Goal: Task Accomplishment & Management: Use online tool/utility

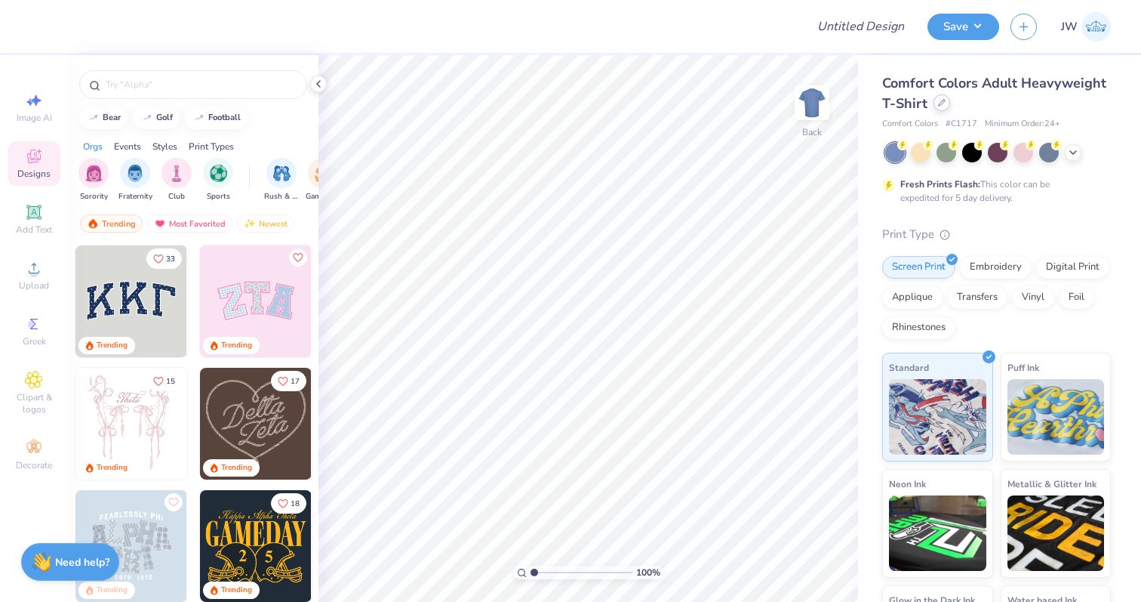
click at [939, 106] on div at bounding box center [942, 102] width 17 height 17
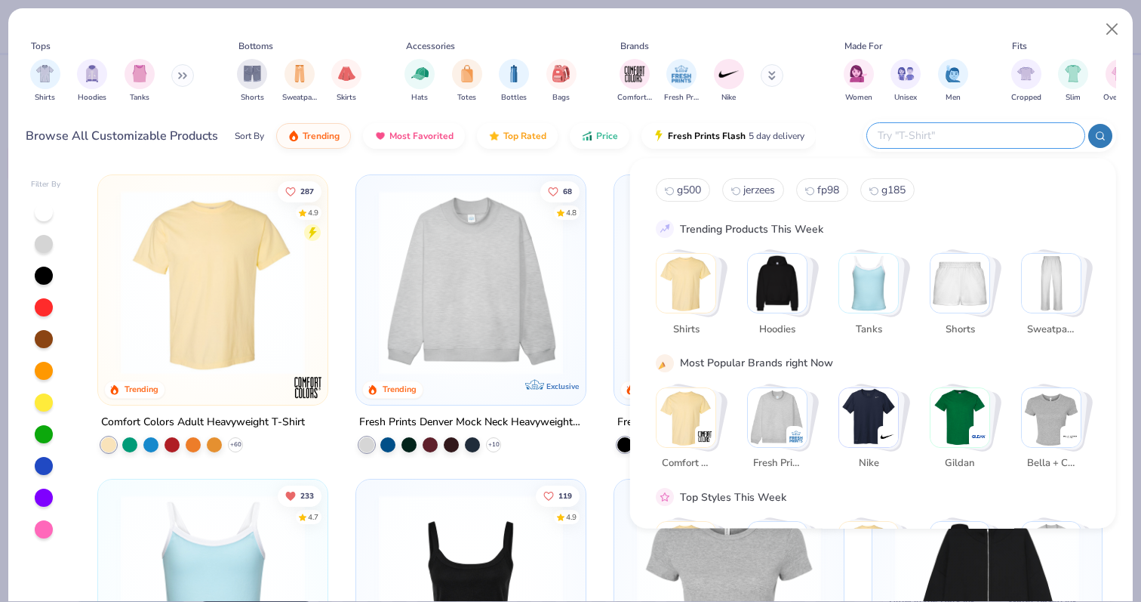
click at [968, 140] on input "text" at bounding box center [975, 135] width 198 height 17
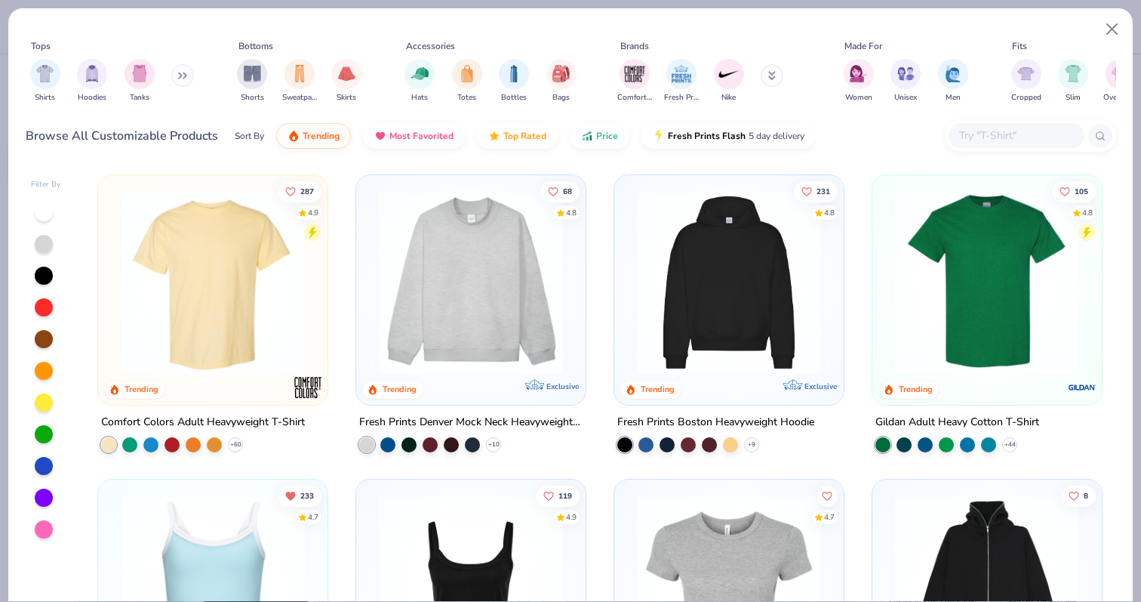
click at [821, 130] on div "Browse All Customizable Products Sort By Trending Most Favorited Top Rated Pric…" at bounding box center [571, 136] width 1091 height 42
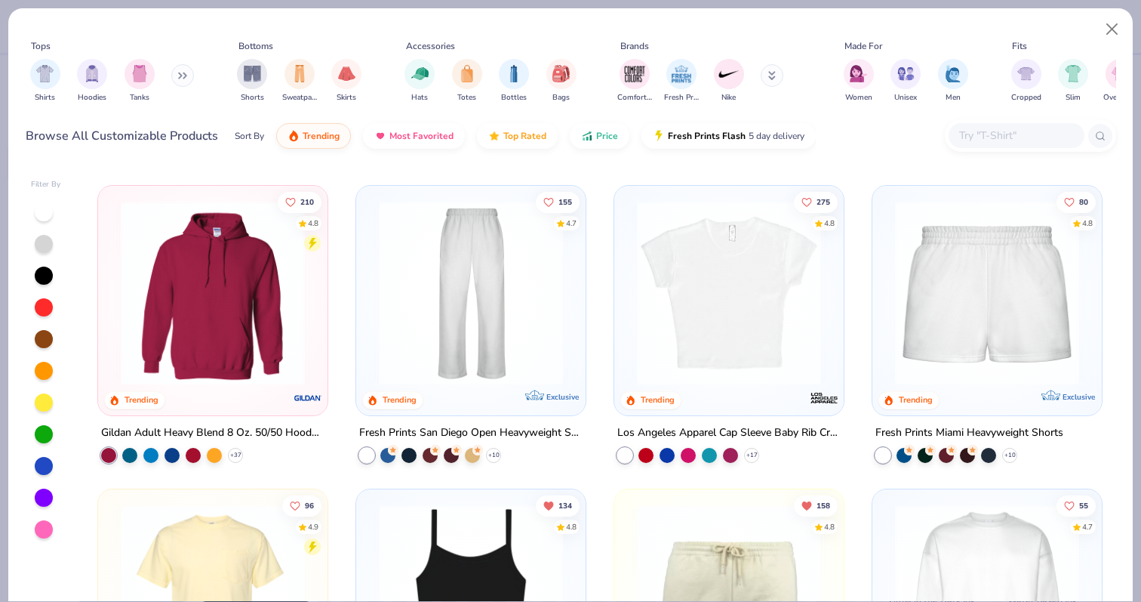
scroll to position [597, 0]
click at [51, 69] on img "filter for Shirts" at bounding box center [44, 71] width 17 height 17
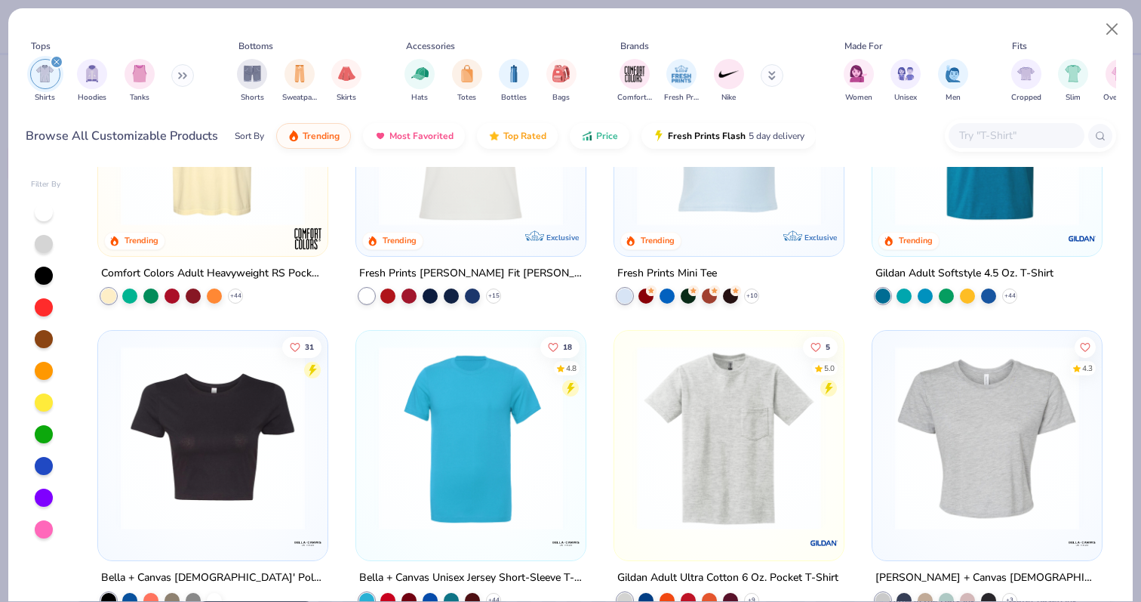
click at [367, 297] on div at bounding box center [366, 295] width 15 height 15
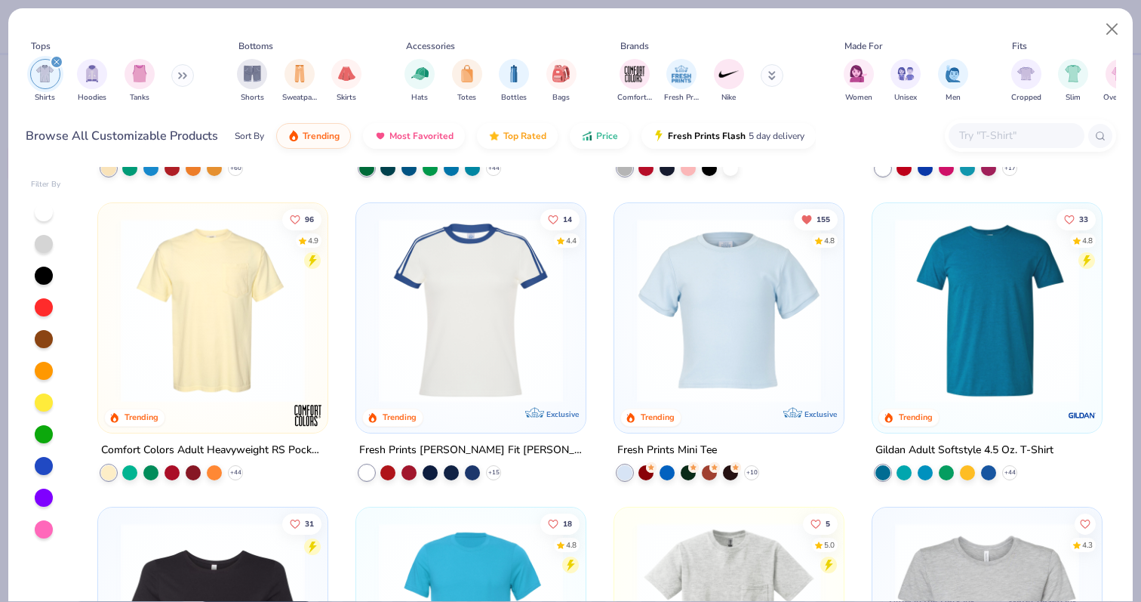
scroll to position [267, 0]
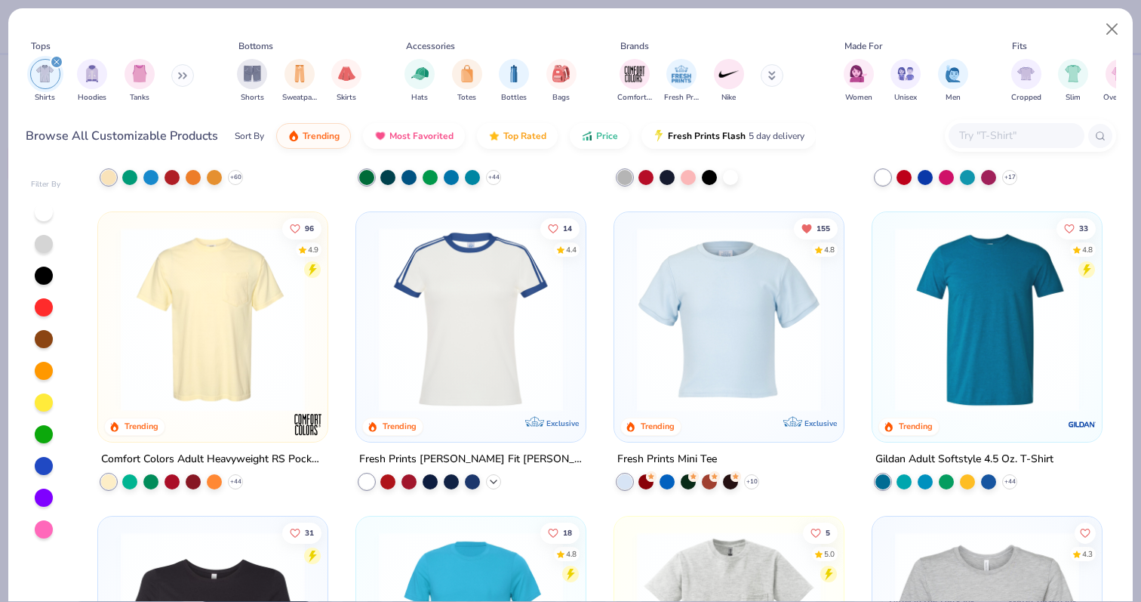
click at [488, 482] on icon at bounding box center [494, 481] width 12 height 12
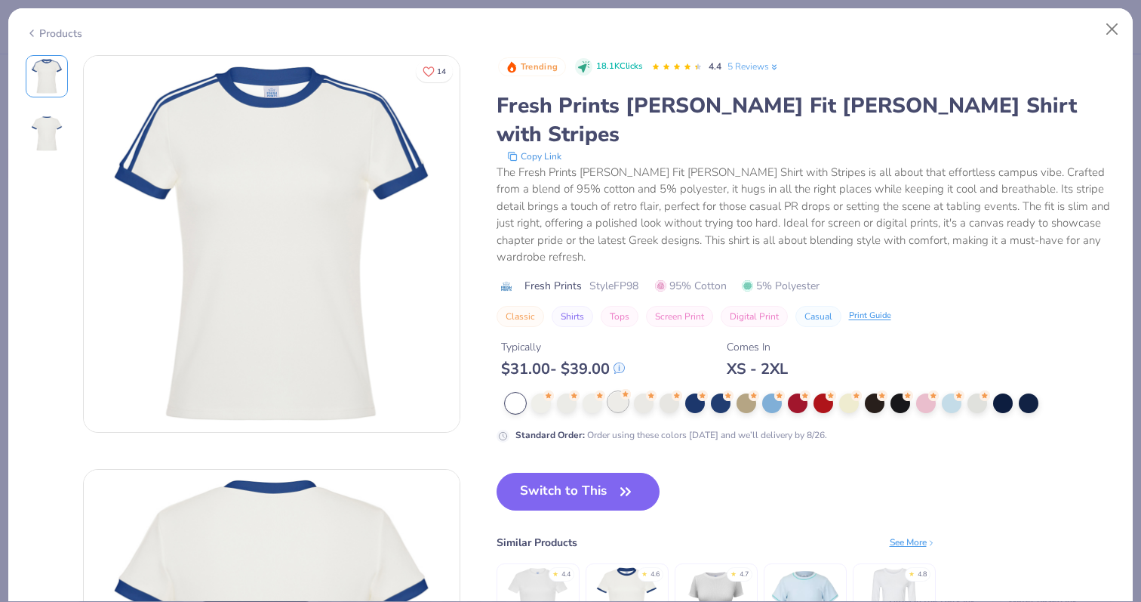
click at [615, 392] on div at bounding box center [618, 402] width 20 height 20
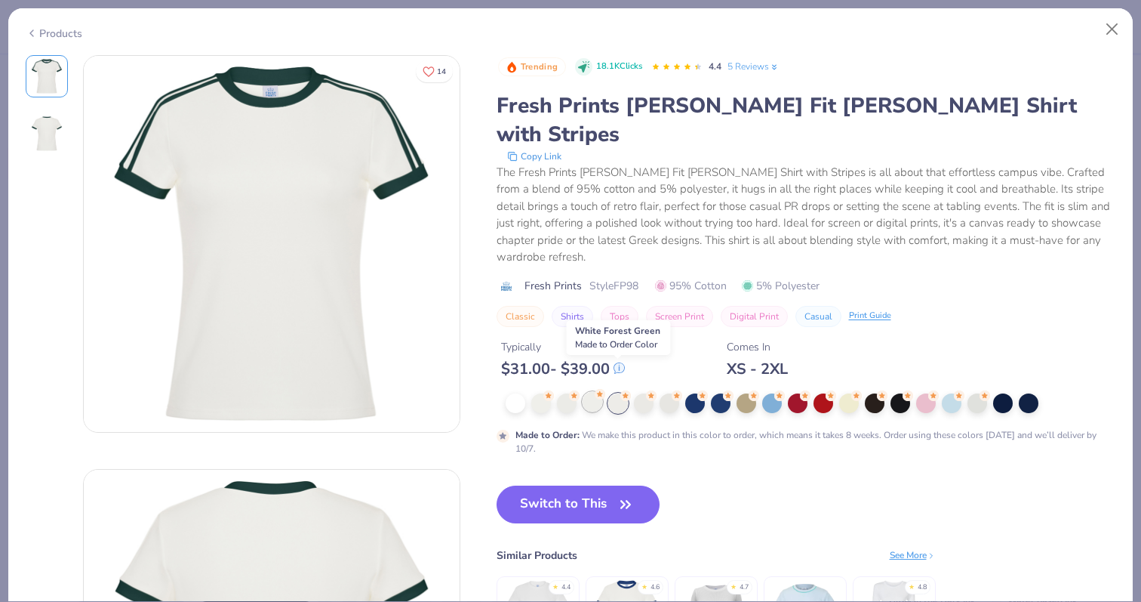
click at [599, 392] on div at bounding box center [593, 402] width 20 height 20
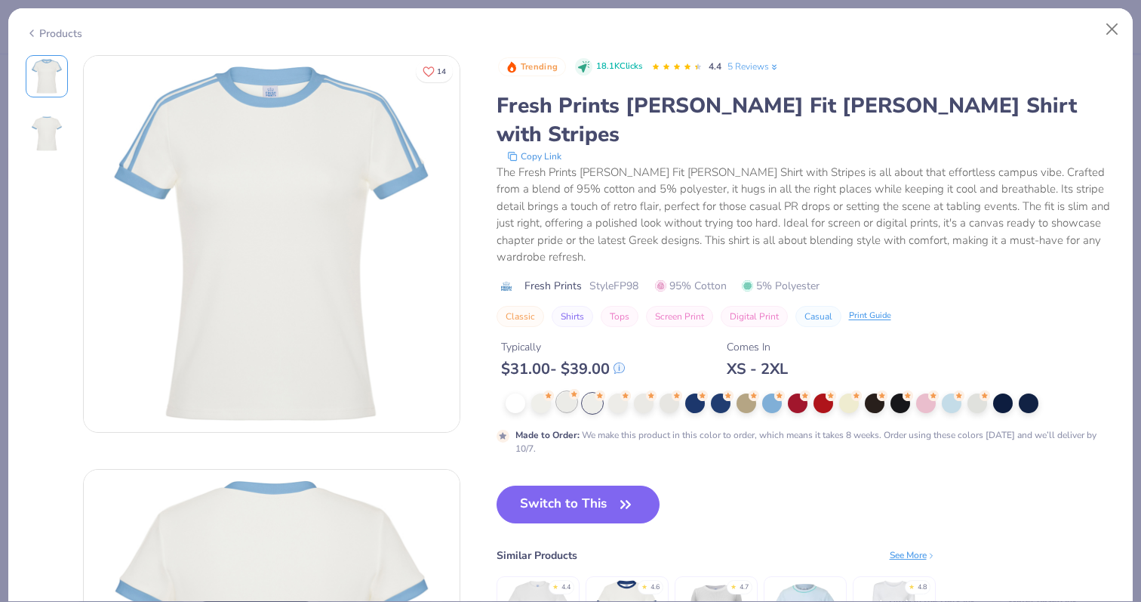
click at [561, 392] on div at bounding box center [567, 402] width 20 height 20
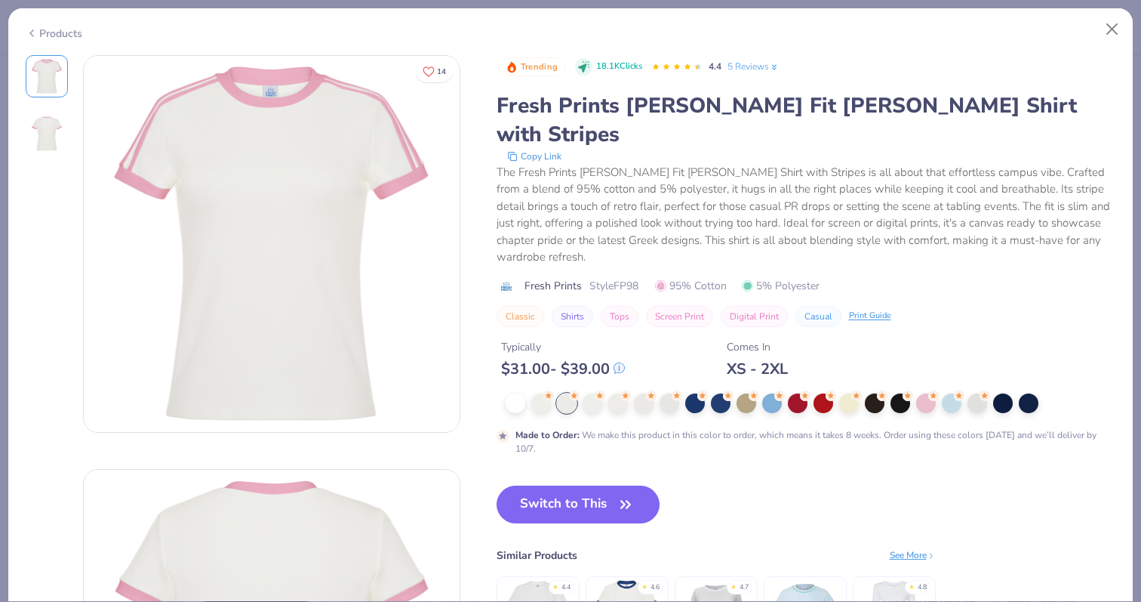
click at [705, 393] on div at bounding box center [803, 403] width 595 height 20
click at [745, 392] on div at bounding box center [747, 402] width 20 height 20
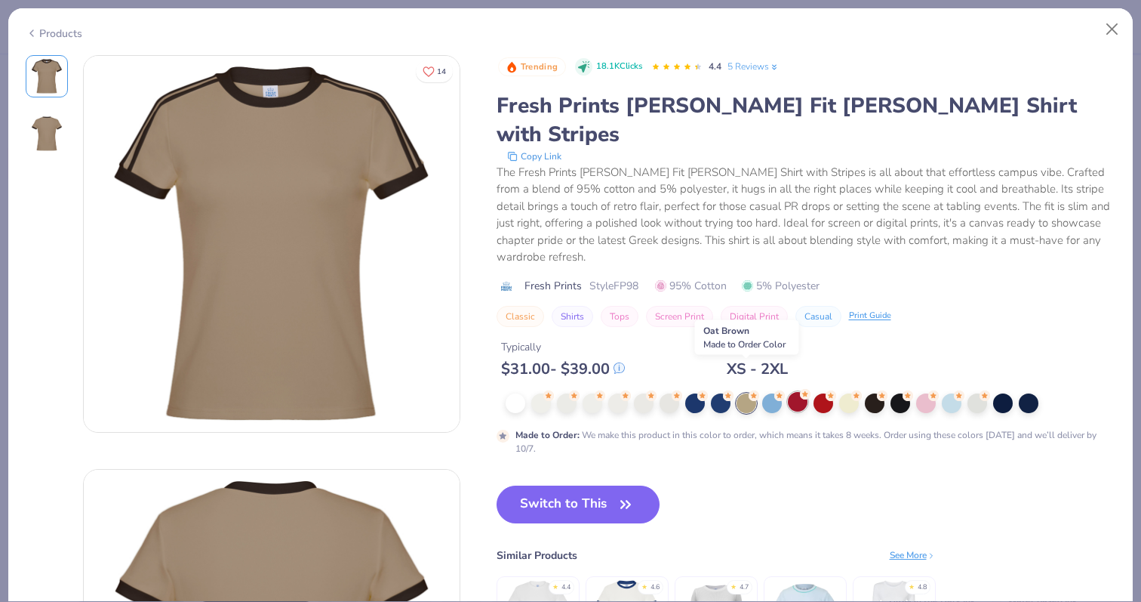
click at [788, 392] on div at bounding box center [798, 402] width 20 height 20
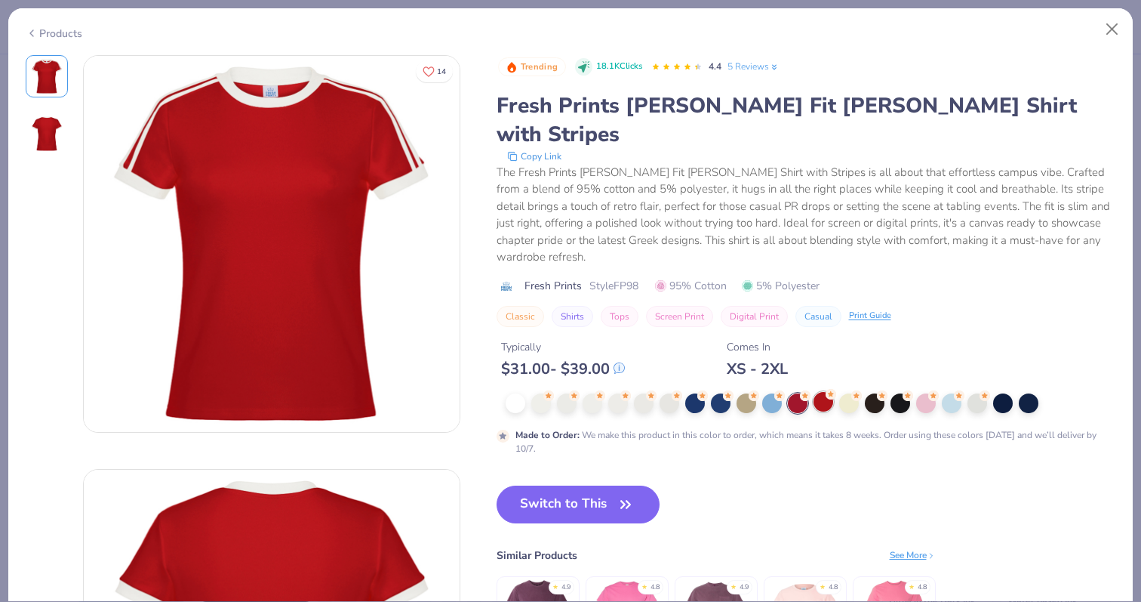
click at [830, 392] on div at bounding box center [824, 402] width 20 height 20
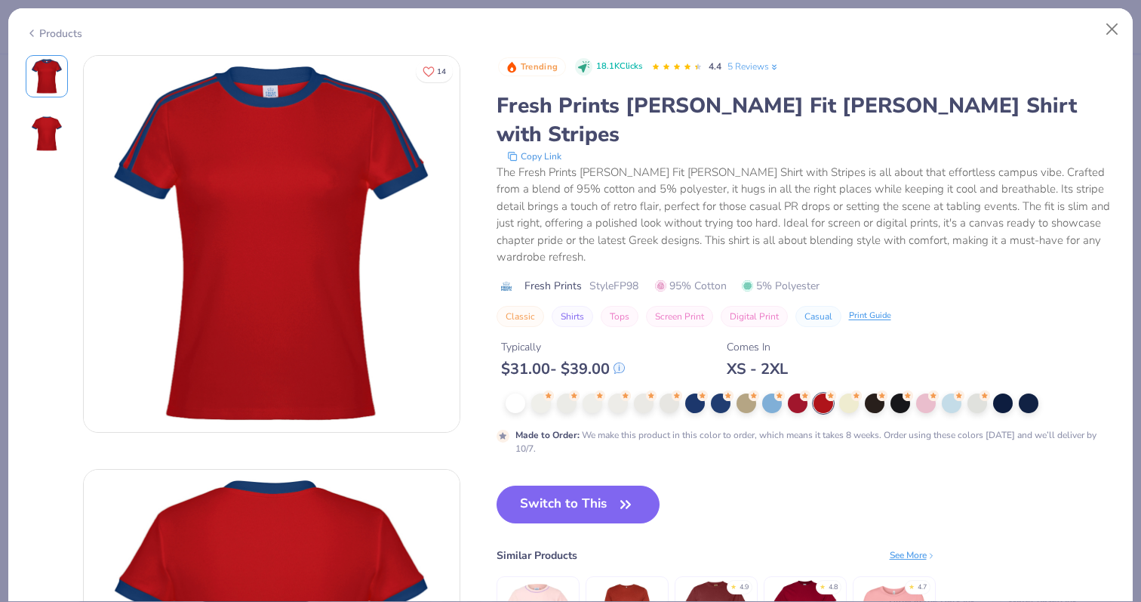
click at [860, 393] on div at bounding box center [803, 403] width 595 height 20
click at [882, 392] on div at bounding box center [875, 402] width 20 height 20
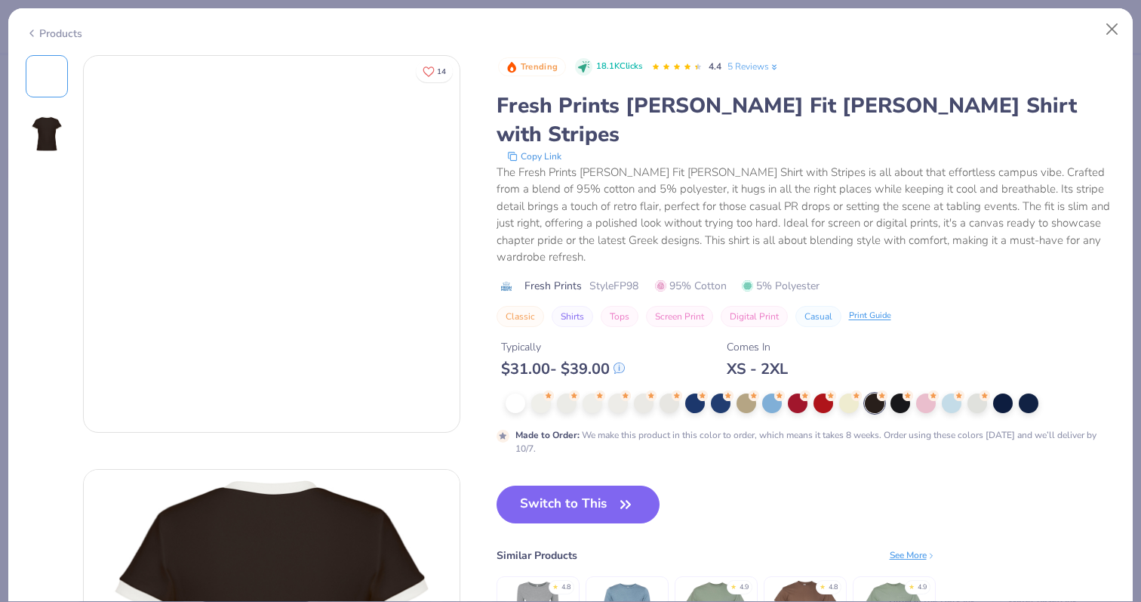
click at [915, 393] on div at bounding box center [803, 403] width 595 height 20
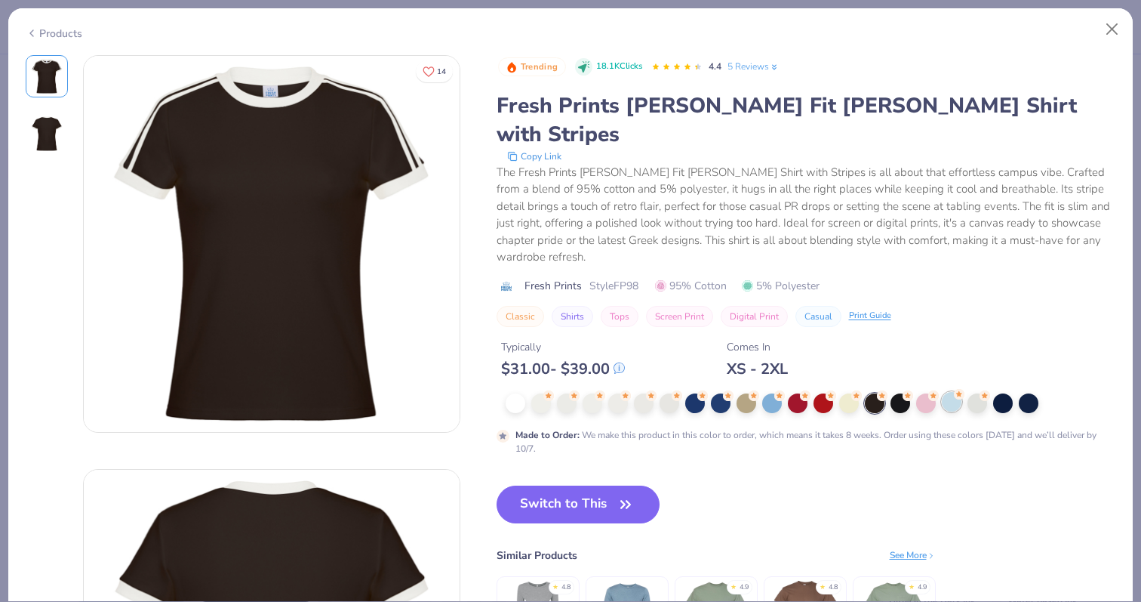
click at [954, 392] on div at bounding box center [952, 402] width 20 height 20
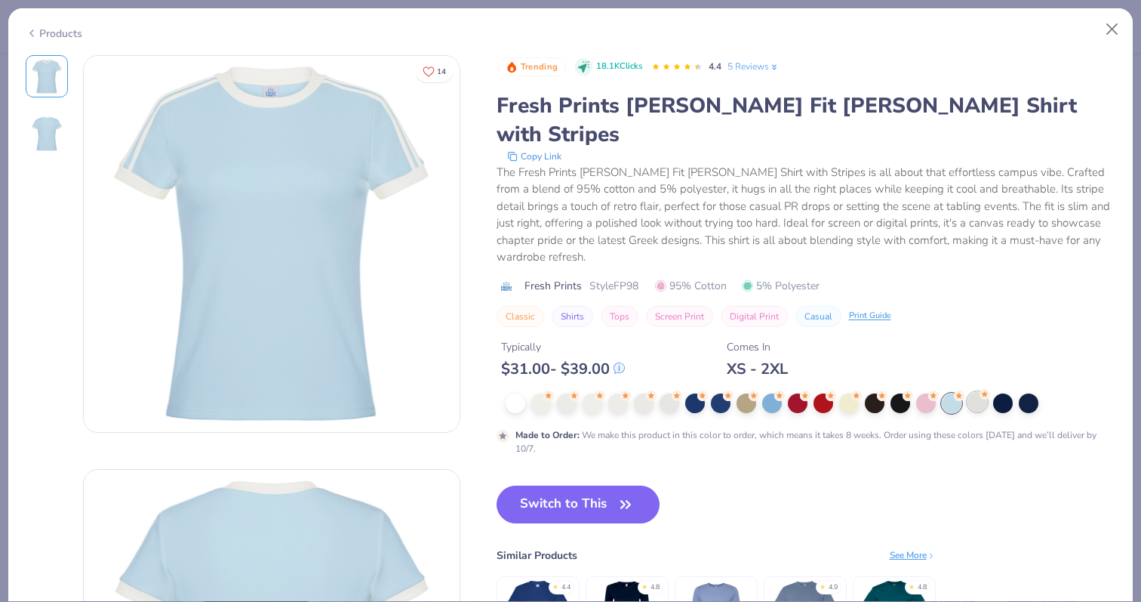
click at [554, 390] on circle at bounding box center [548, 395] width 11 height 11
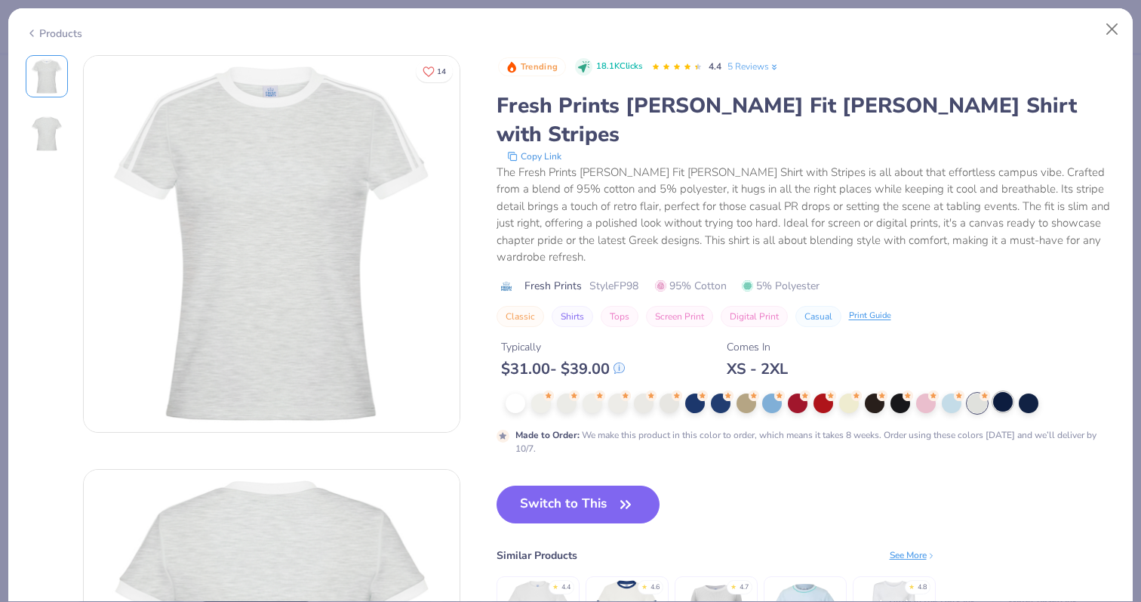
click at [995, 392] on div at bounding box center [1003, 402] width 20 height 20
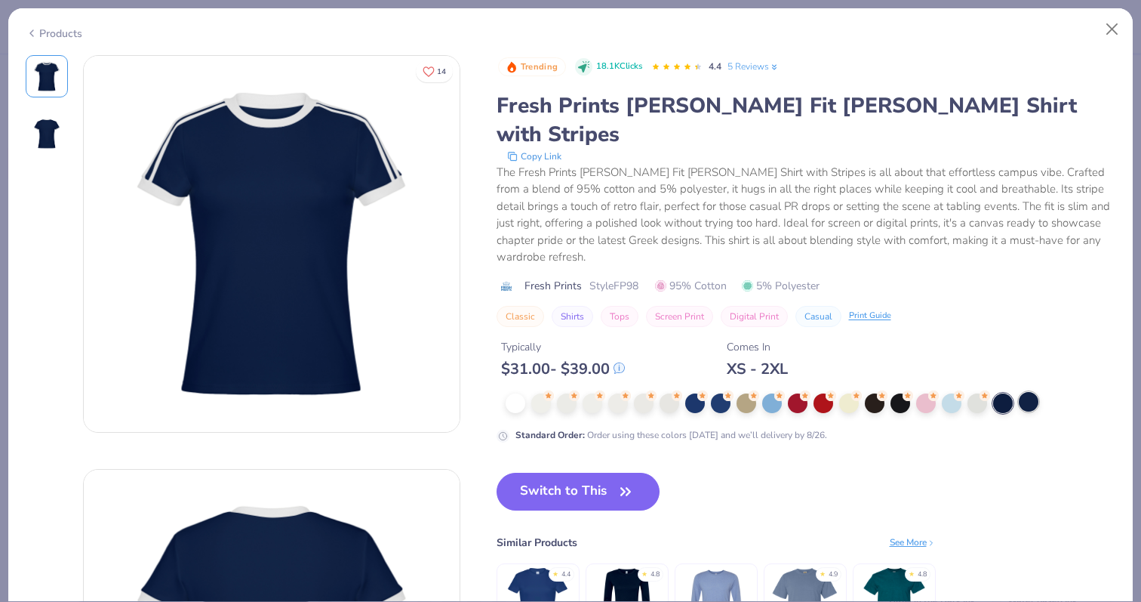
click at [1025, 392] on div at bounding box center [1029, 402] width 20 height 20
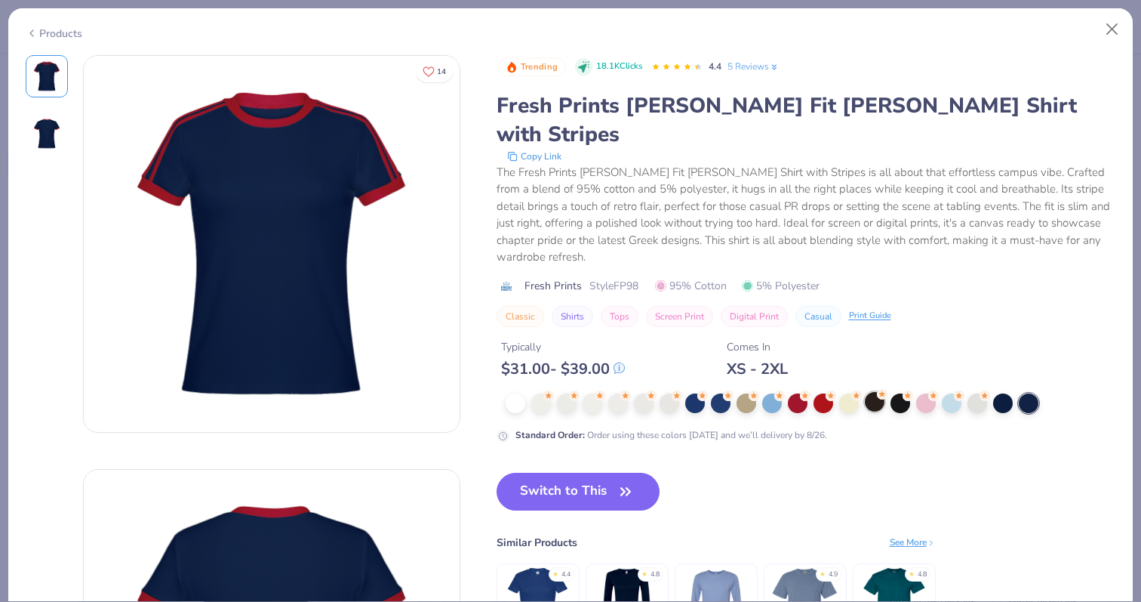
click at [877, 392] on div at bounding box center [875, 402] width 20 height 20
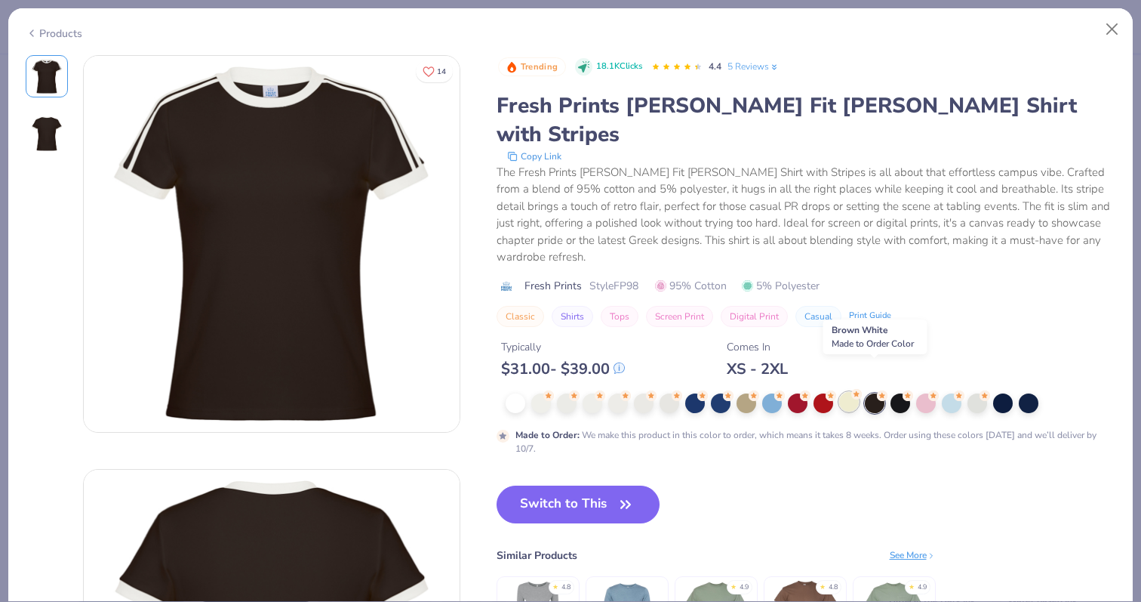
click at [845, 392] on div at bounding box center [849, 402] width 20 height 20
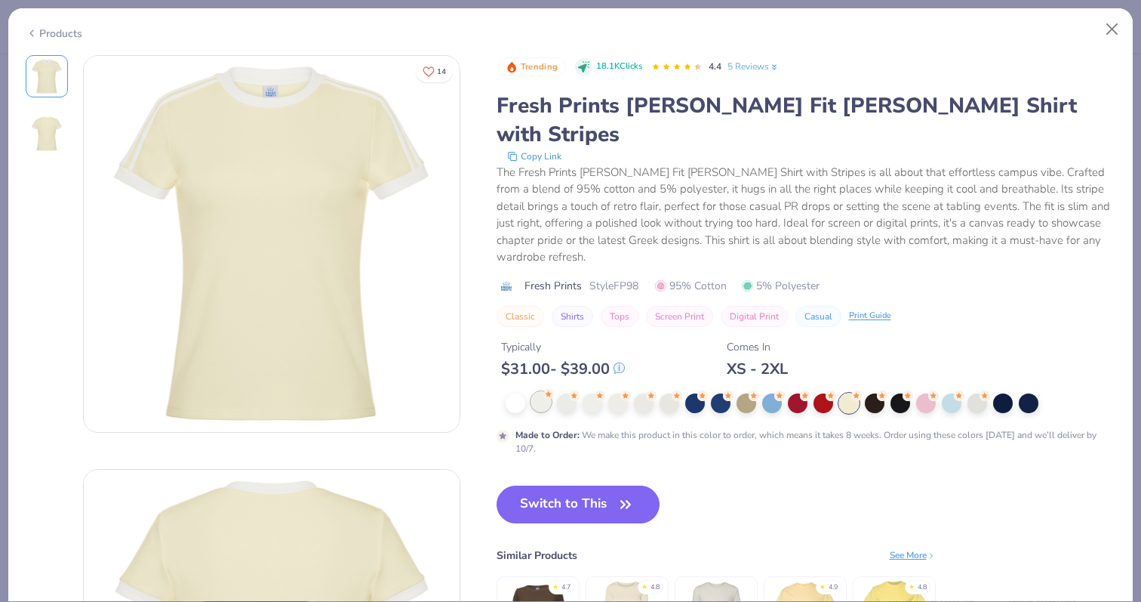
click at [541, 392] on div at bounding box center [541, 402] width 20 height 20
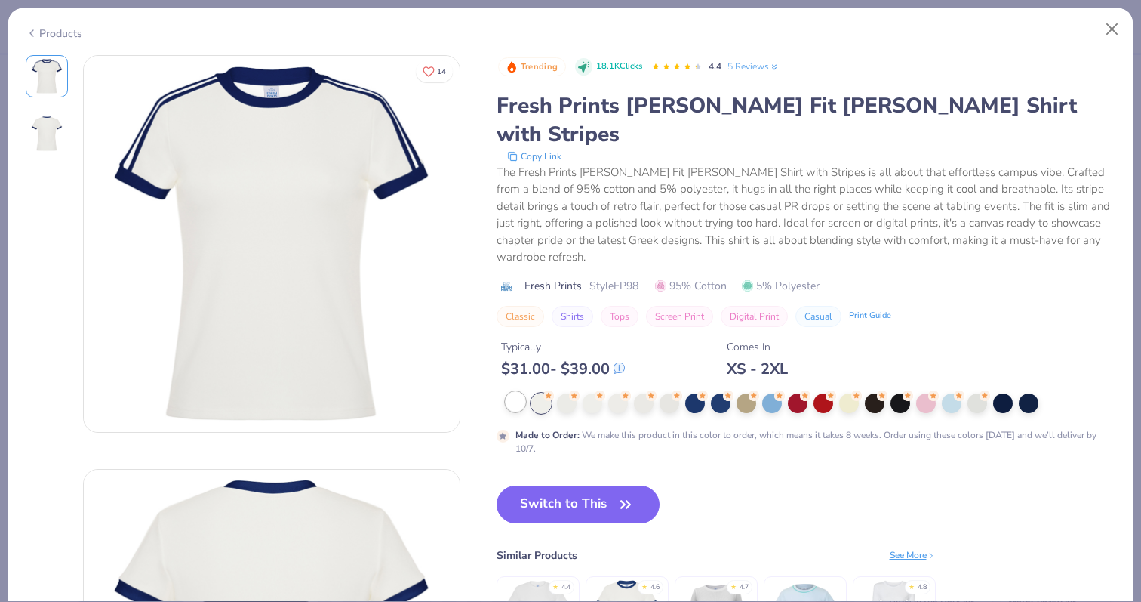
click at [507, 392] on div at bounding box center [516, 402] width 20 height 20
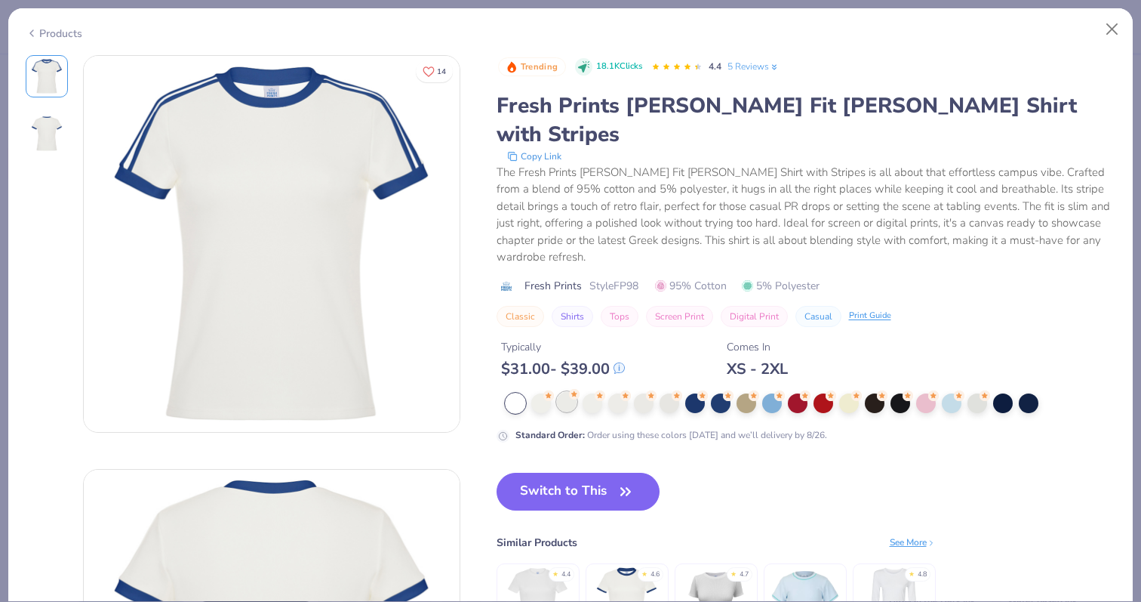
click at [565, 392] on div at bounding box center [567, 402] width 20 height 20
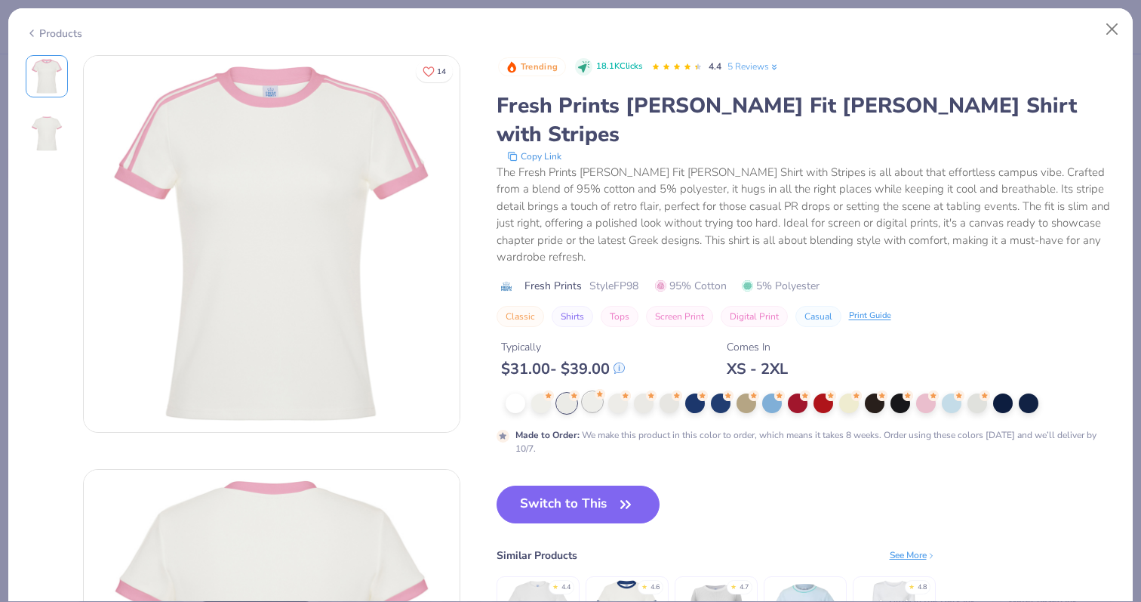
click at [594, 392] on div at bounding box center [593, 402] width 20 height 20
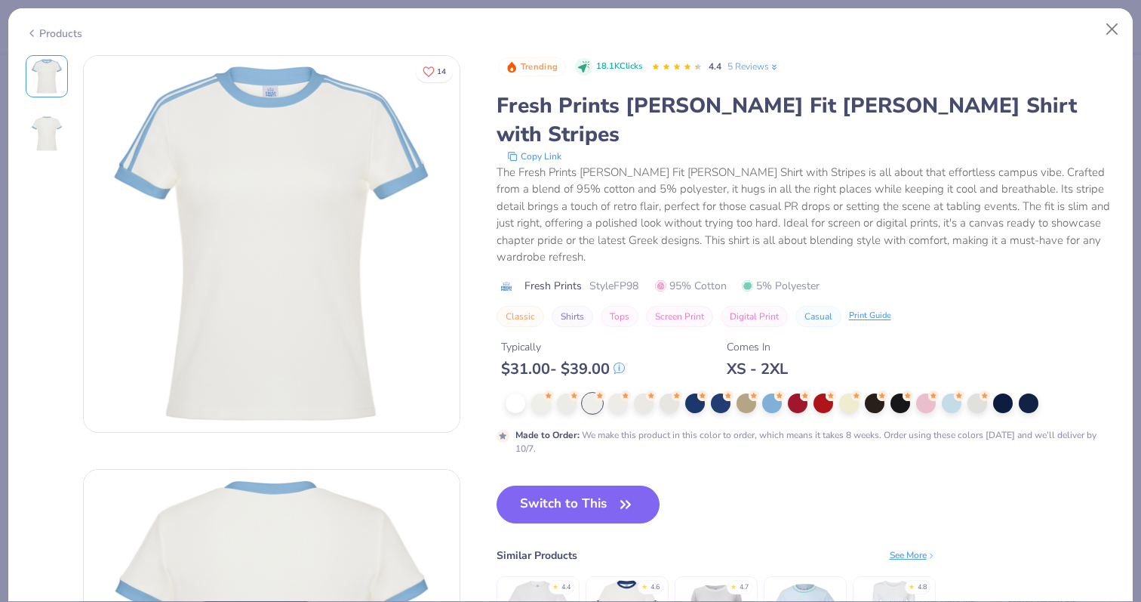
click at [630, 393] on div at bounding box center [803, 403] width 595 height 20
click at [636, 392] on div at bounding box center [644, 402] width 20 height 20
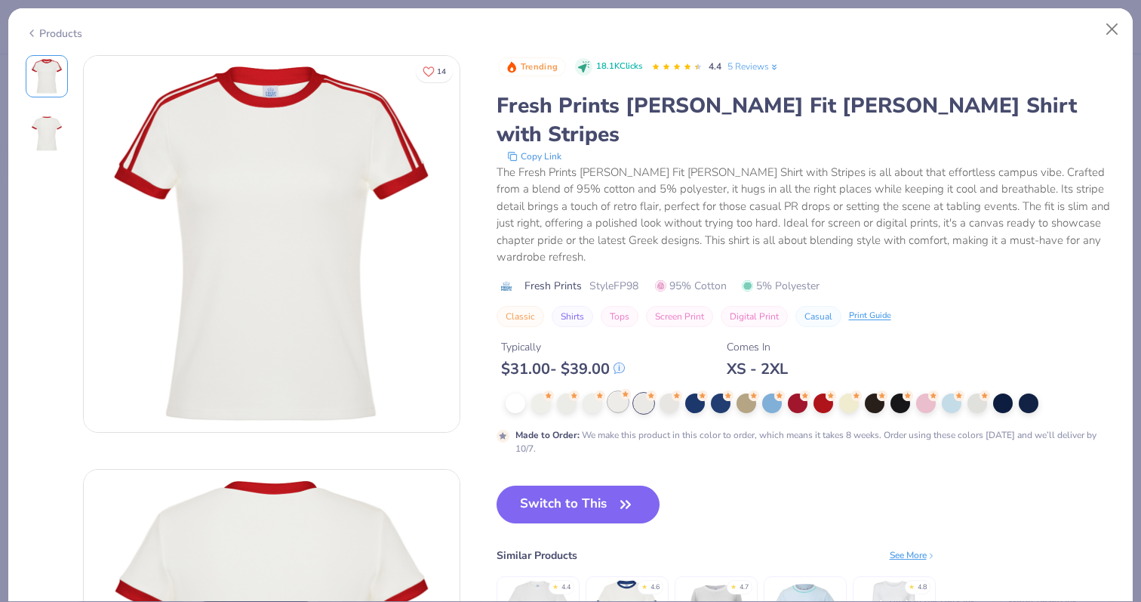
click at [611, 392] on div at bounding box center [618, 402] width 20 height 20
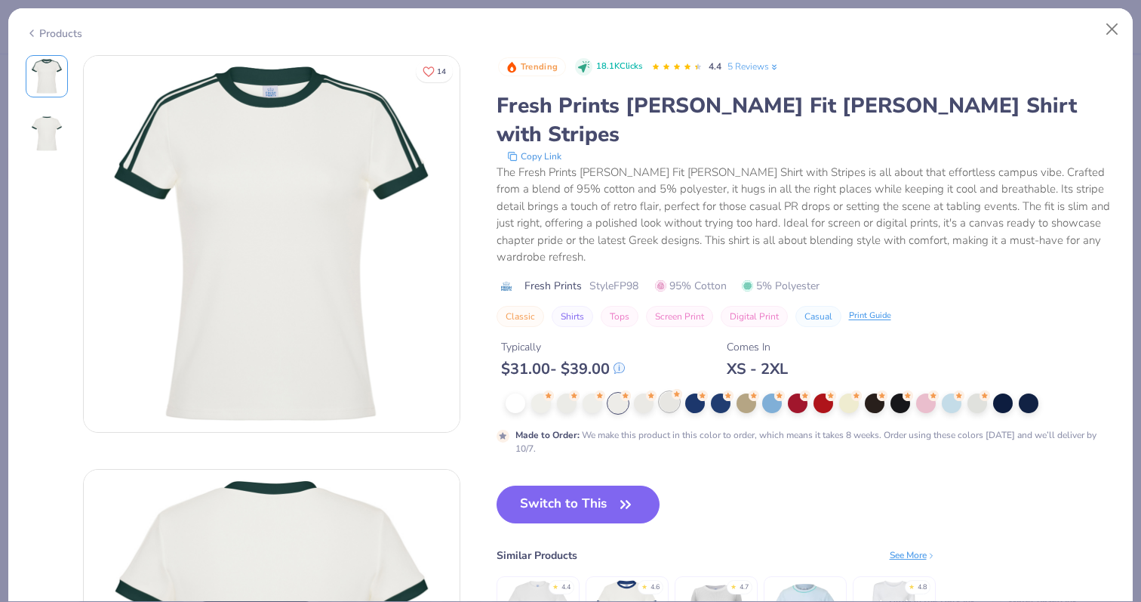
click at [673, 392] on div at bounding box center [670, 402] width 20 height 20
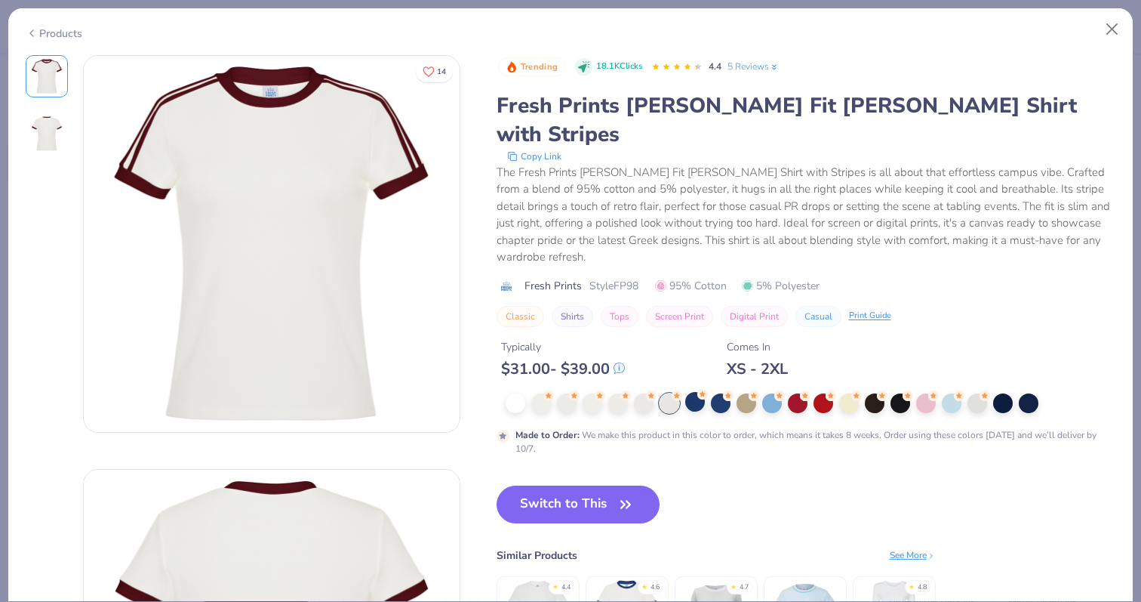
click at [685, 392] on div at bounding box center [695, 402] width 20 height 20
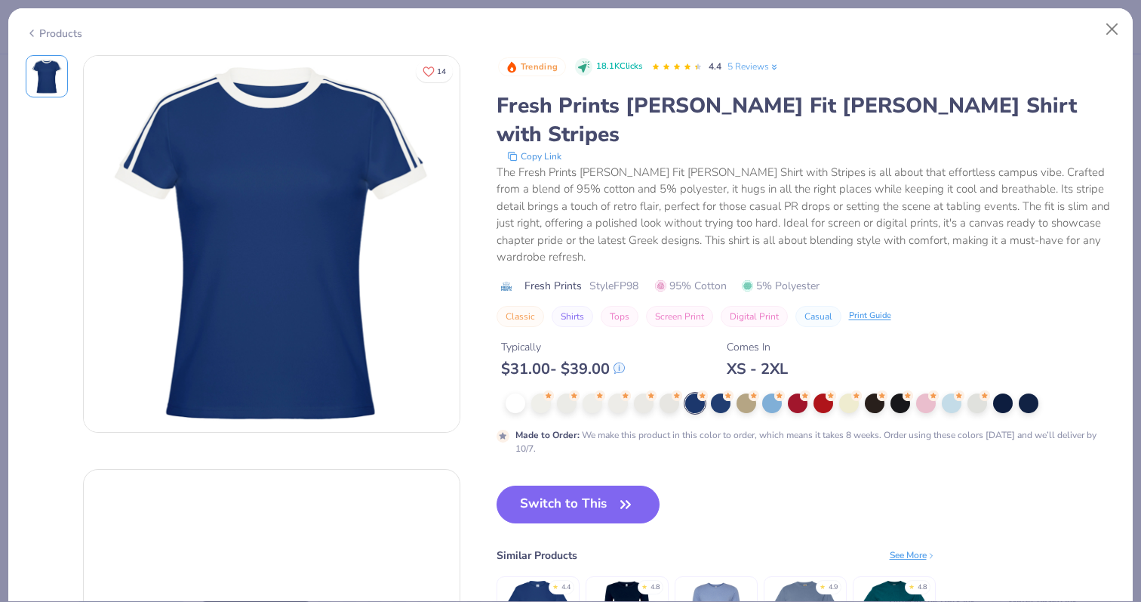
click at [701, 393] on div at bounding box center [695, 403] width 20 height 20
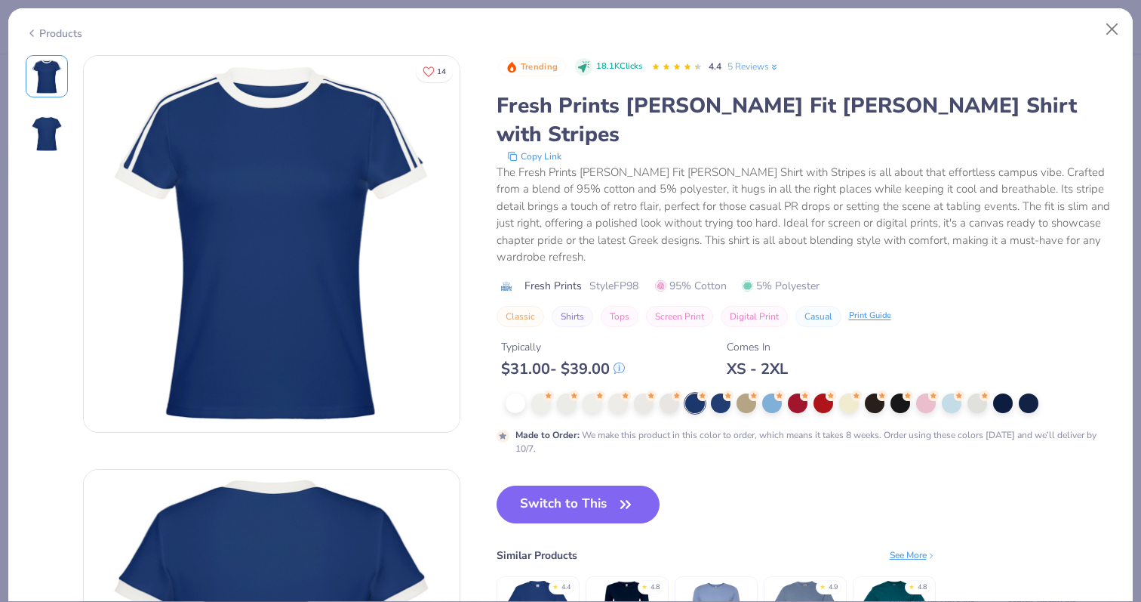
click at [57, 29] on div "Products" at bounding box center [54, 34] width 57 height 16
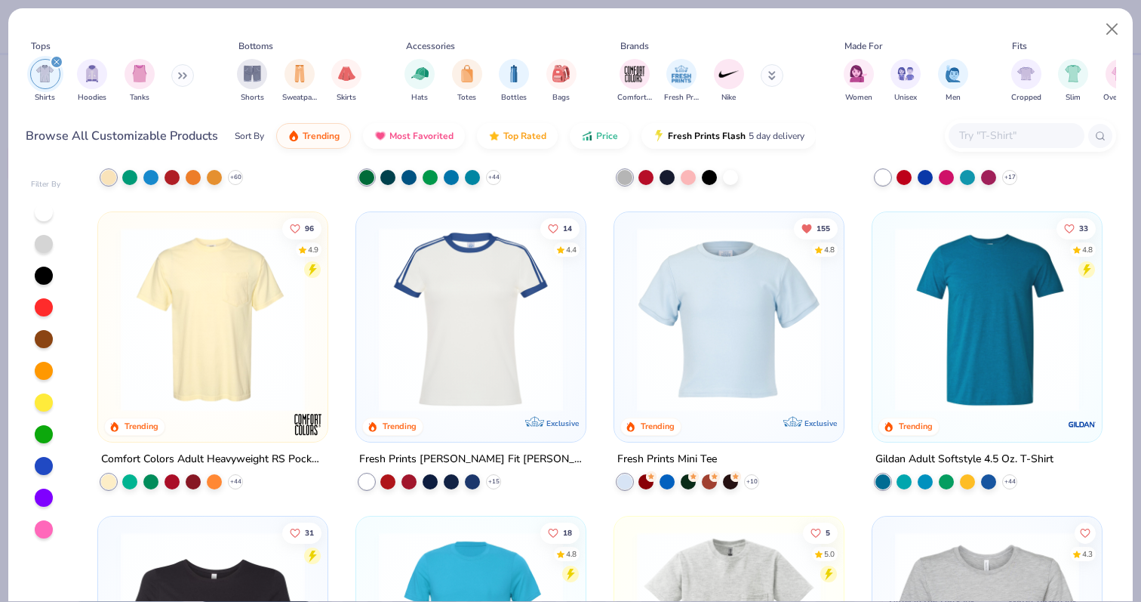
click at [43, 215] on div at bounding box center [44, 212] width 18 height 18
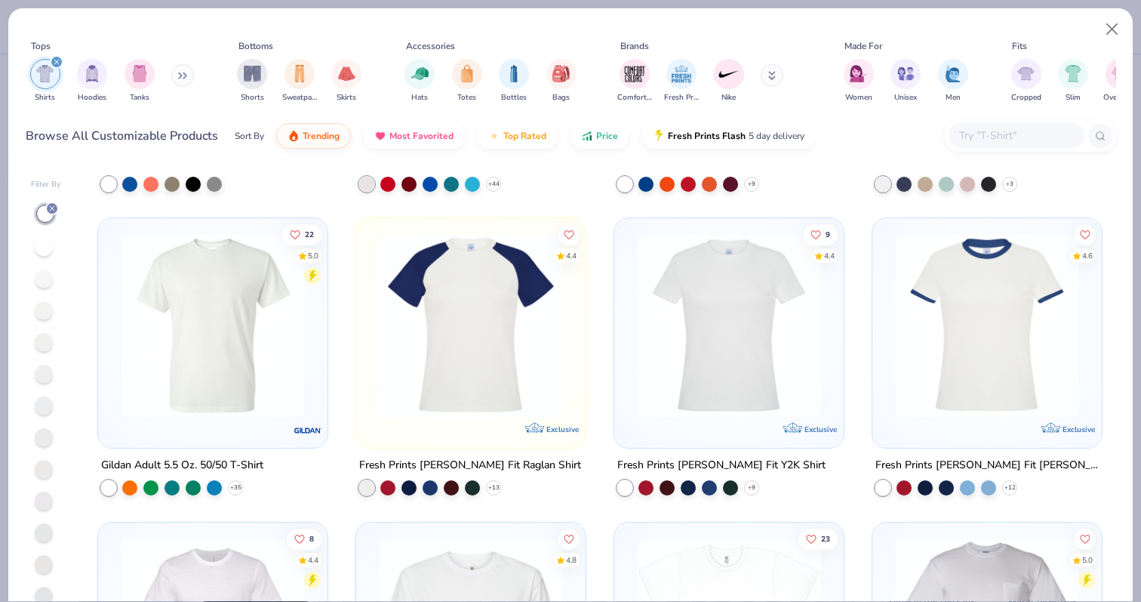
scroll to position [870, 0]
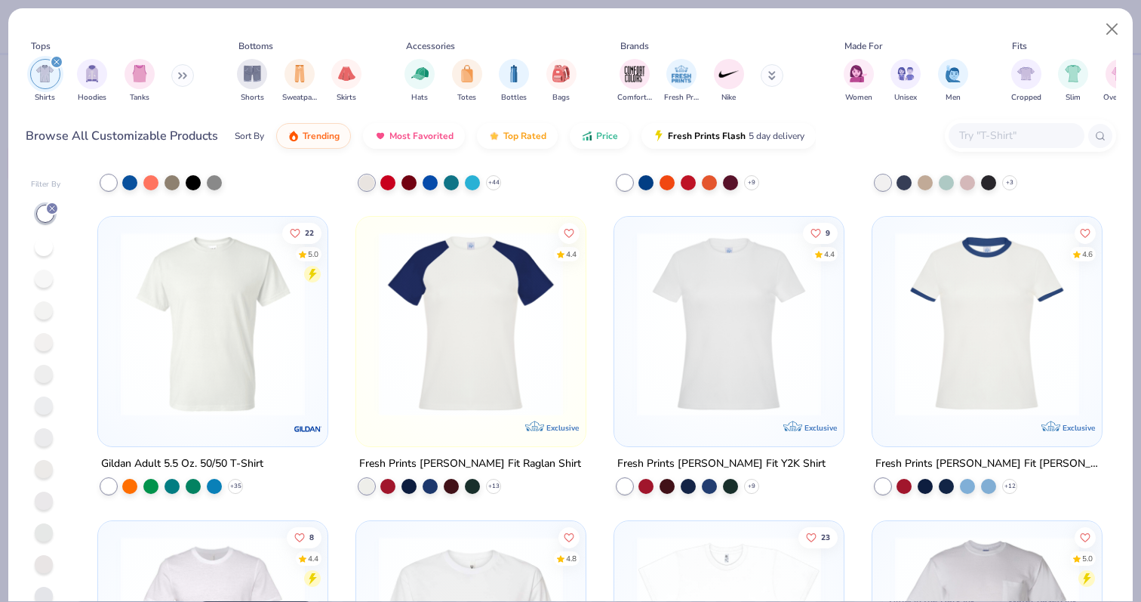
click at [753, 359] on img at bounding box center [729, 324] width 199 height 184
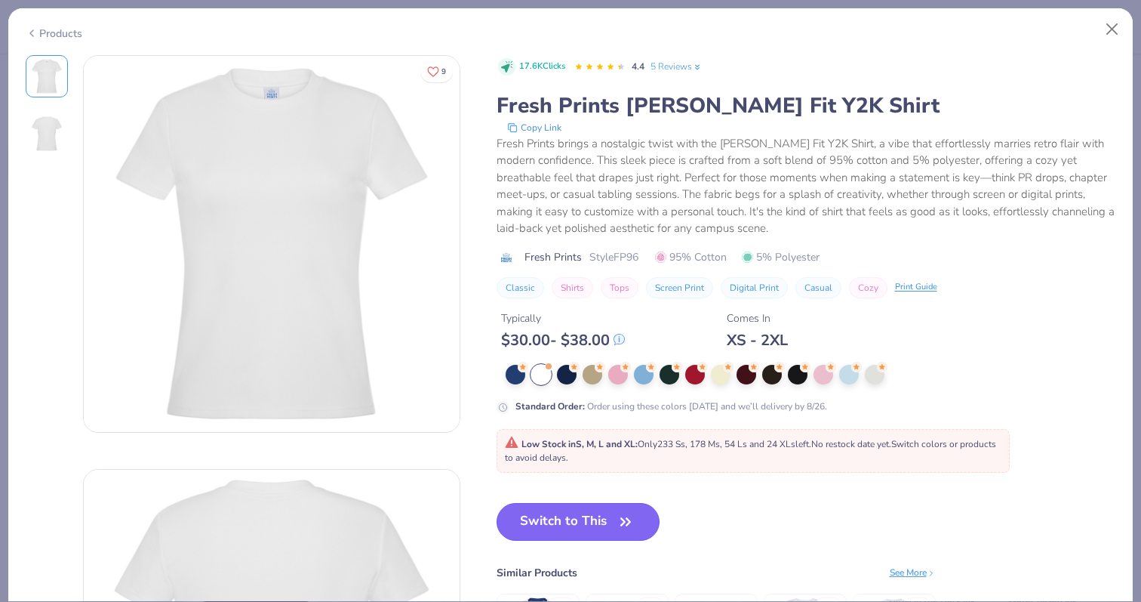
click at [562, 534] on button "Switch to This" at bounding box center [579, 522] width 164 height 38
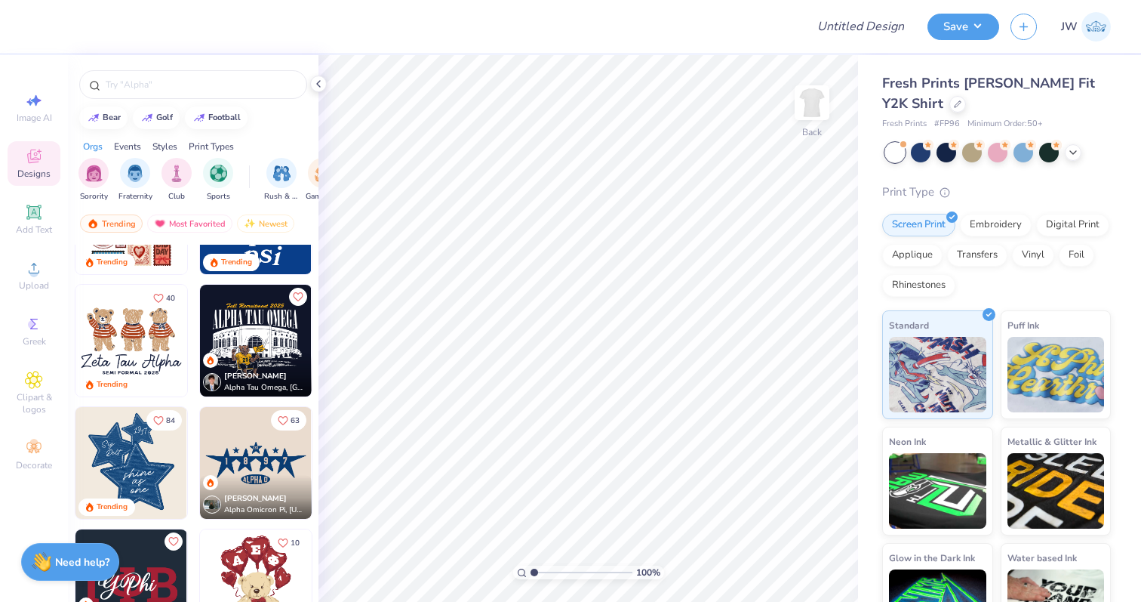
scroll to position [455, 0]
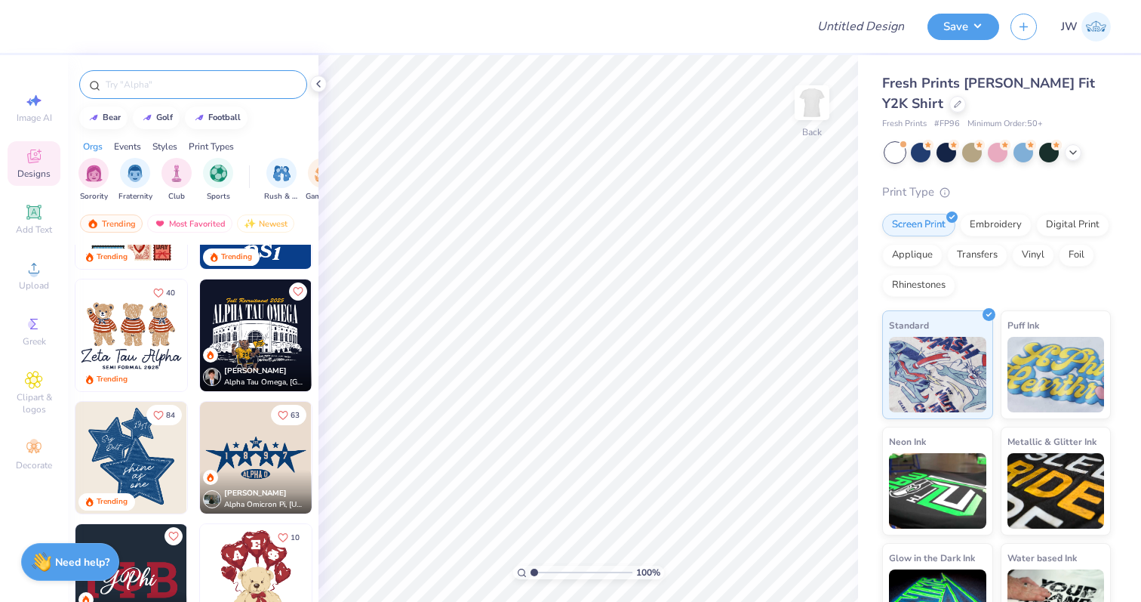
click at [151, 79] on input "text" at bounding box center [200, 84] width 193 height 15
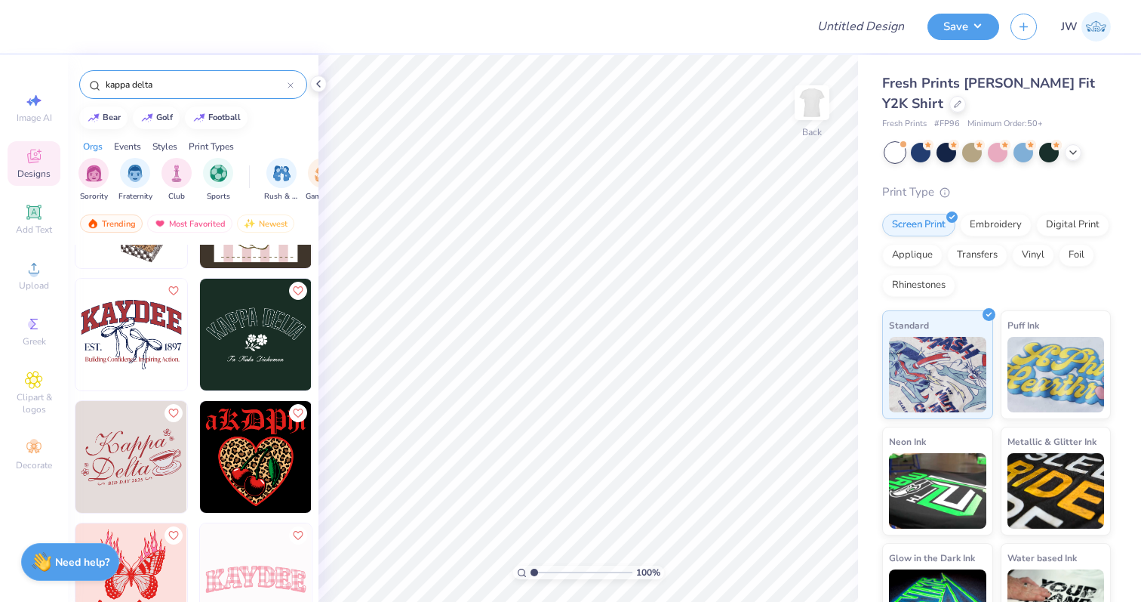
scroll to position [2742, 0]
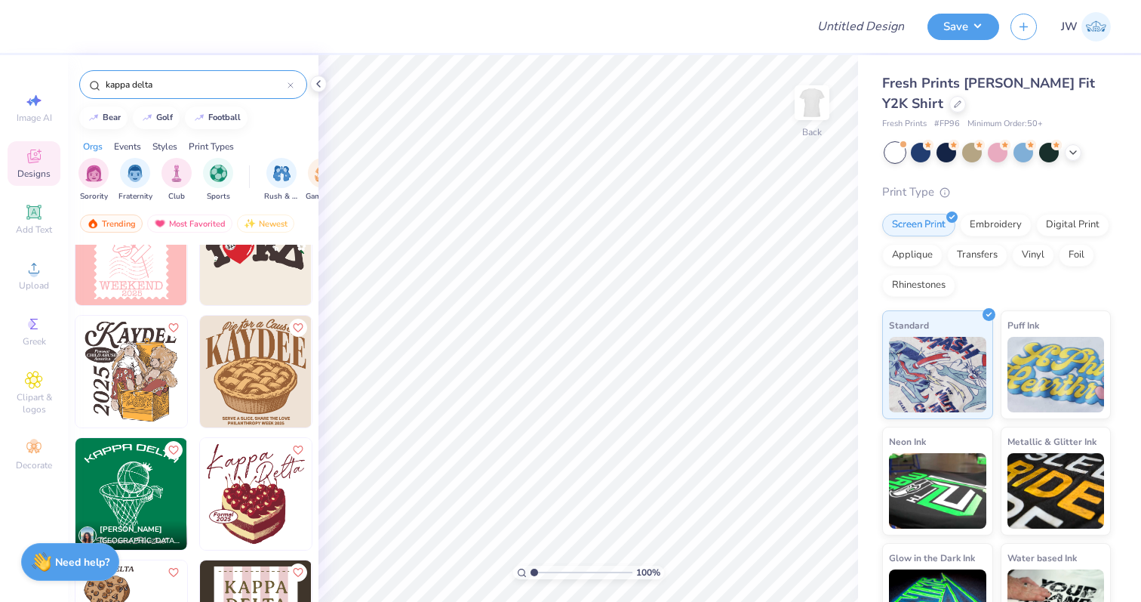
type input "kappa delta"
click at [35, 284] on span "Upload" at bounding box center [34, 285] width 30 height 12
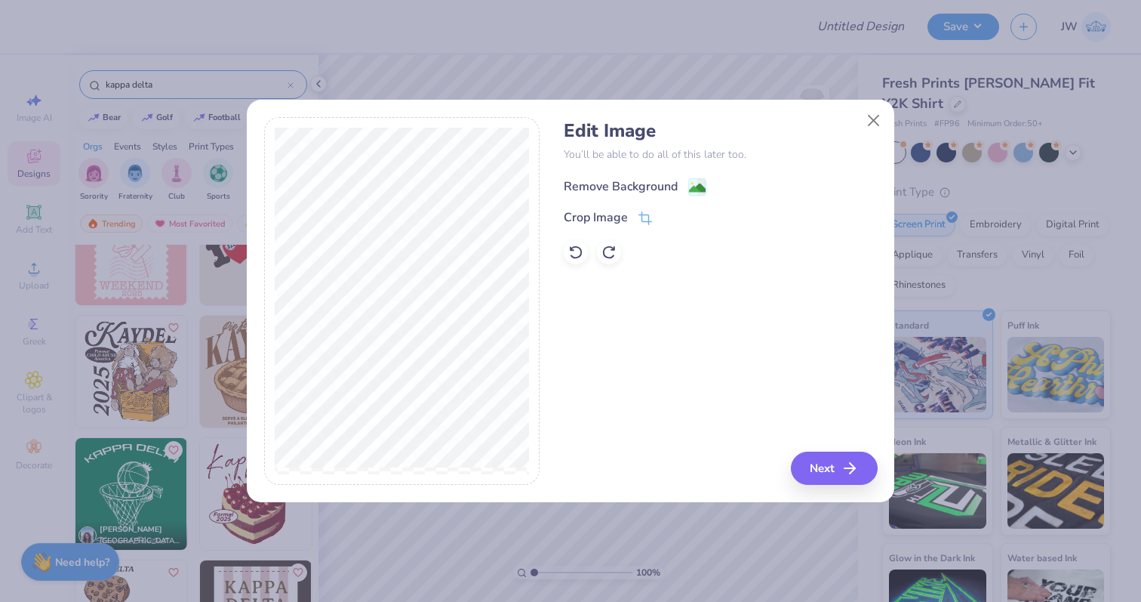
click at [698, 192] on image at bounding box center [697, 188] width 17 height 17
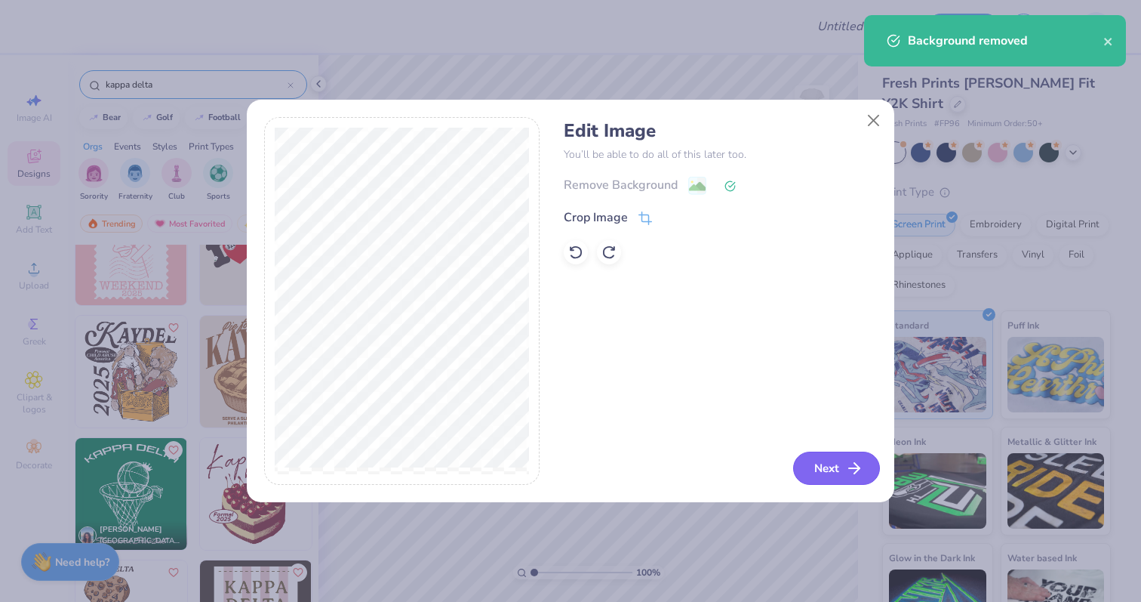
click at [813, 460] on button "Next" at bounding box center [836, 467] width 87 height 33
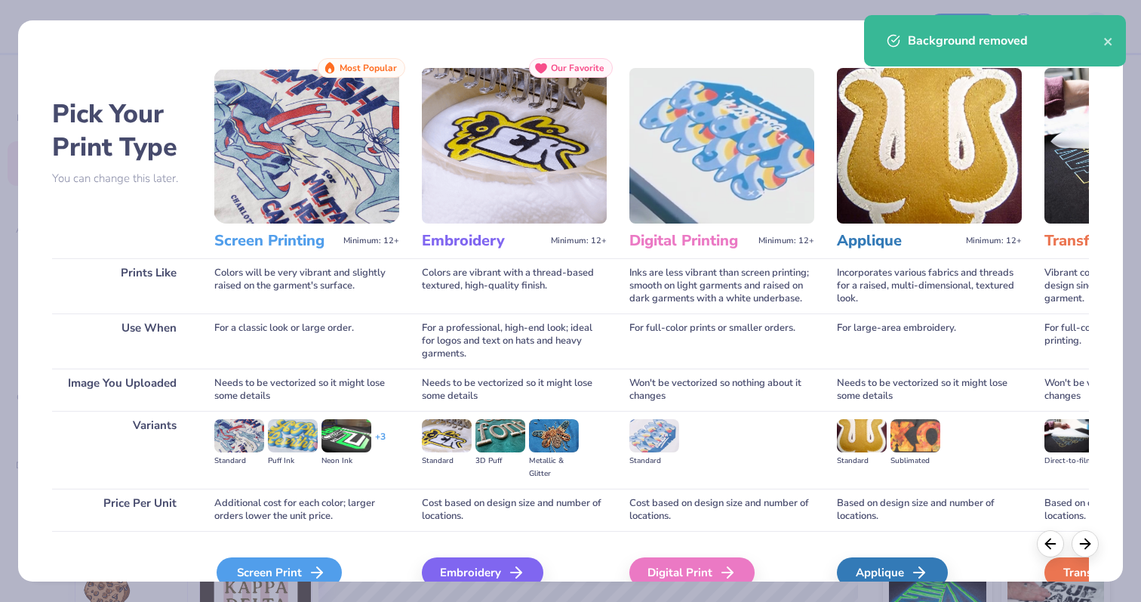
click at [323, 569] on div "Screen Print" at bounding box center [279, 572] width 125 height 30
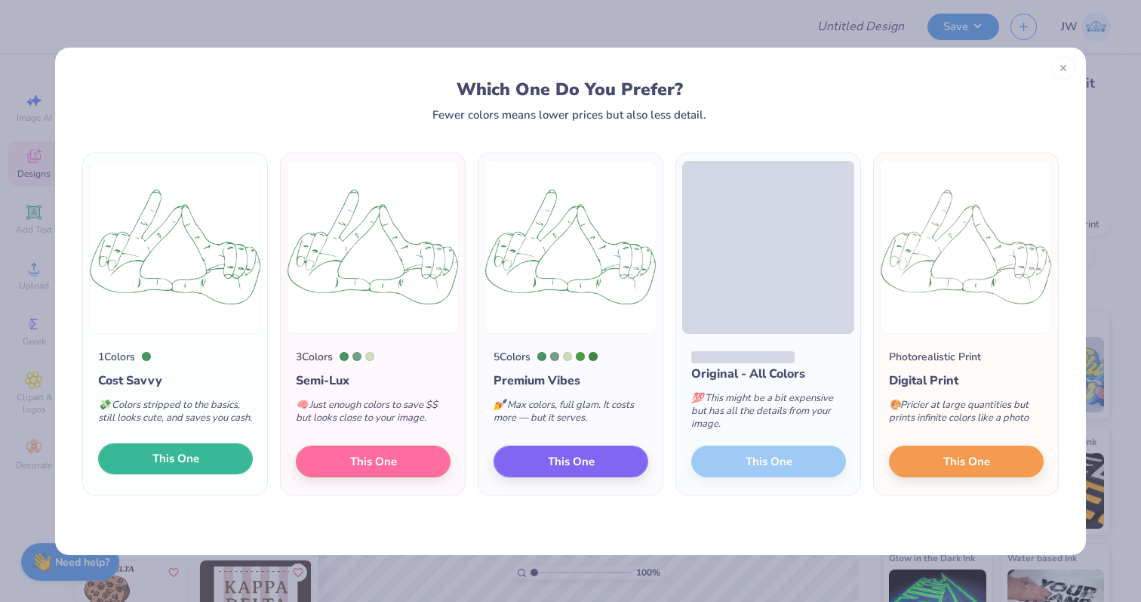
click at [170, 467] on span "This One" at bounding box center [175, 458] width 47 height 17
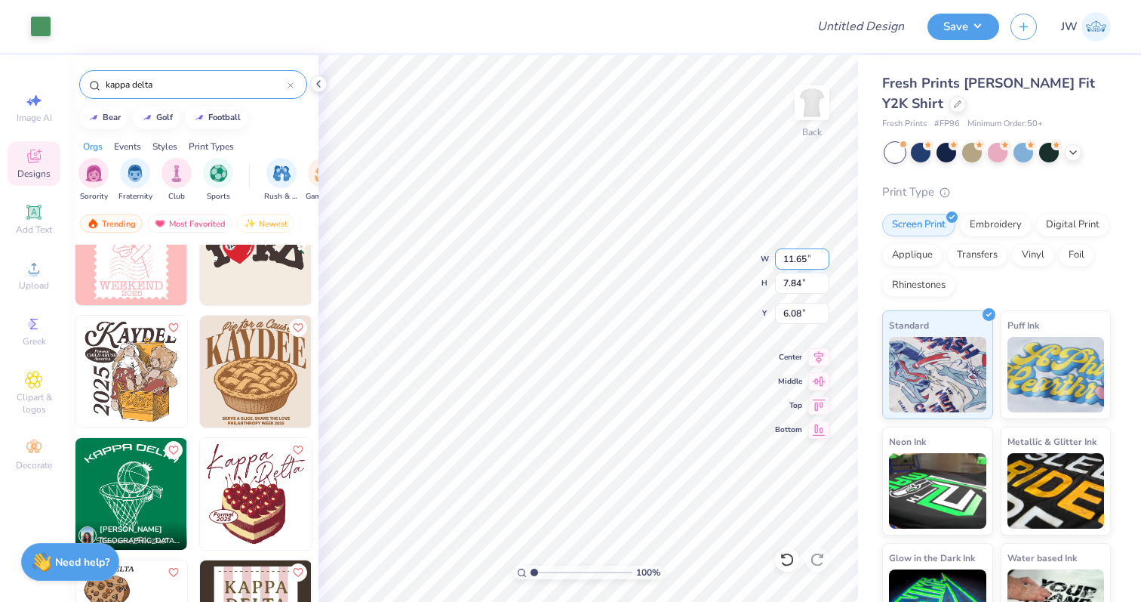
type input "6.41"
type input "4.32"
type input "3.00"
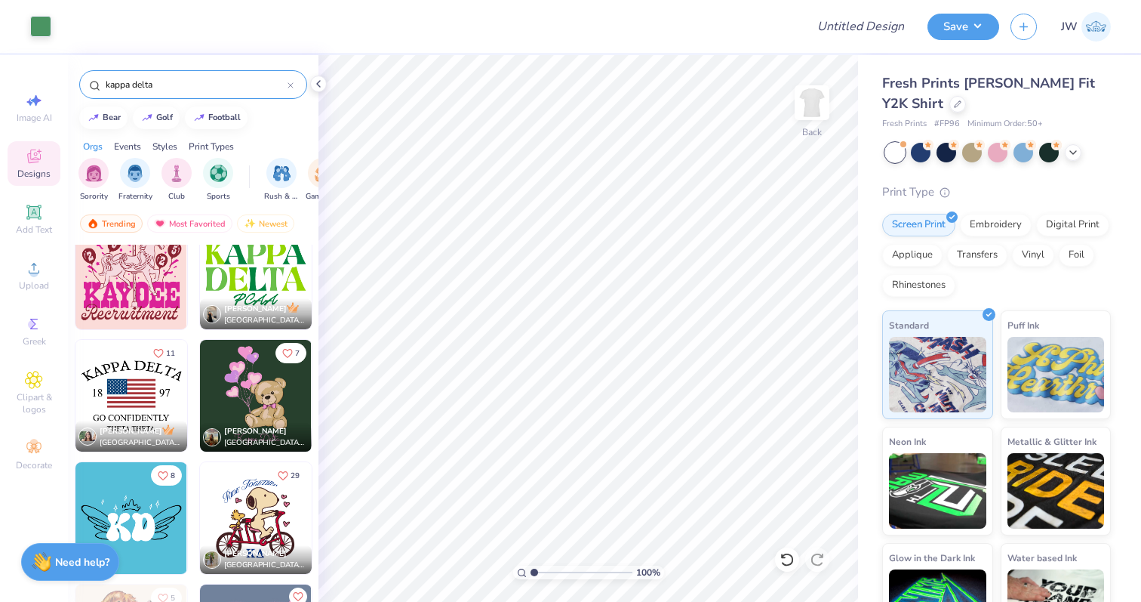
scroll to position [6019, 0]
click at [159, 380] on img at bounding box center [131, 396] width 112 height 112
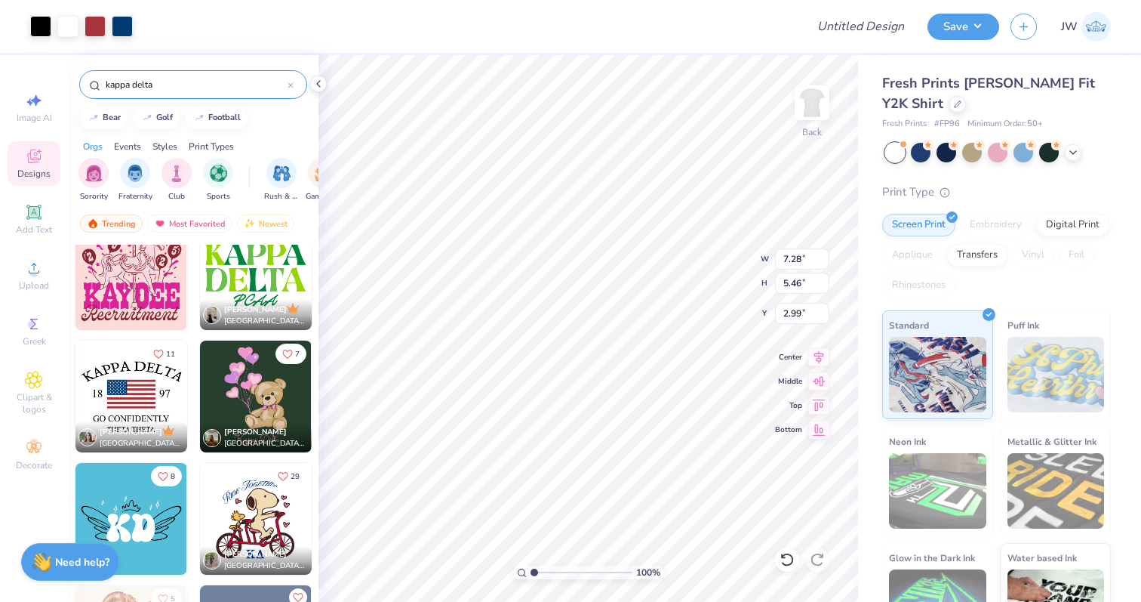
type input "12.06"
type input "10.00"
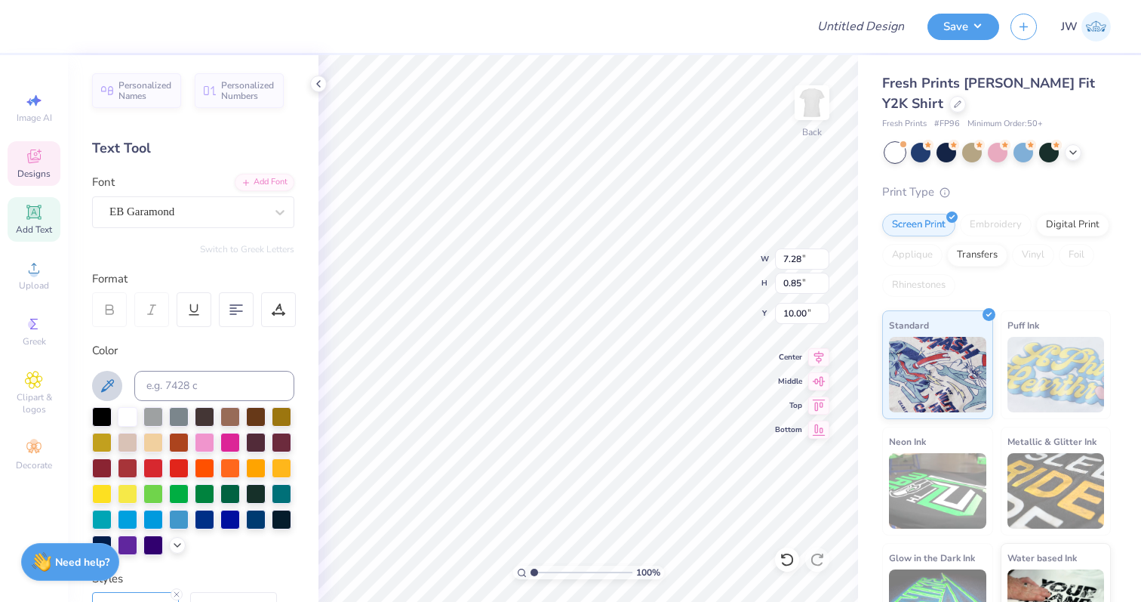
click at [109, 389] on icon at bounding box center [107, 386] width 18 height 18
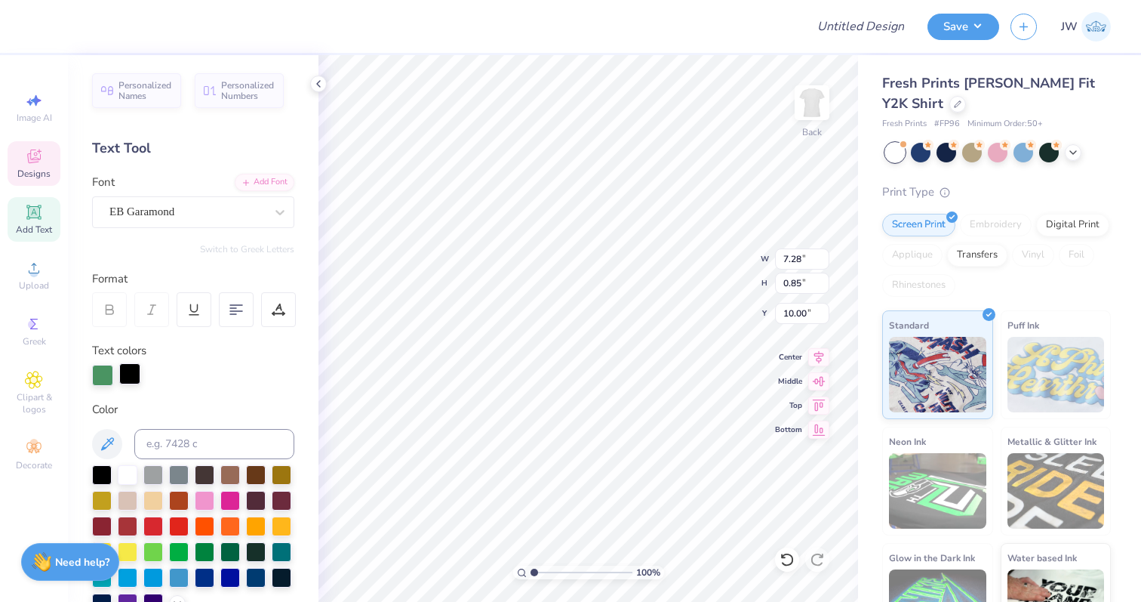
click at [128, 374] on div at bounding box center [129, 373] width 21 height 21
click at [110, 435] on icon at bounding box center [107, 444] width 18 height 18
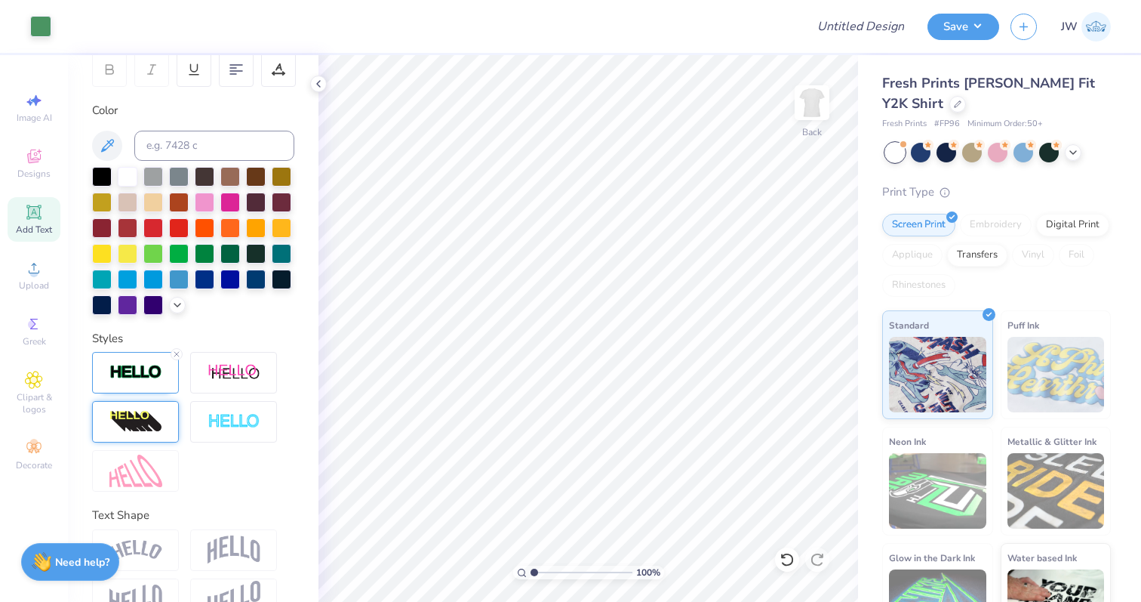
scroll to position [276, 0]
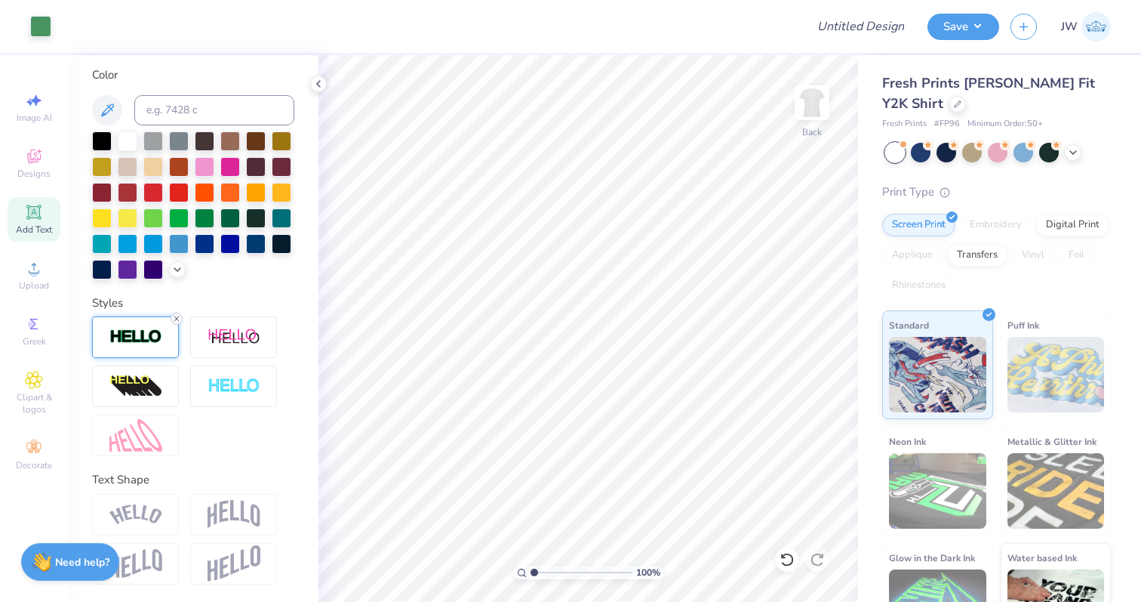
click at [178, 318] on icon at bounding box center [176, 318] width 9 height 9
click at [232, 524] on img at bounding box center [234, 514] width 53 height 29
click at [242, 511] on img at bounding box center [234, 514] width 53 height 29
click at [229, 517] on img at bounding box center [234, 514] width 53 height 29
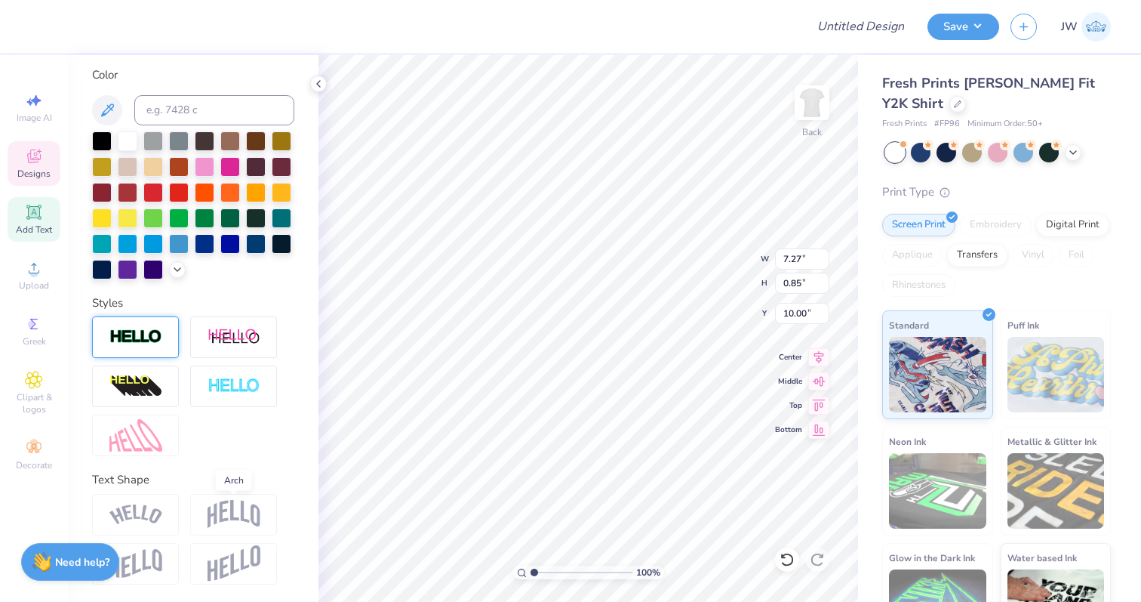
click at [229, 517] on img at bounding box center [234, 514] width 53 height 29
click at [223, 510] on img at bounding box center [234, 514] width 53 height 29
click at [85, 565] on strong "Need help?" at bounding box center [82, 560] width 54 height 14
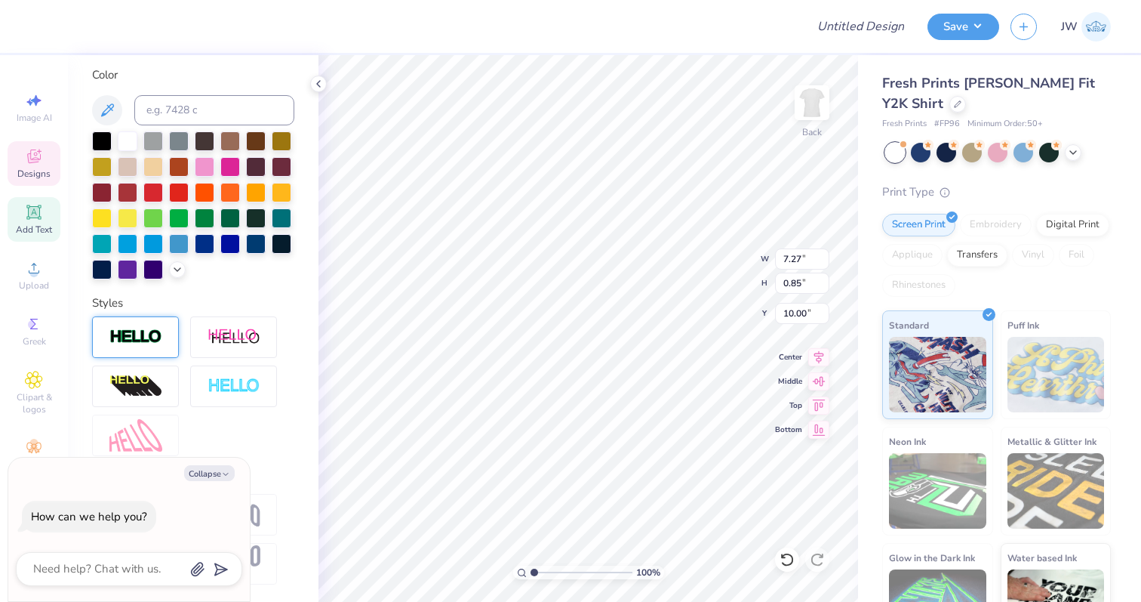
click at [318, 314] on div "Personalized Names Personalized Numbers Text Tool Add Font Font EB Garamond Swi…" at bounding box center [193, 328] width 251 height 546
click at [176, 269] on icon at bounding box center [177, 268] width 12 height 12
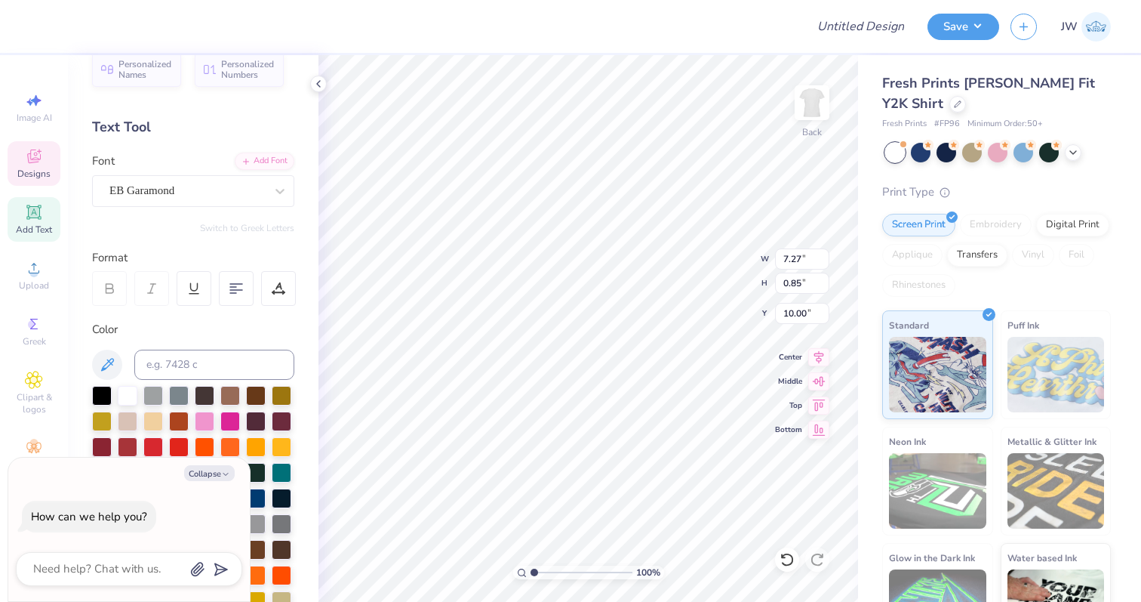
scroll to position [0, 0]
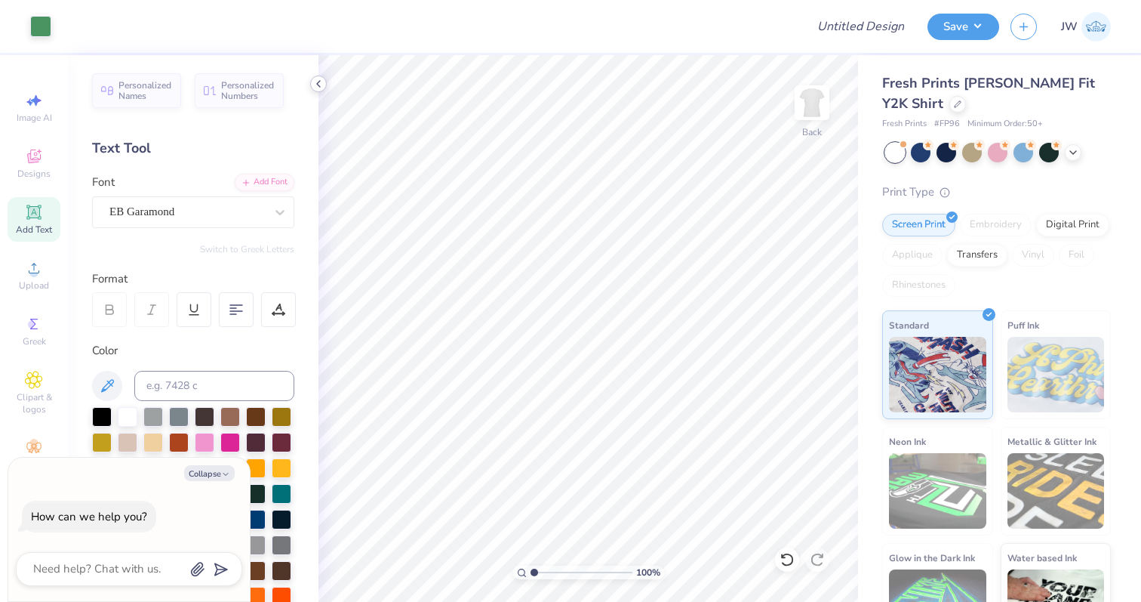
click at [319, 85] on polyline at bounding box center [318, 84] width 3 height 6
type textarea "x"
type input "7.51"
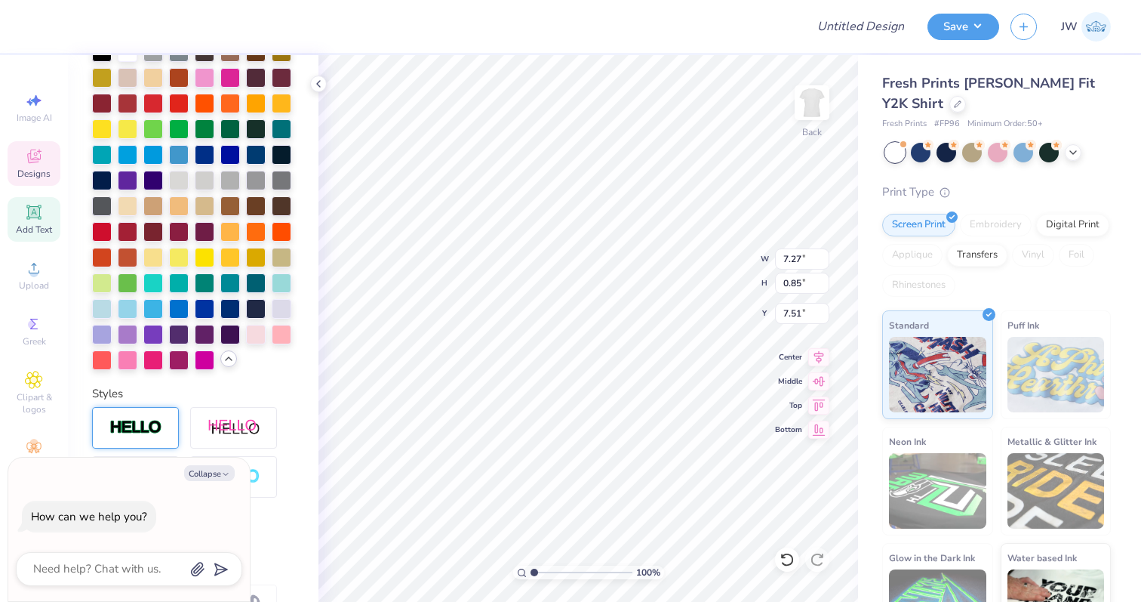
scroll to position [455, 0]
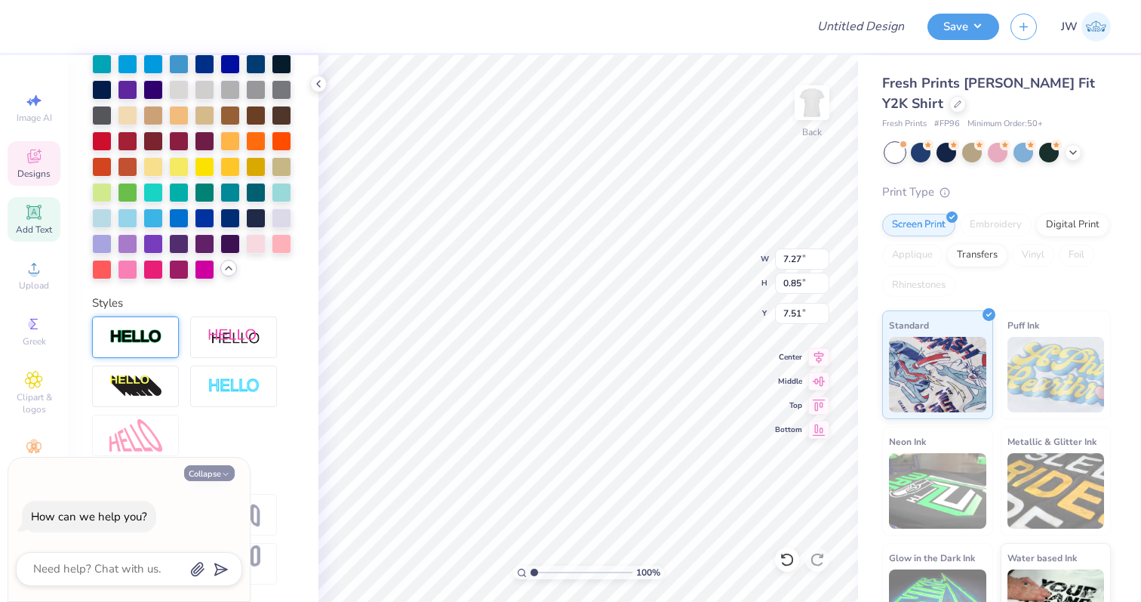
click at [223, 469] on icon "button" at bounding box center [225, 473] width 9 height 9
type textarea "x"
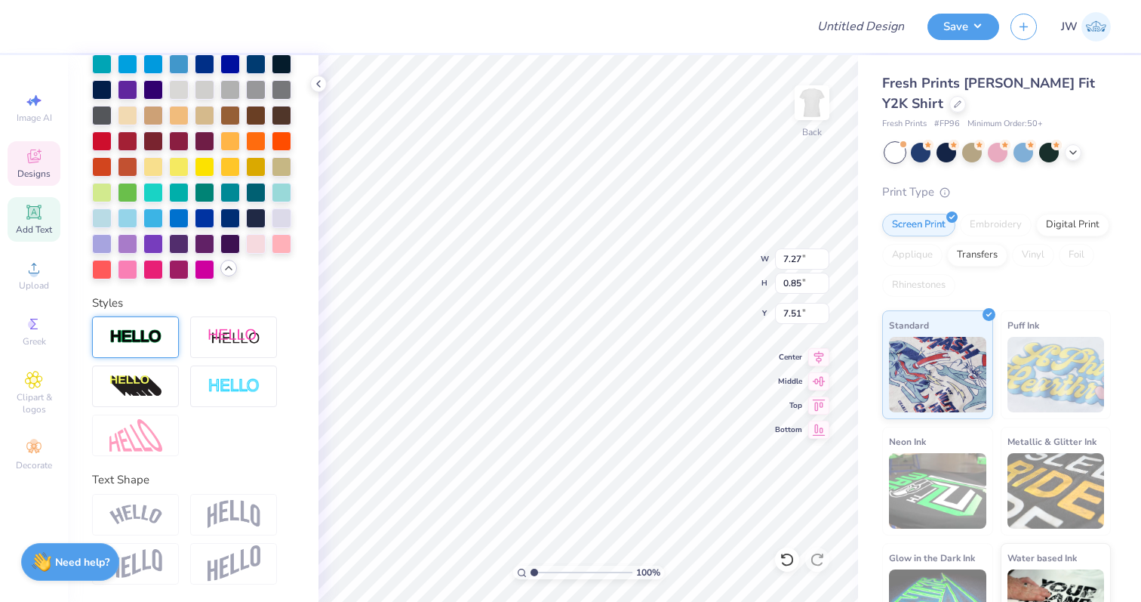
click at [242, 522] on img at bounding box center [234, 514] width 53 height 29
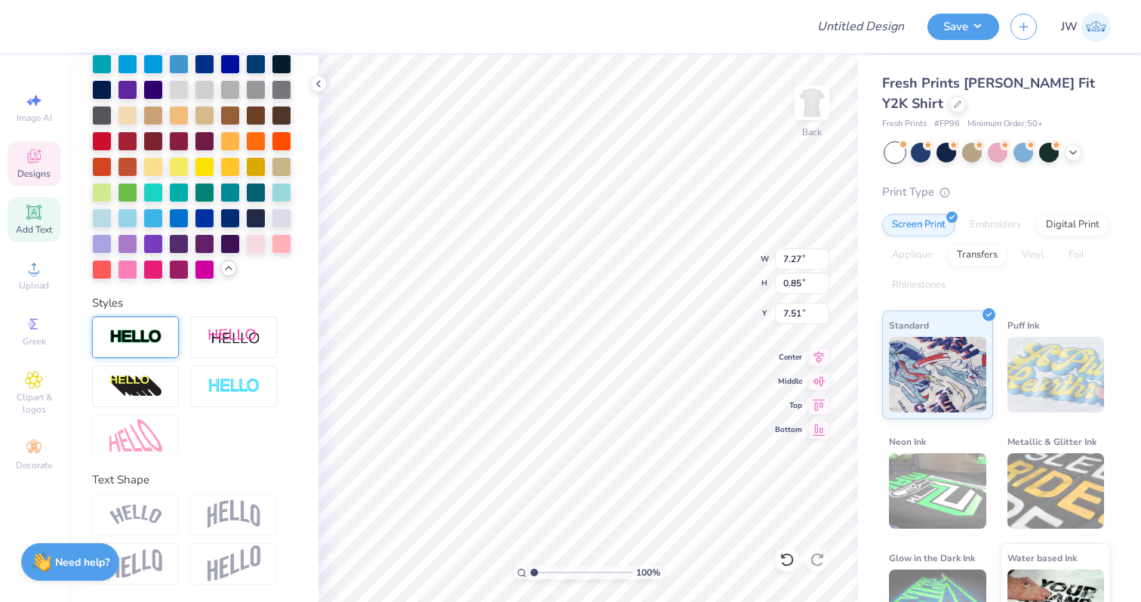
click at [317, 406] on div "Personalized Names Personalized Numbers Text Tool Add Font Font EB Garamond Swi…" at bounding box center [193, 328] width 251 height 546
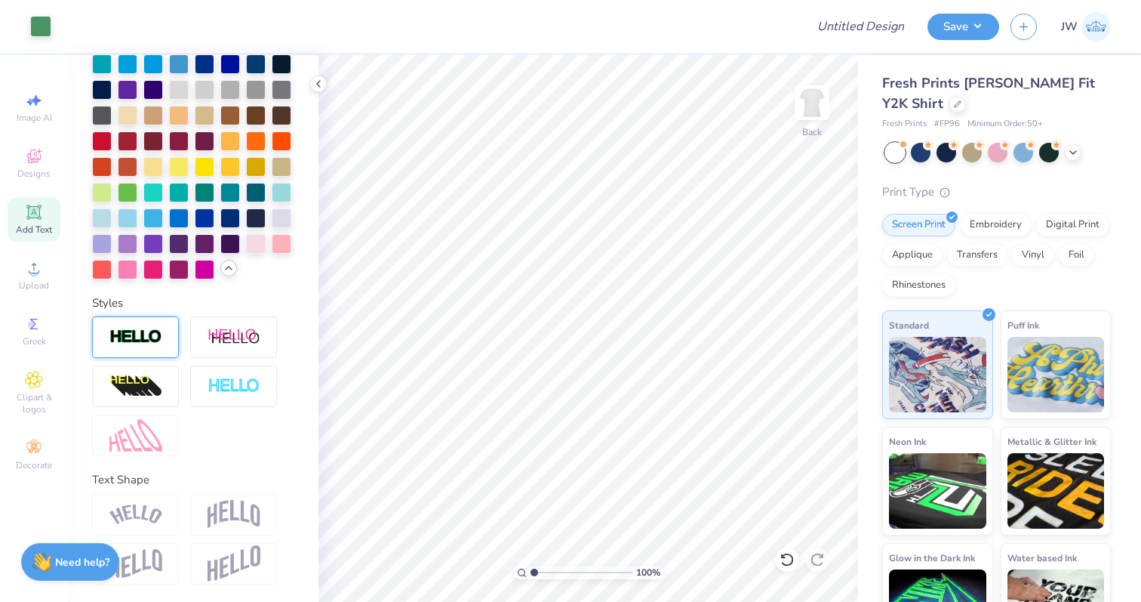
click at [41, 207] on icon at bounding box center [34, 212] width 18 height 18
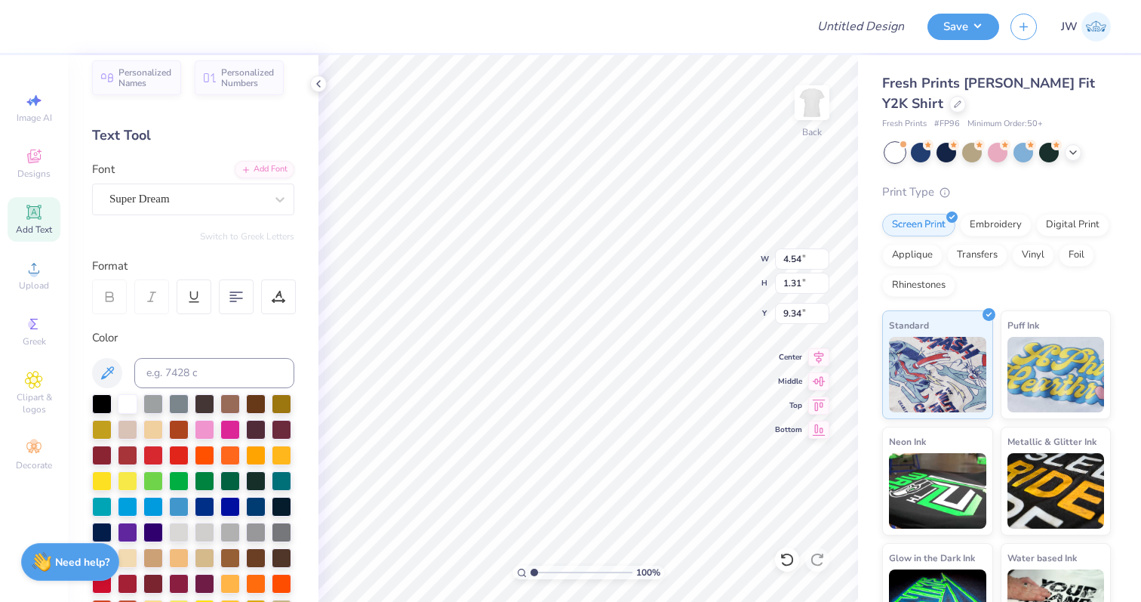
scroll to position [0, 0]
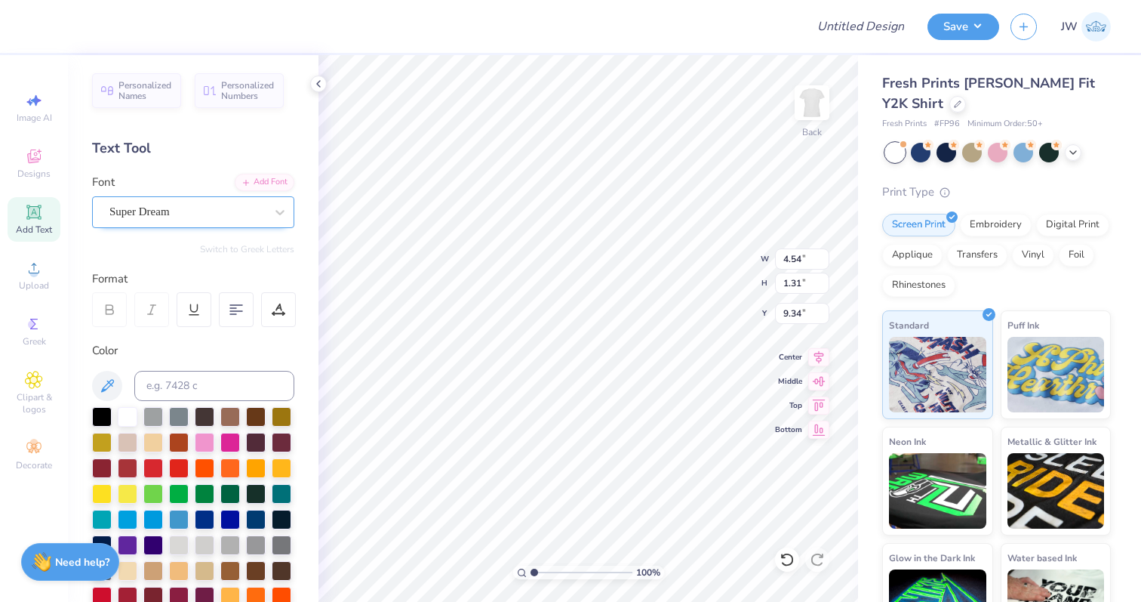
type textarea "kappa delta"
click at [170, 218] on div "Super Dream" at bounding box center [187, 211] width 159 height 23
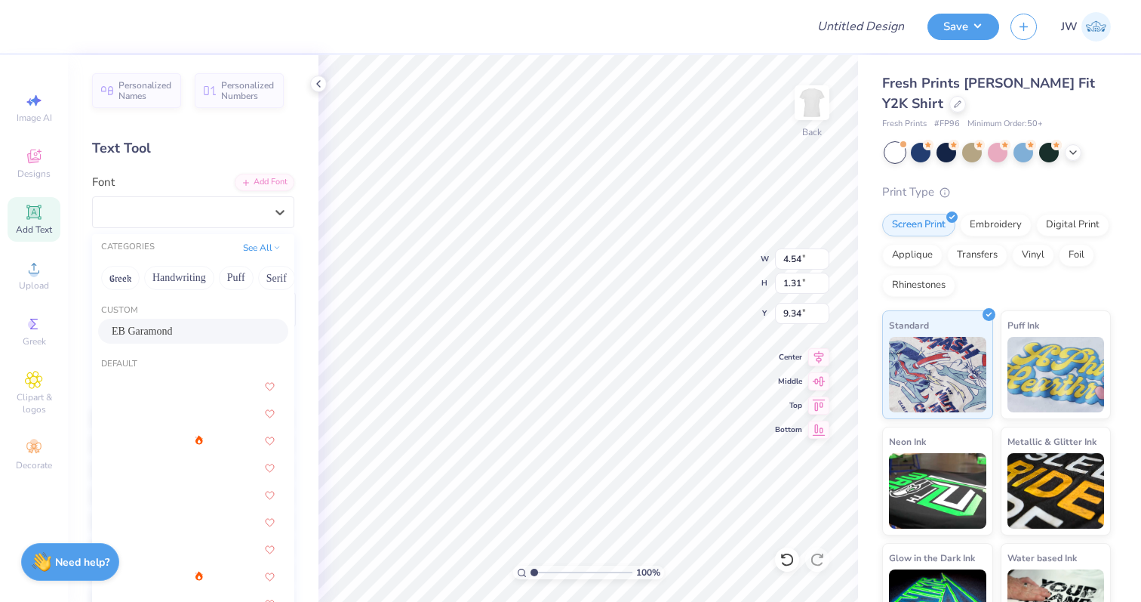
click at [180, 334] on div "EB Garamond" at bounding box center [193, 331] width 163 height 16
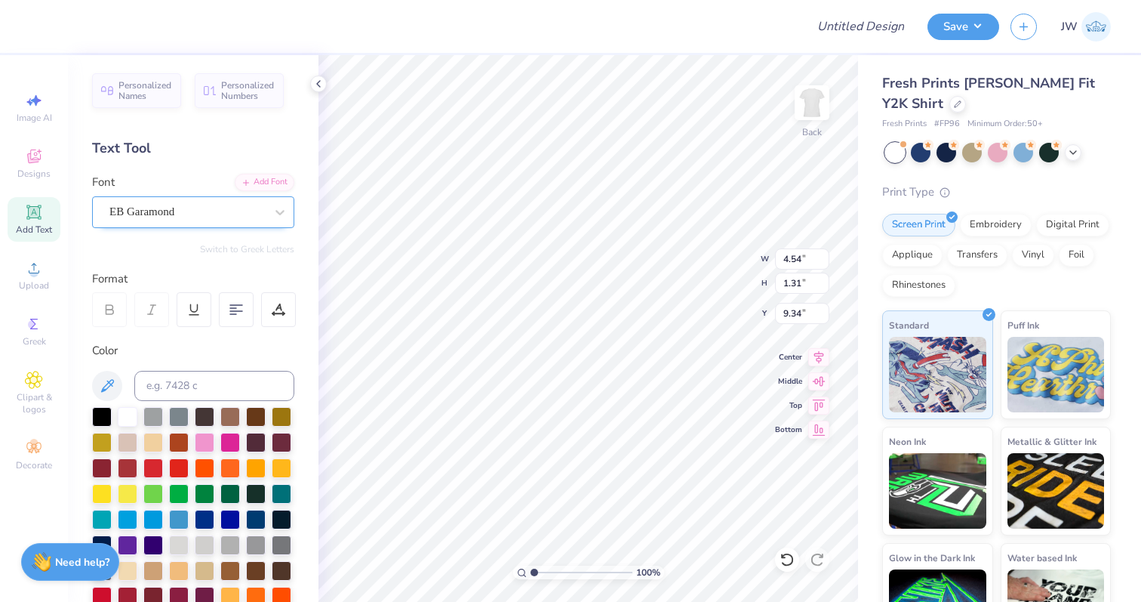
click at [245, 202] on div "EB Garamond" at bounding box center [187, 211] width 159 height 23
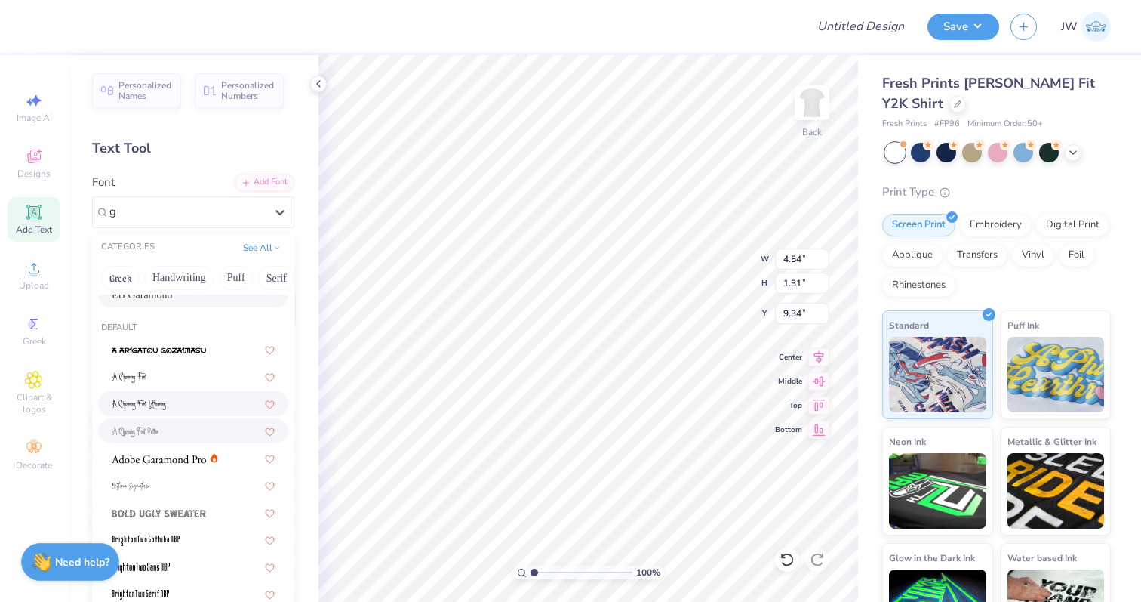
scroll to position [59, 0]
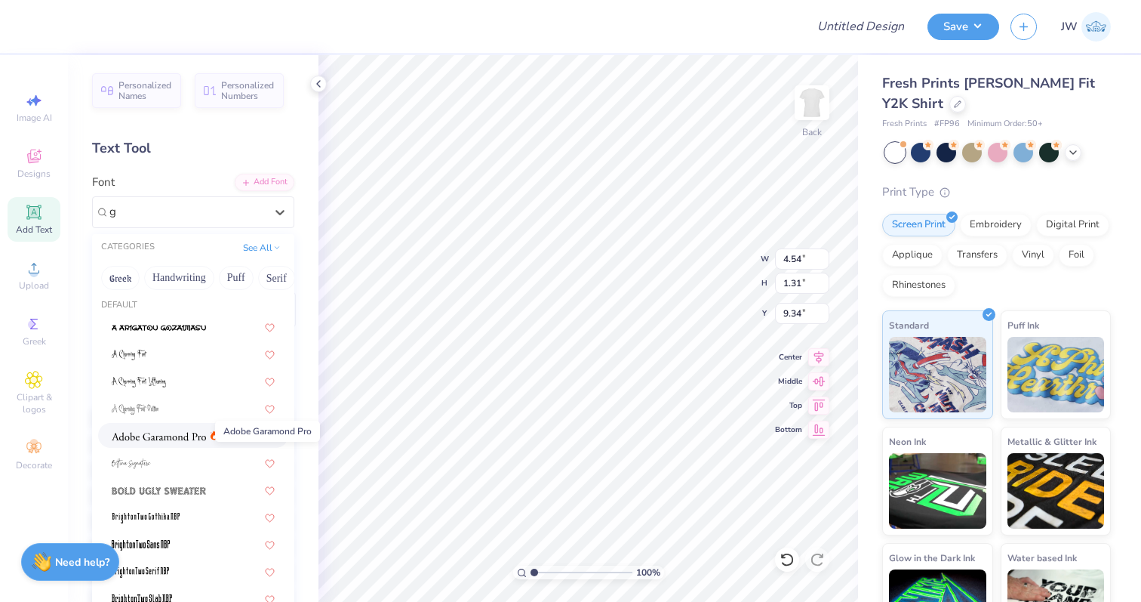
click at [202, 442] on span at bounding box center [159, 435] width 94 height 16
type input "g"
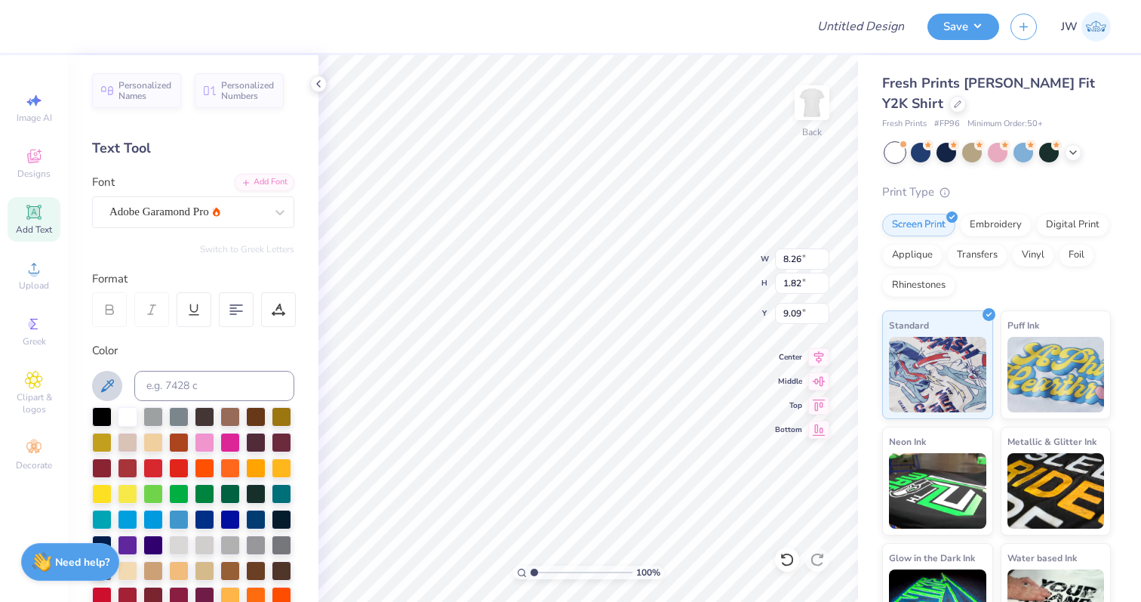
click at [92, 389] on button at bounding box center [107, 386] width 30 height 30
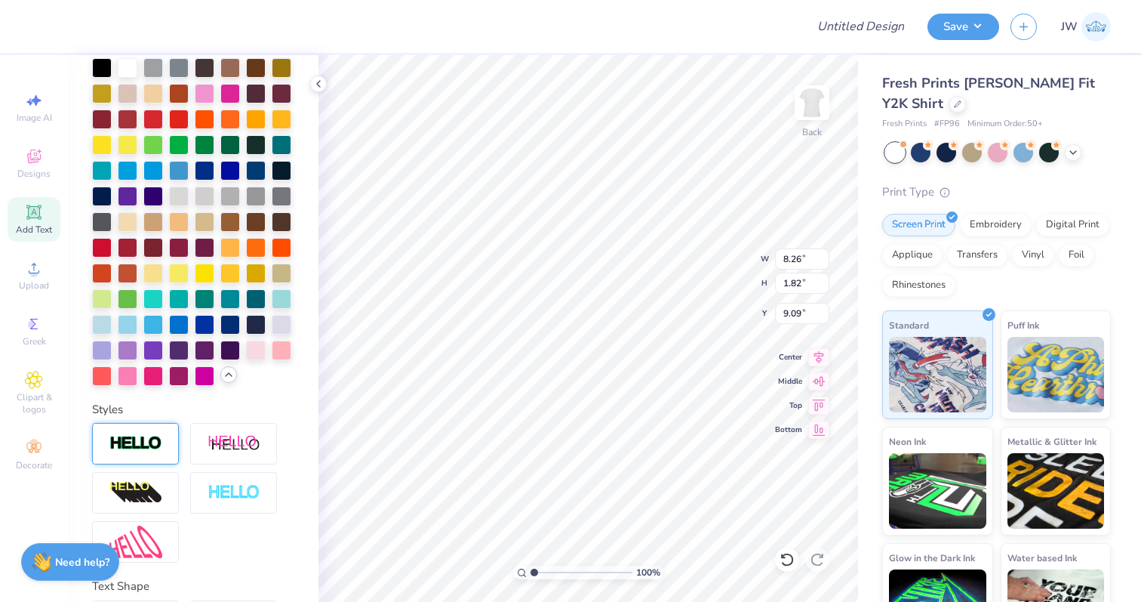
scroll to position [455, 0]
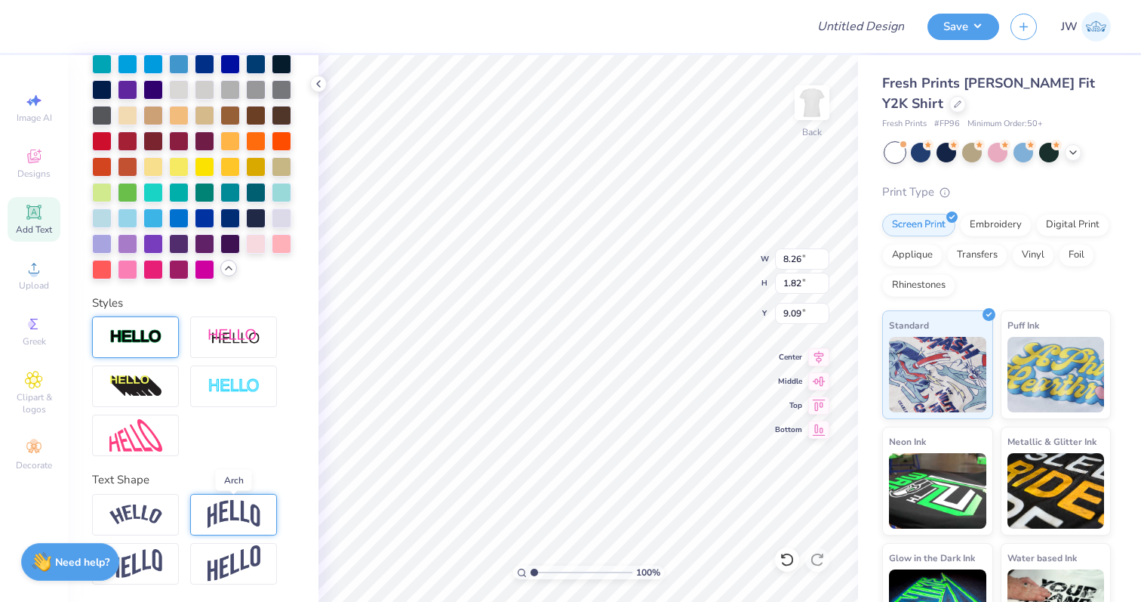
click at [226, 517] on img at bounding box center [234, 514] width 53 height 29
type input "2.87"
type input "8.56"
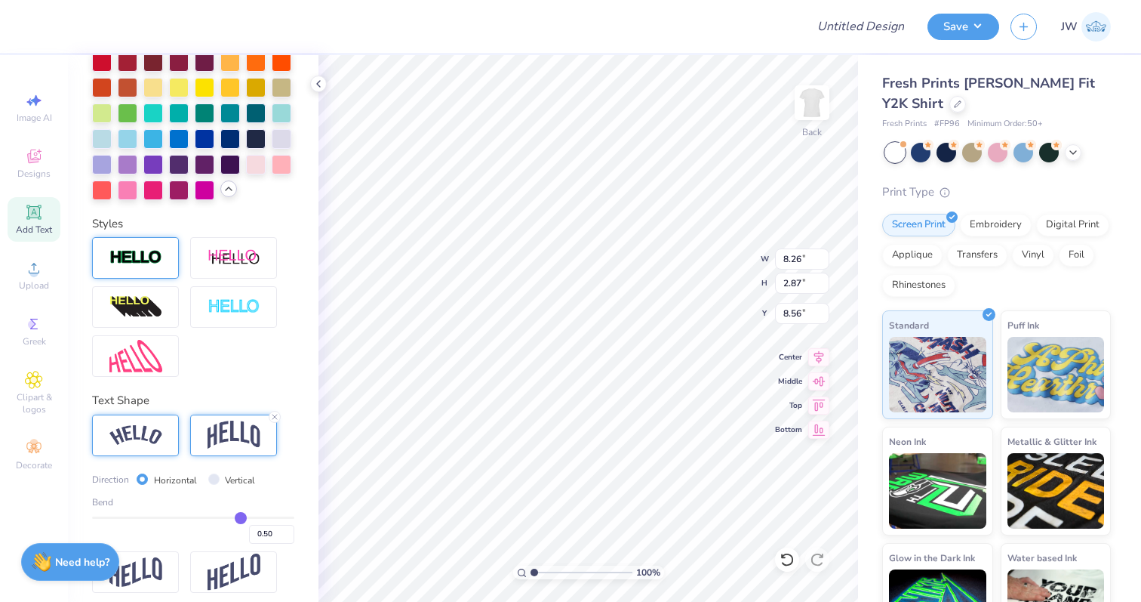
scroll to position [543, 0]
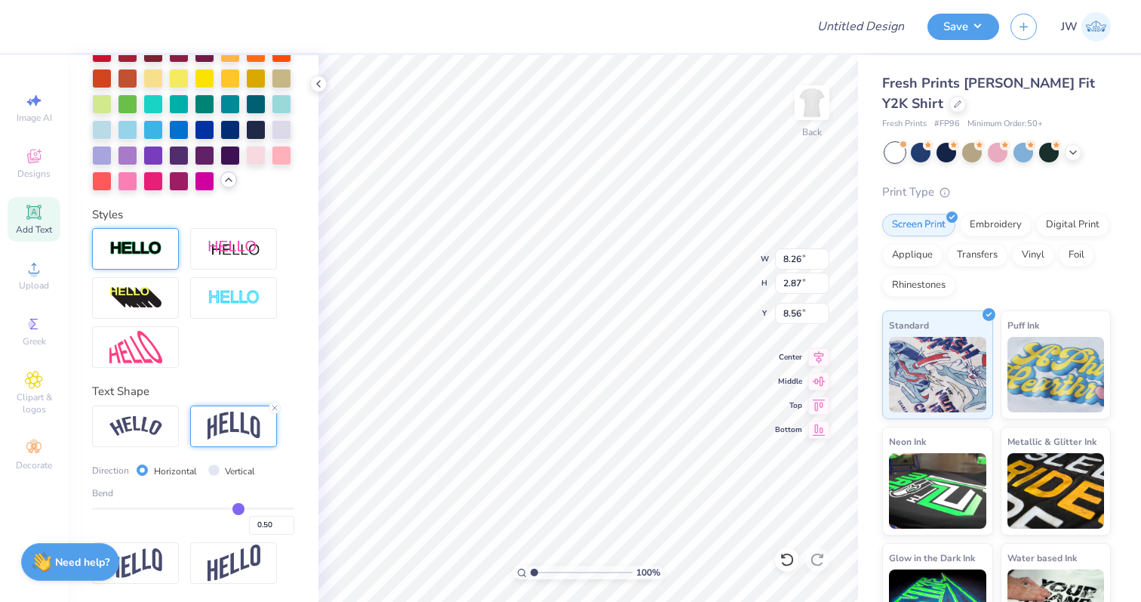
type input "0.46"
type input "0.43"
type input "0.35"
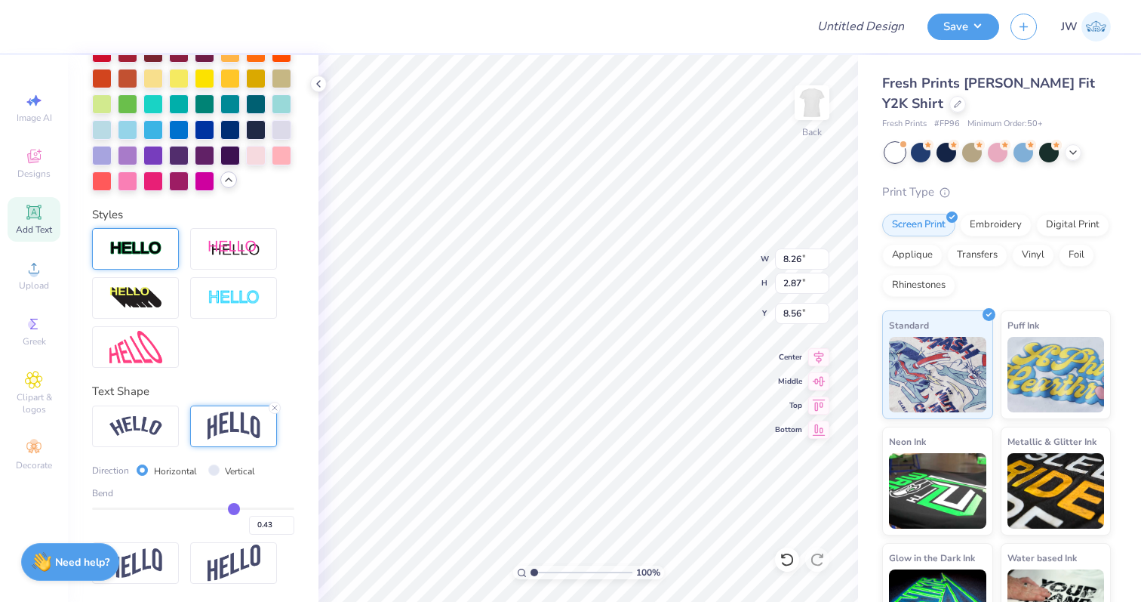
type input "0.35"
type input "0.3"
type input "0.30"
type input "0.25"
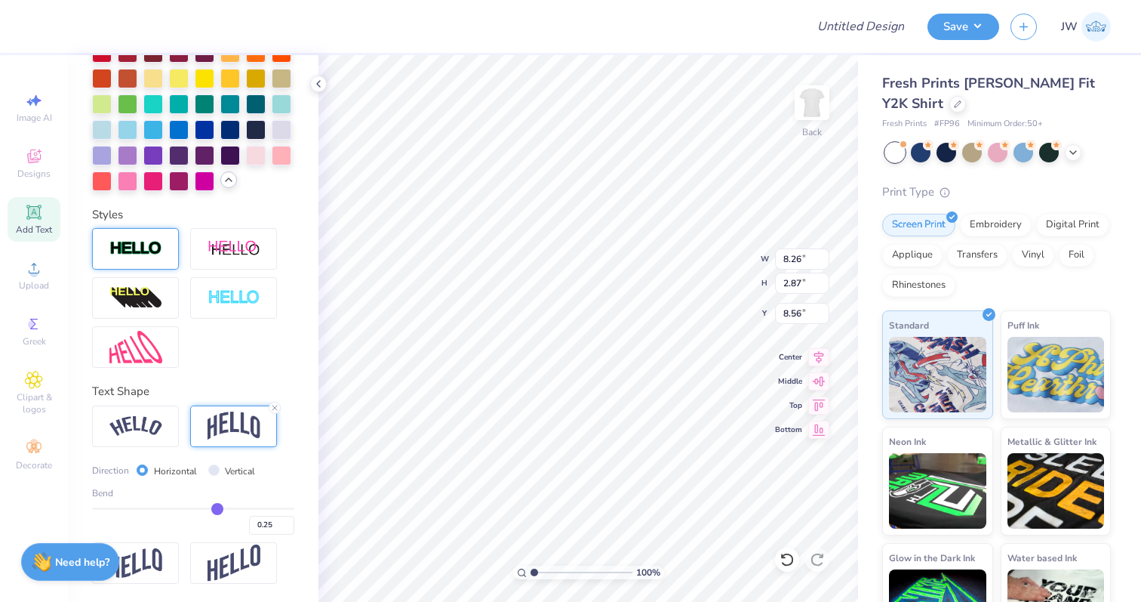
type input "0.19"
type input "0.14"
type input "0.11"
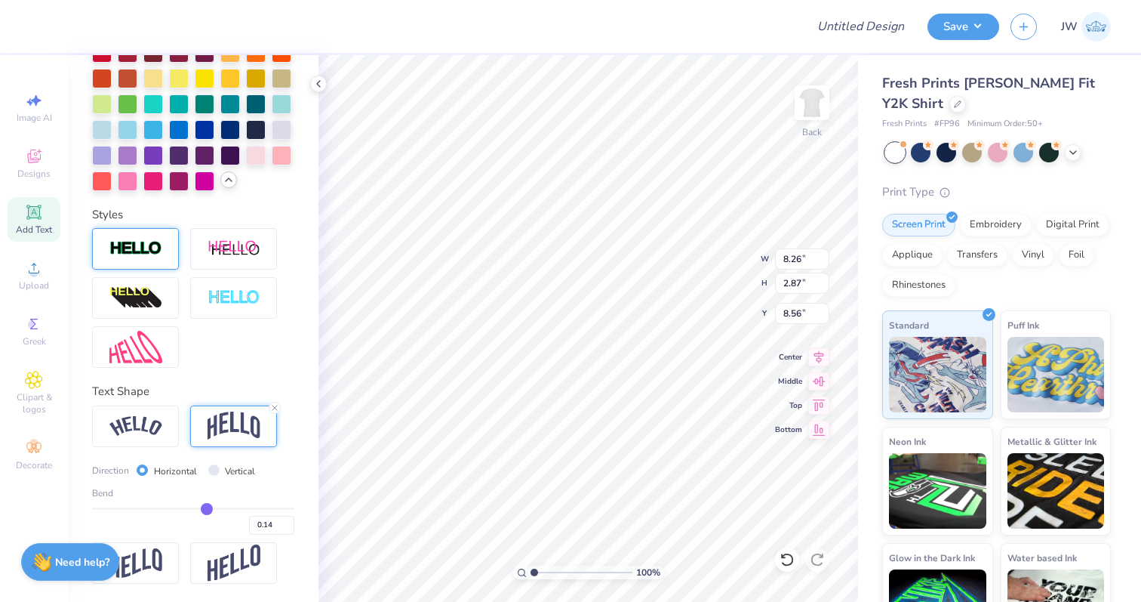
type input "0.11"
type input "0.1"
type input "0.10"
type input "0.08"
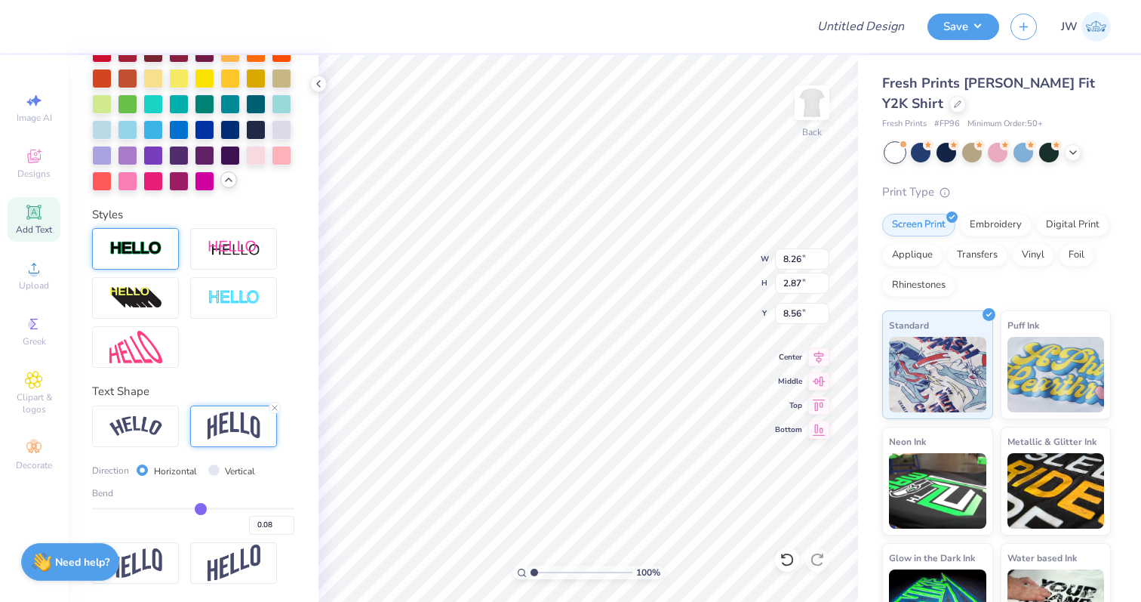
type input "0.07"
type input "0.06"
type input "0.05"
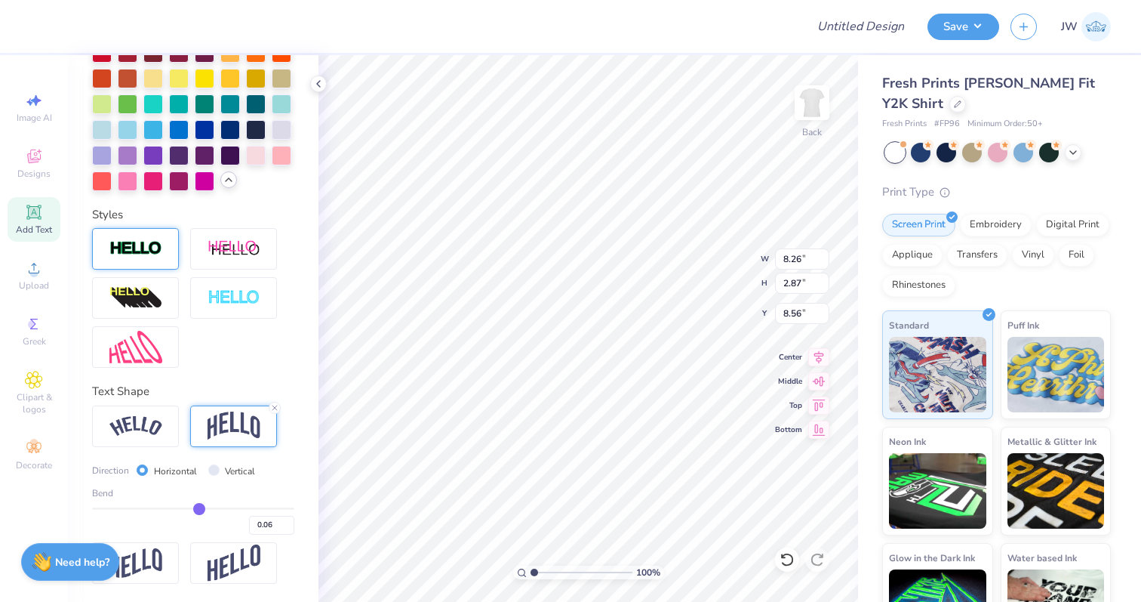
type input "0.05"
type input "0.04"
type input "0.03"
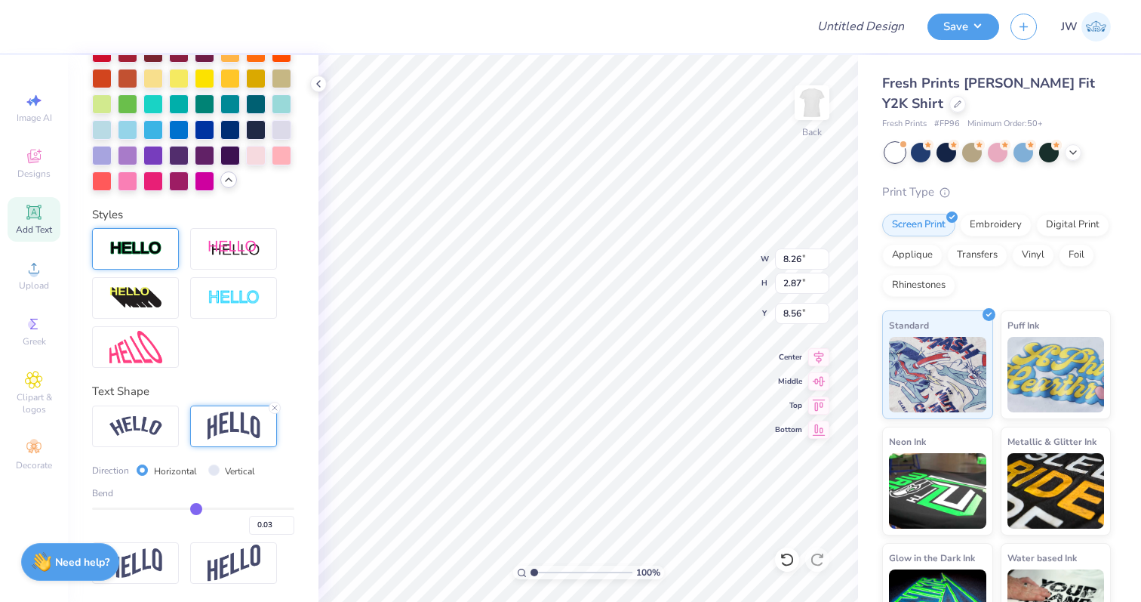
type input "0.02"
type input "0.01"
type input "0"
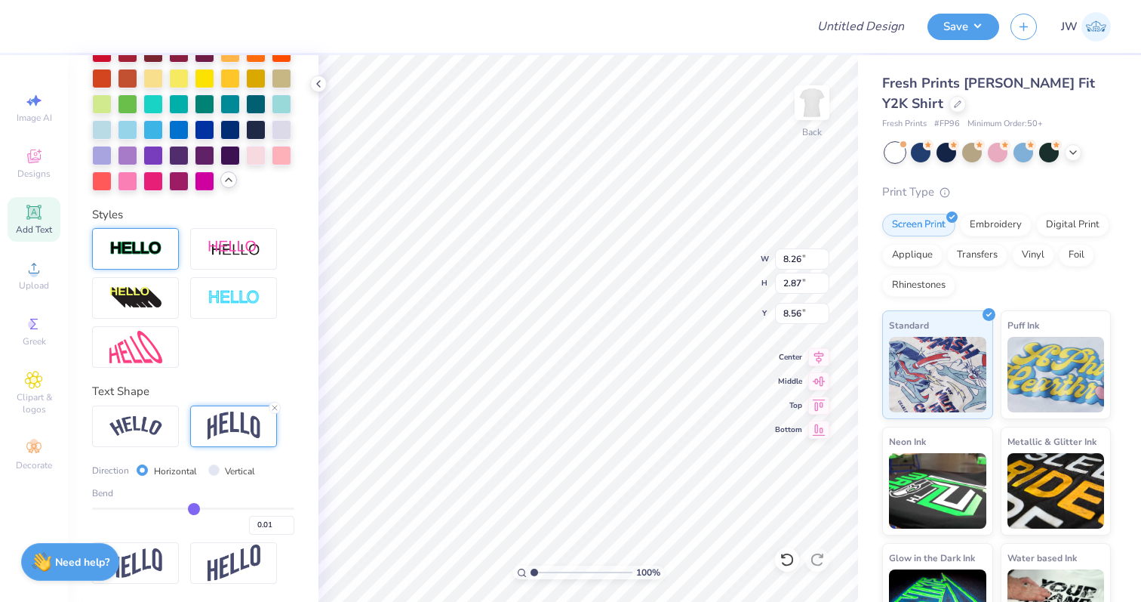
type input "0.00"
type input "-0.02"
type input "-0.03"
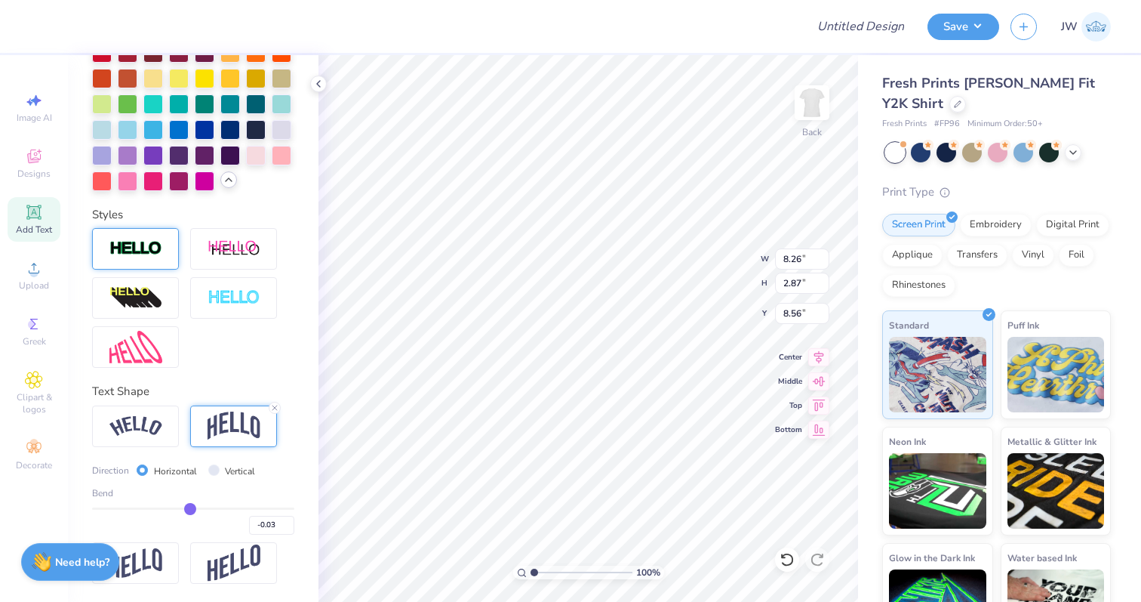
type input "-0.04"
type input "-0.05"
type input "-0.07"
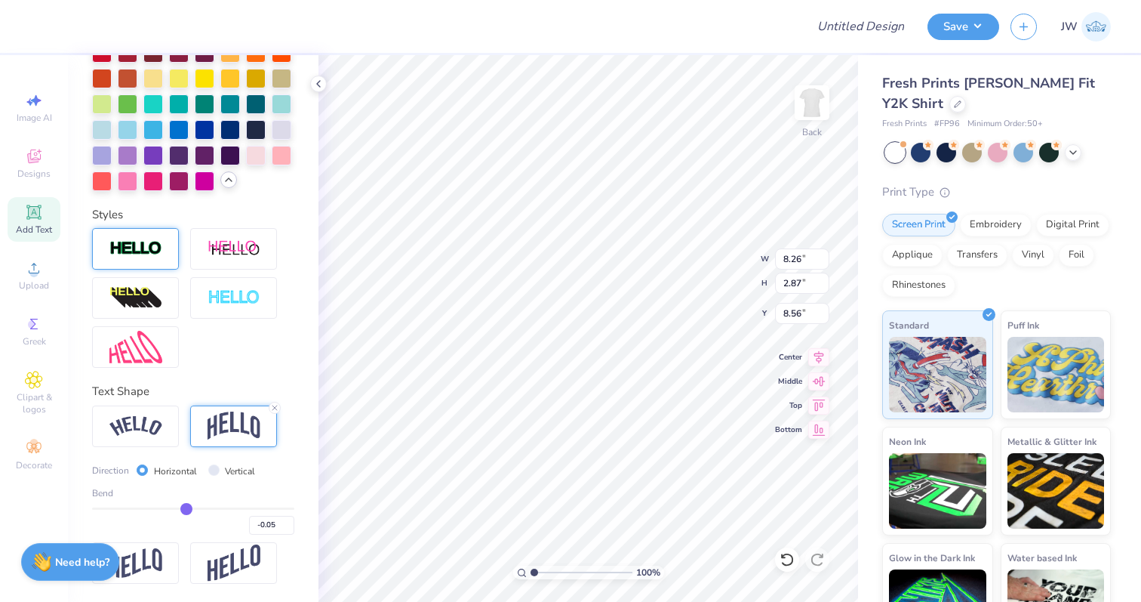
type input "-0.07"
type input "-0.08"
type input "-0.09"
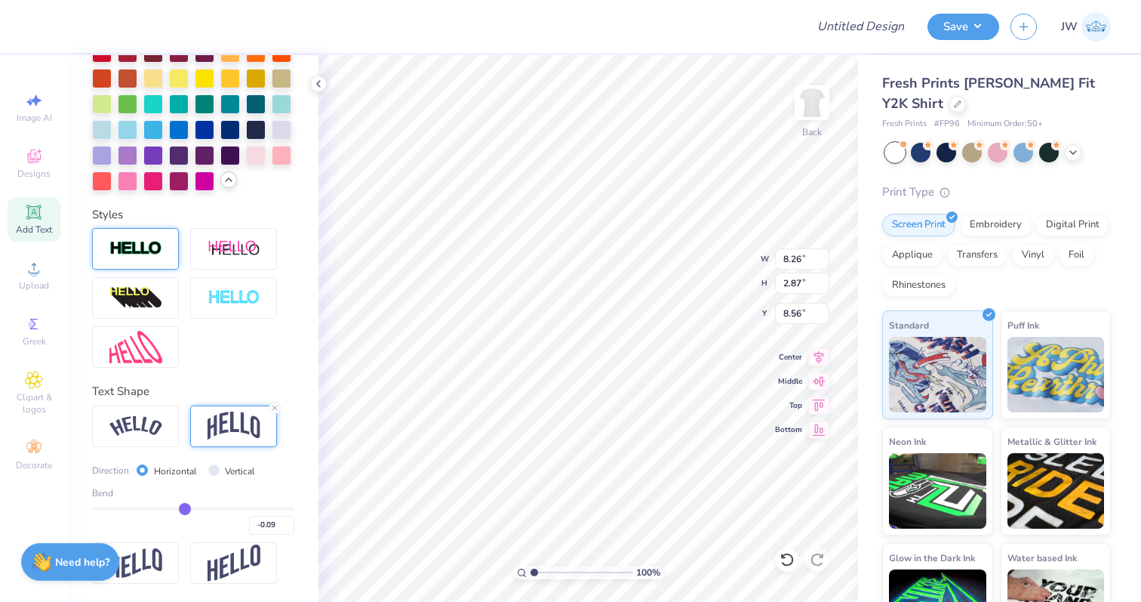
type input "-0.1"
type input "-0.10"
type input "-0.11"
type input "-0.12"
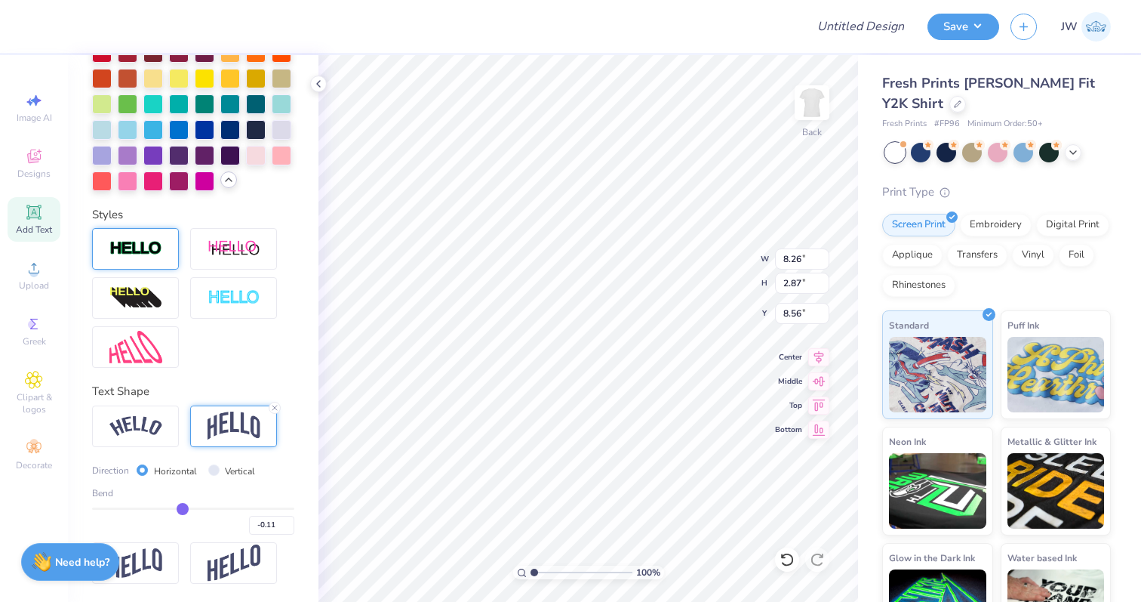
type input "-0.12"
type input "-0.13"
type input "-0.14"
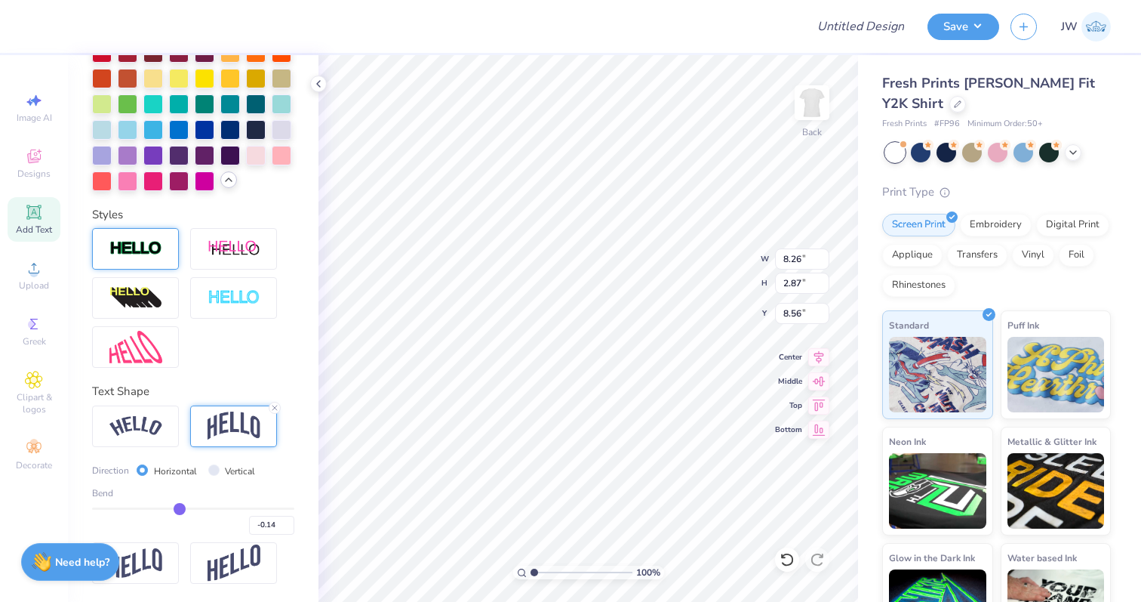
type input "-0.15"
type input "-0.16"
type input "-0.17"
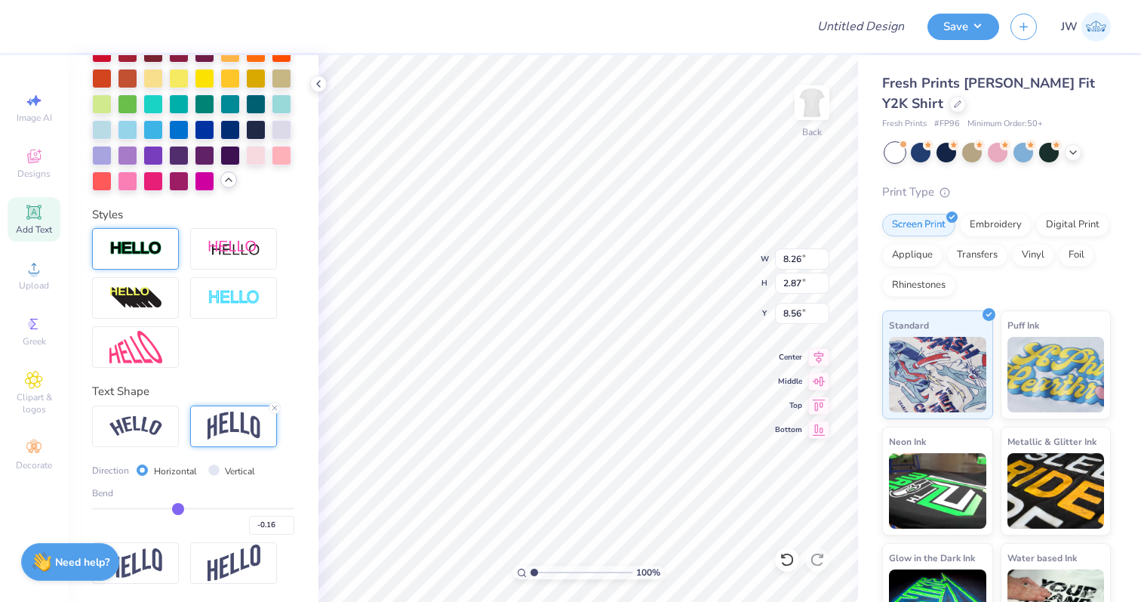
type input "-0.17"
type input "-0.18"
type input "-0.2"
type input "-0.20"
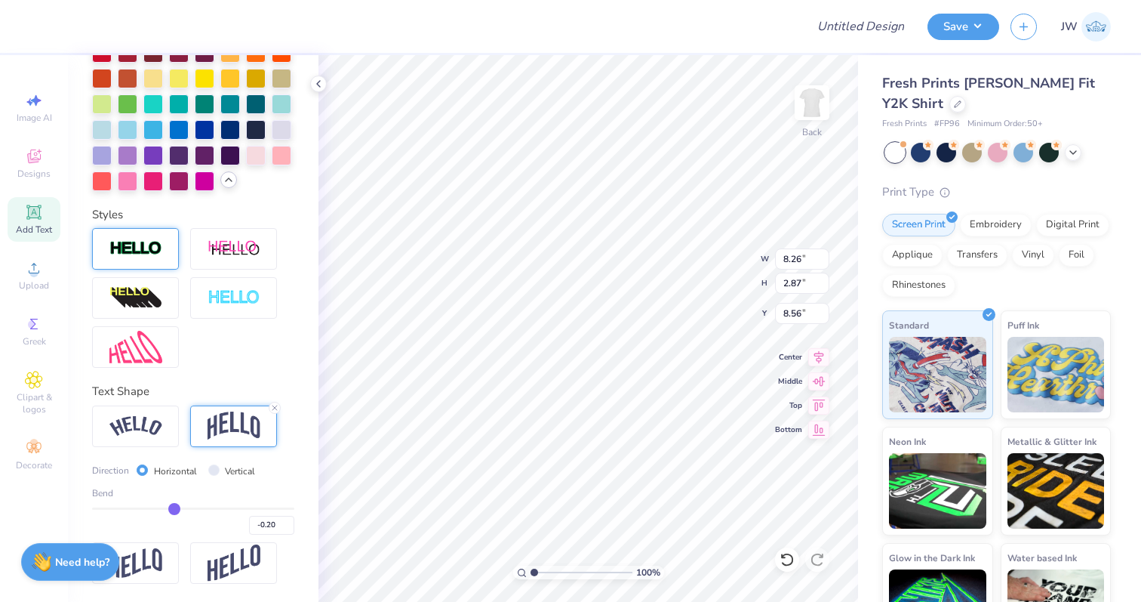
type input "-0.21"
type input "-0.22"
type input "-0.24"
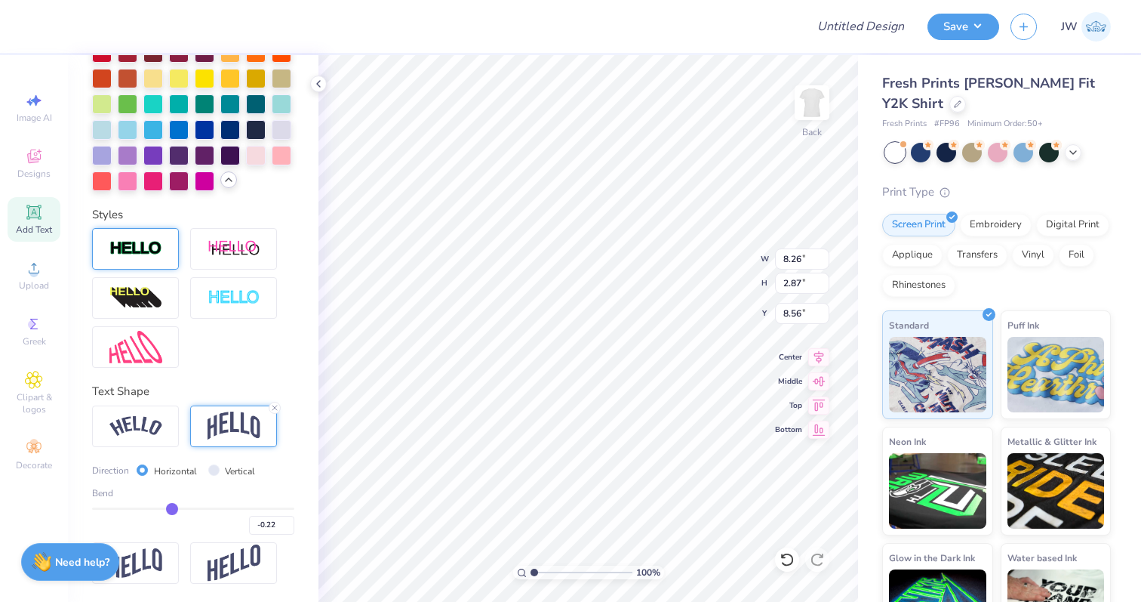
type input "-0.24"
type input "-0.26"
type input "-0.27"
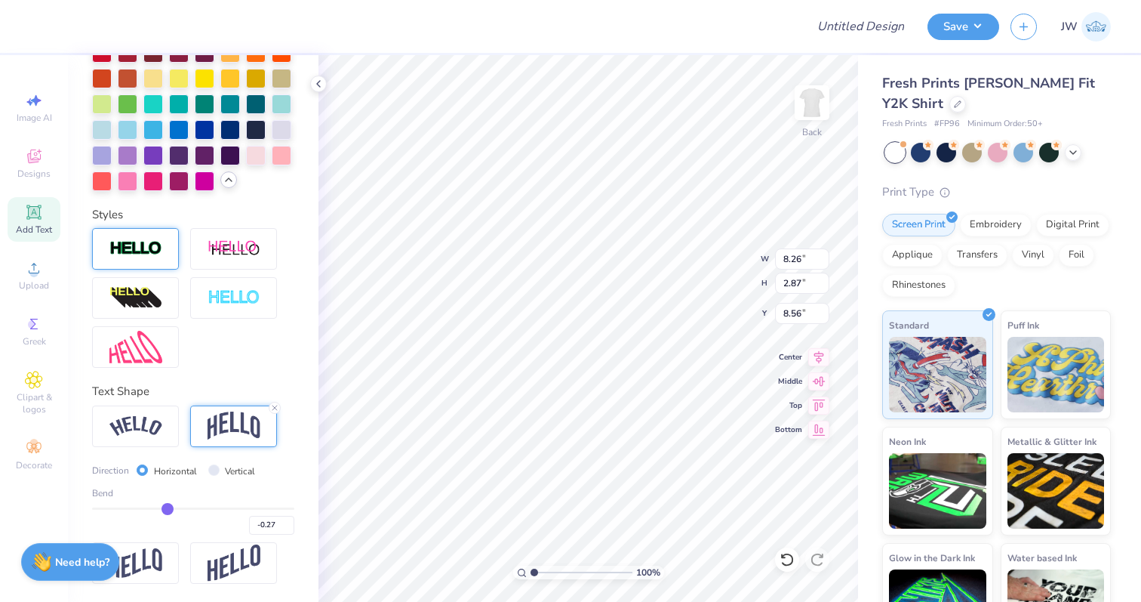
type input "-0.29"
type input "-0.3"
type input "-0.30"
type input "-0.31"
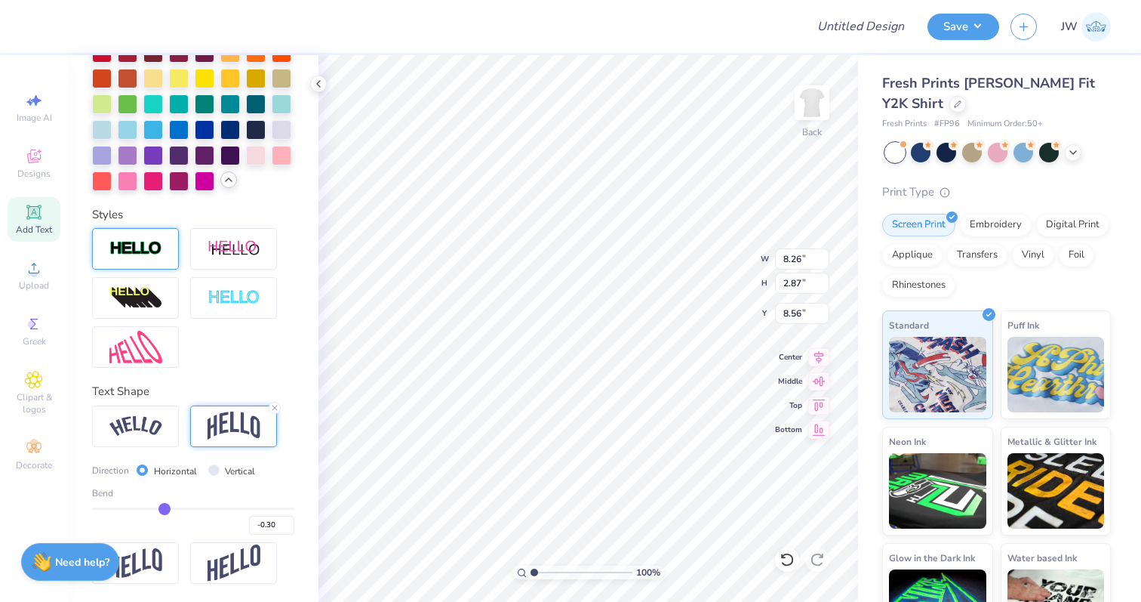
type input "-0.31"
type input "-0.32"
type input "-0.33"
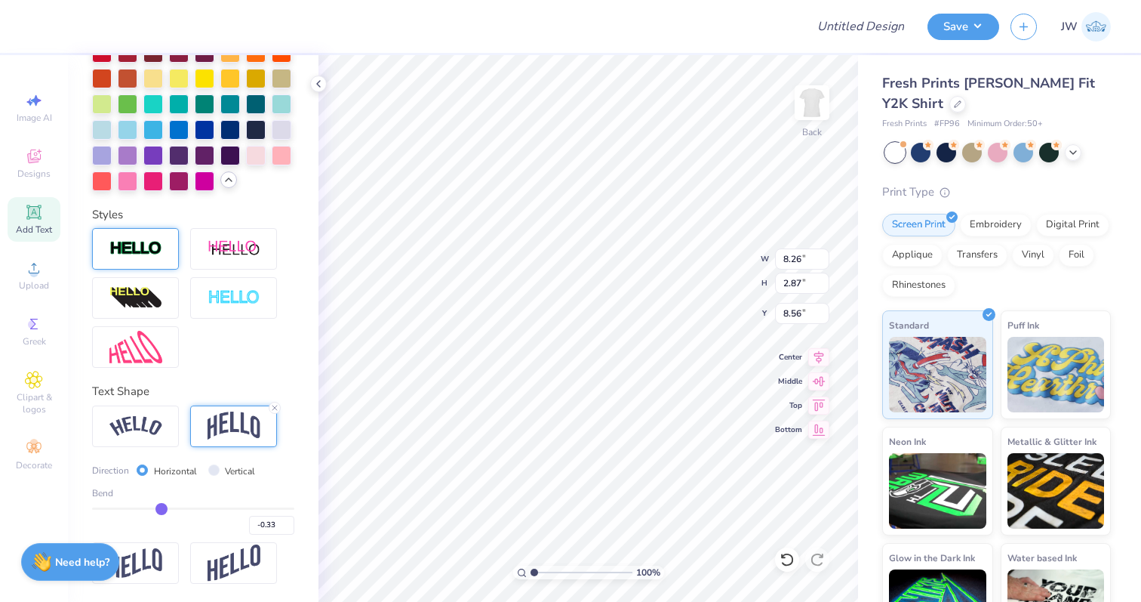
type input "-0.34"
type input "-0.35"
type input "-0.36"
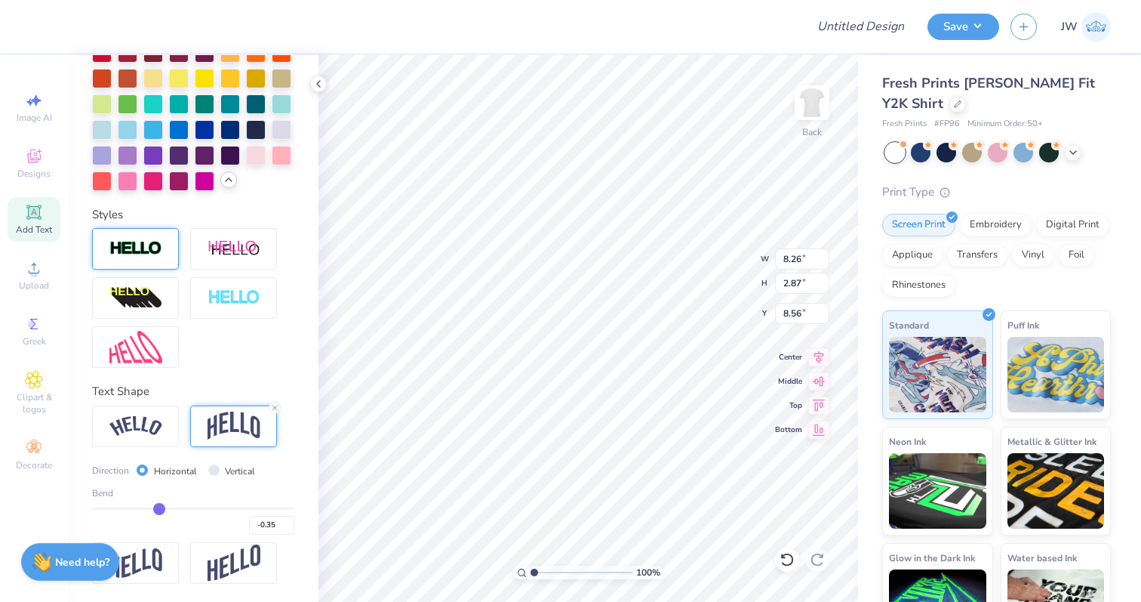
type input "-0.36"
type input "-0.37"
type input "-0.38"
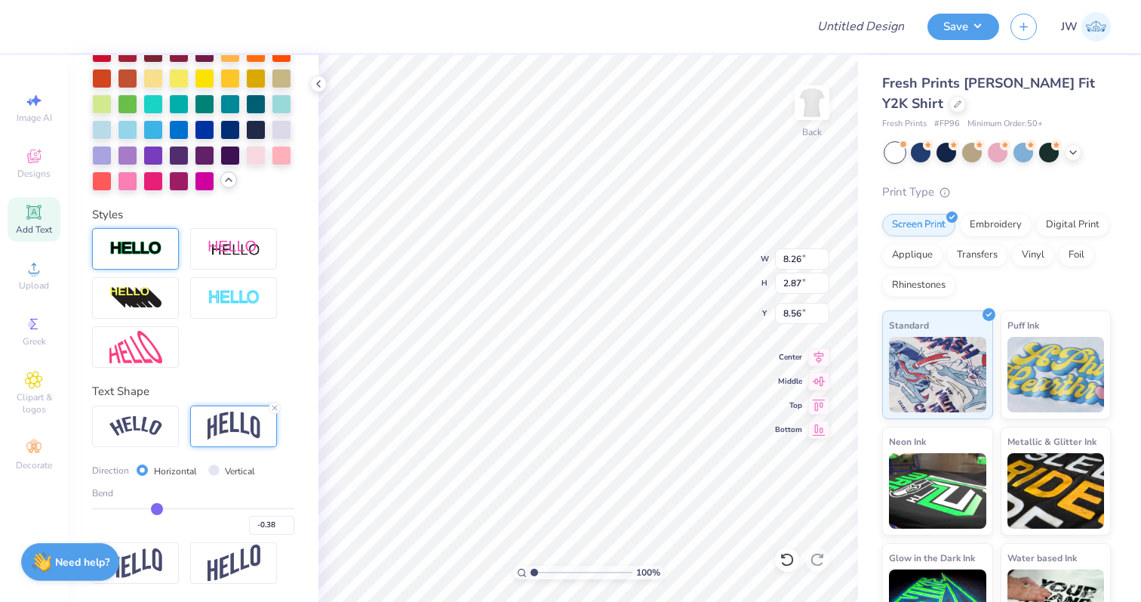
type input "-0.39"
type input "-0.4"
type input "-0.40"
type input "-0.41"
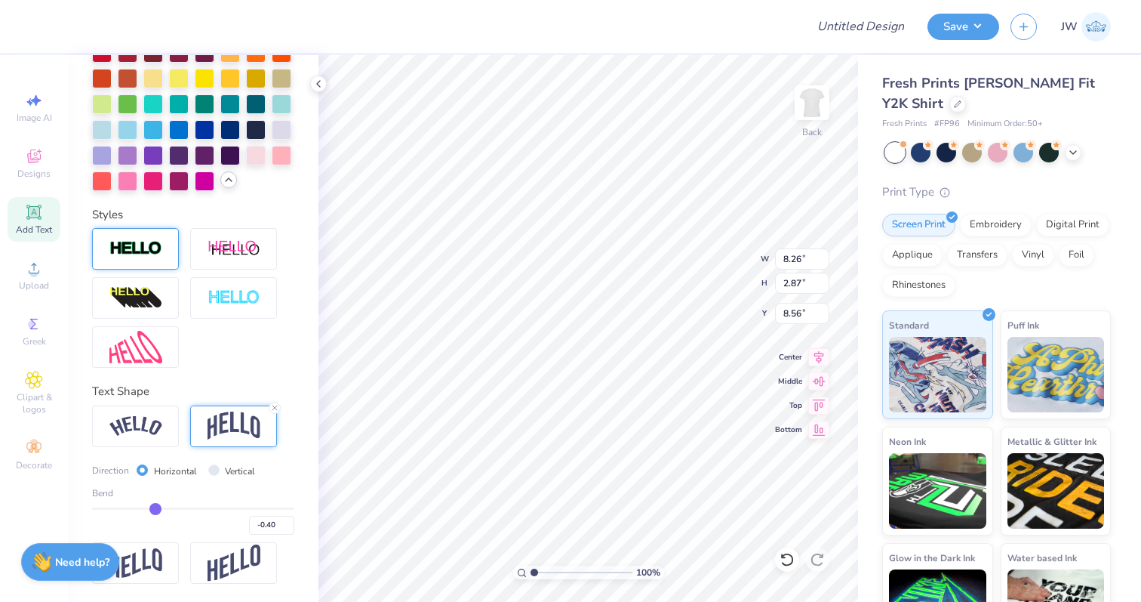
type input "-0.41"
type input "-0.42"
type input "-0.43"
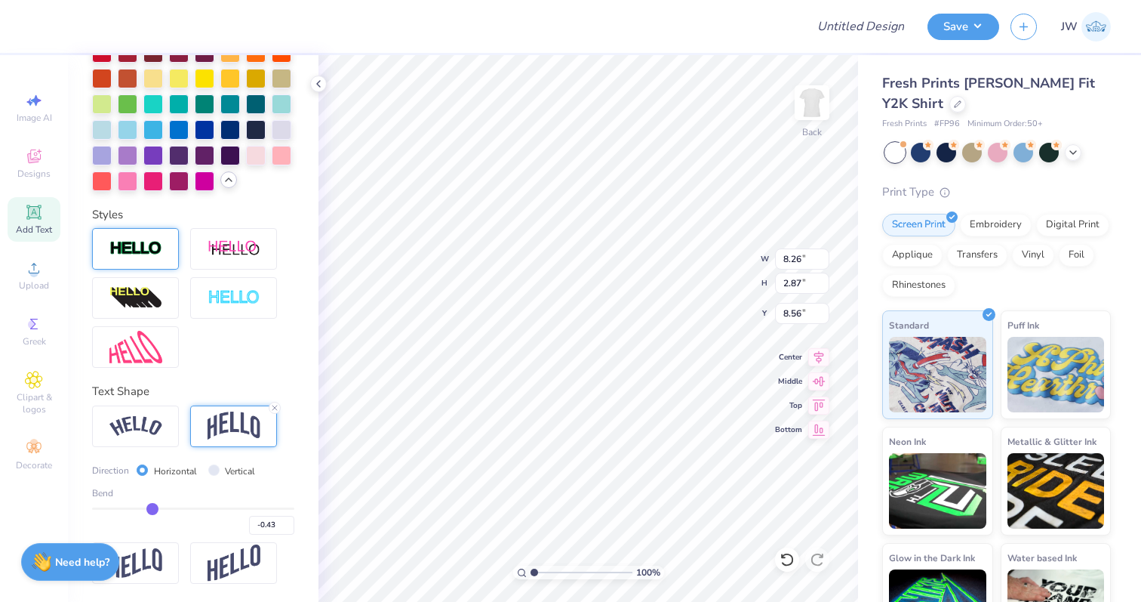
type input "-0.44"
type input "-0.45"
type input "-0.46"
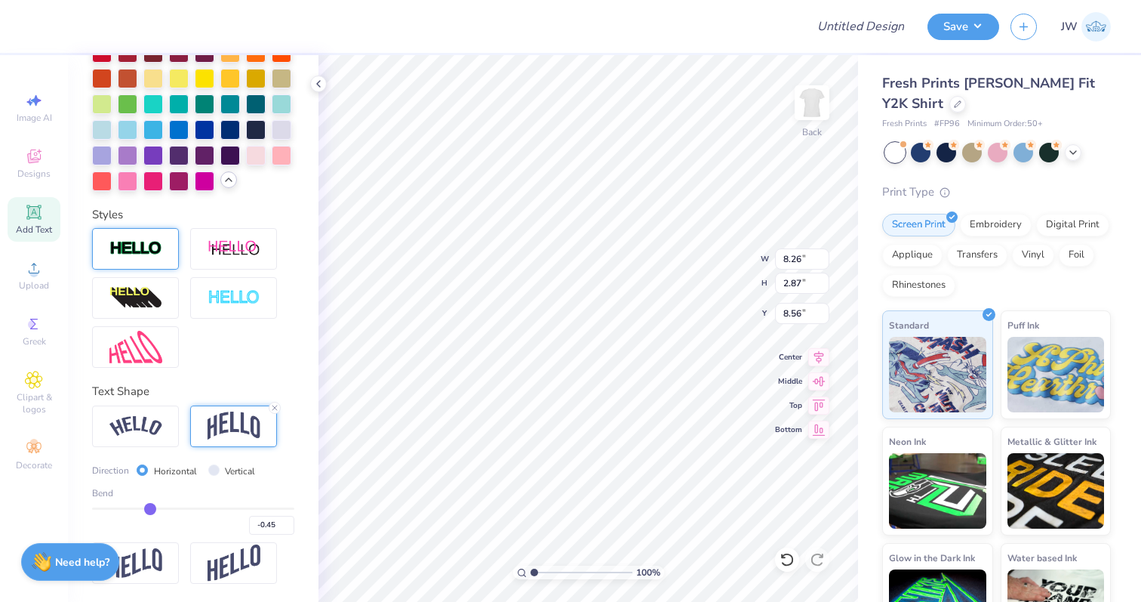
type input "-0.46"
type input "-0.47"
type input "-0.48"
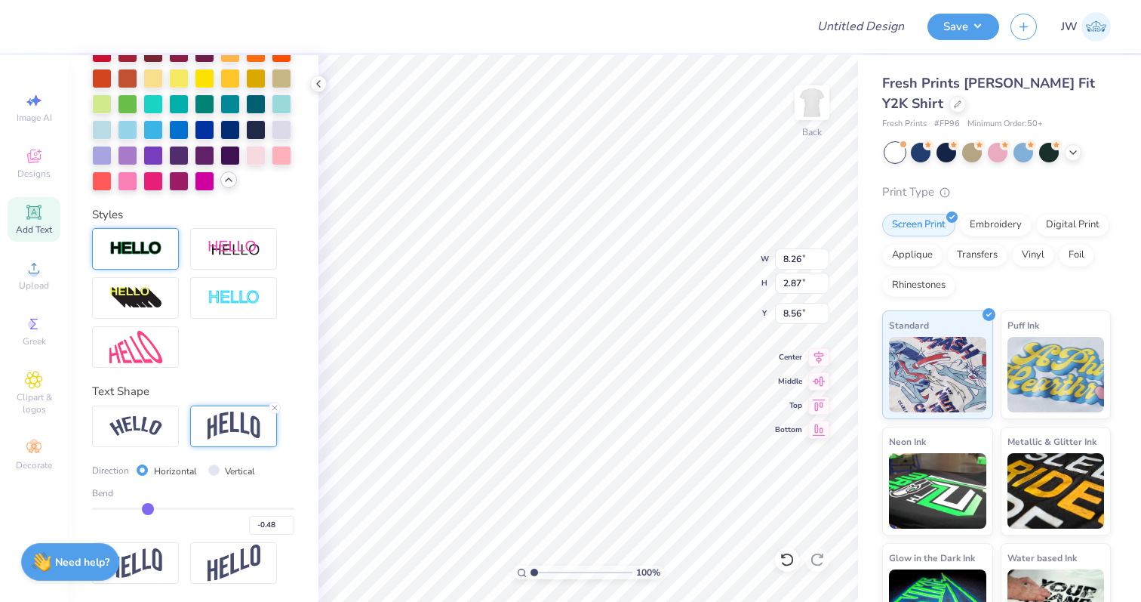
type input "-0.49"
type input "-0.5"
type input "-0.50"
type input "-0.51"
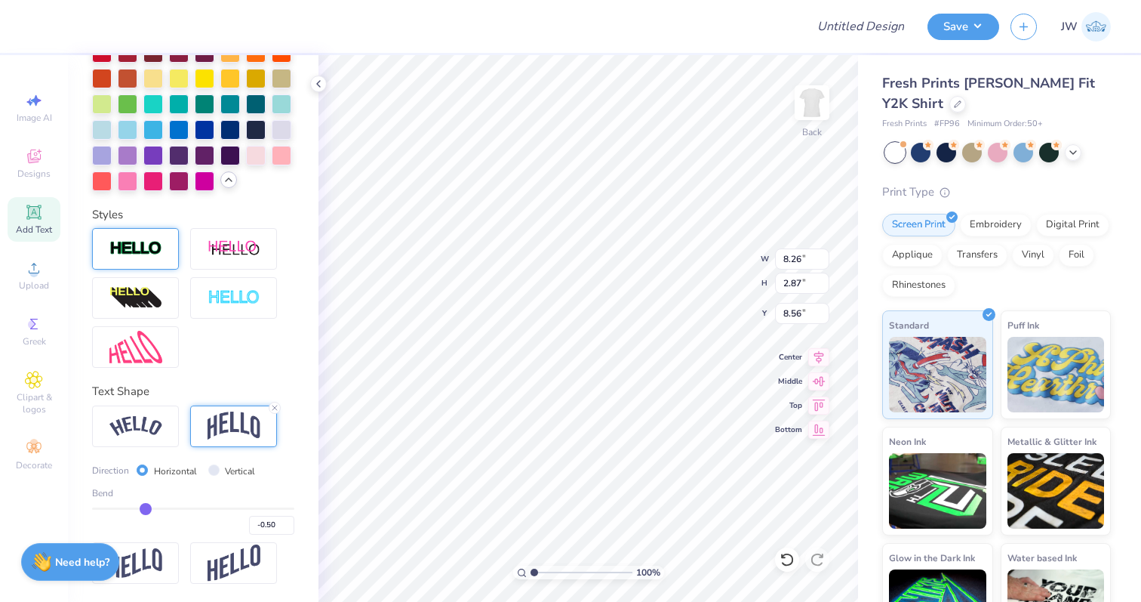
type input "-0.51"
type input "-0.52"
type input "-0.53"
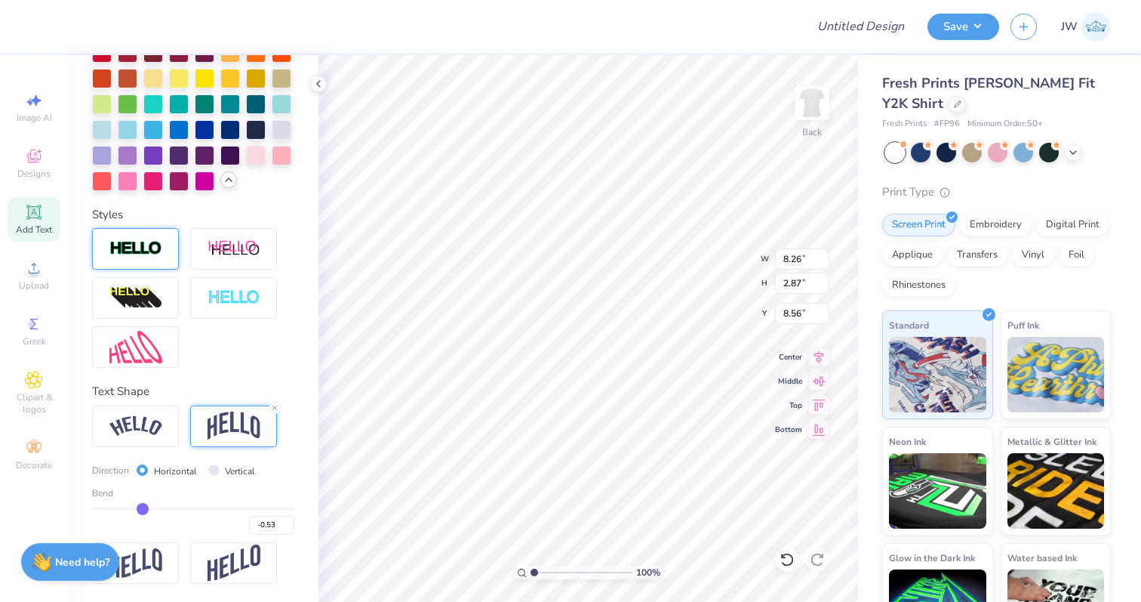
type input "-0.54"
type input "-0.55"
type input "-0.56"
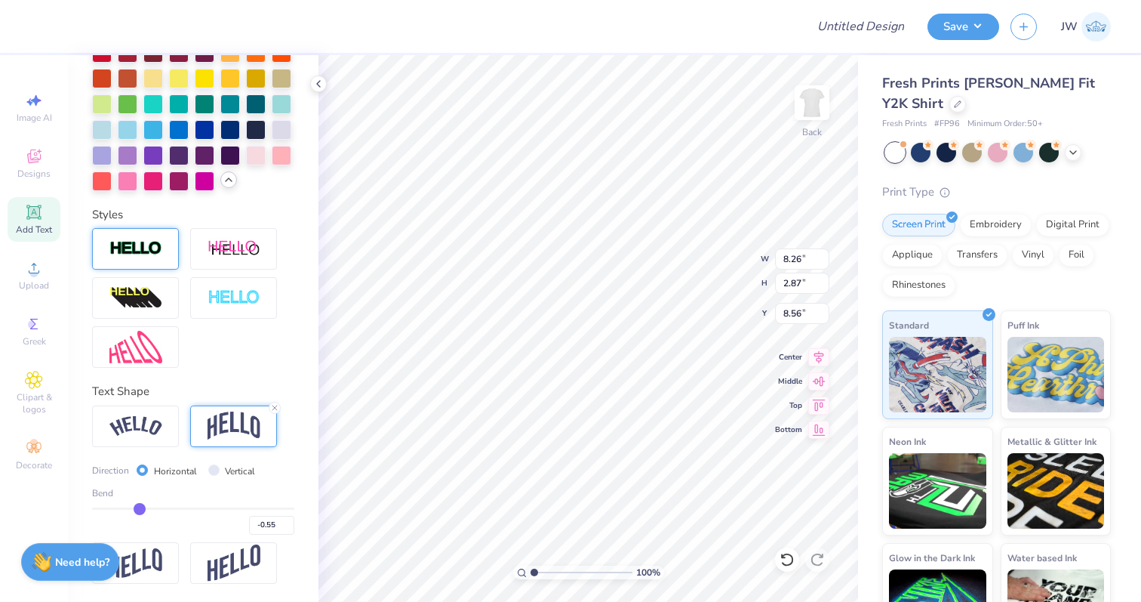
type input "-0.56"
type input "-0.55"
drag, startPoint x: 240, startPoint y: 508, endPoint x: 140, endPoint y: 511, distance: 99.7
type input "-0.55"
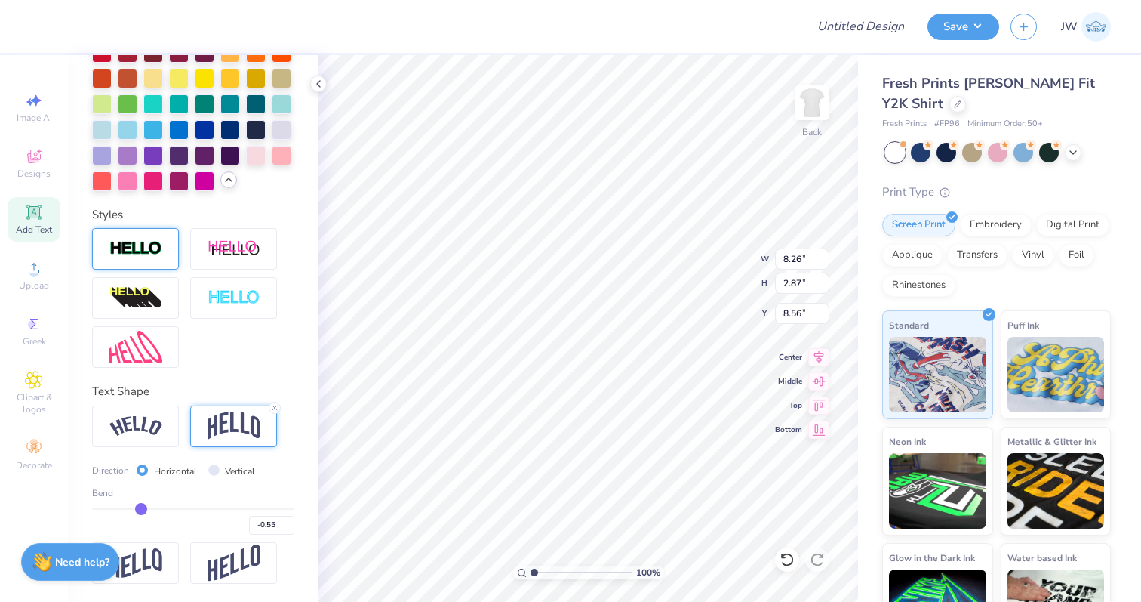
click at [140, 510] on input "range" at bounding box center [193, 508] width 202 height 2
type input "3.48"
type input "8.26"
type input "6.01"
type input "2.53"
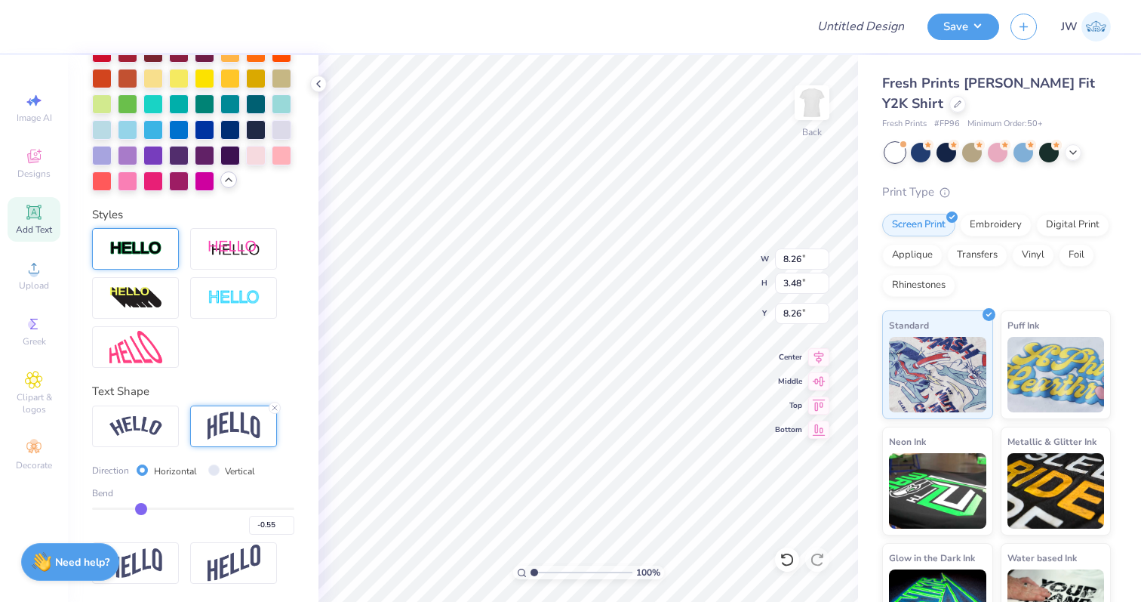
type input "9.21"
type input "-0.57"
type input "-0.56"
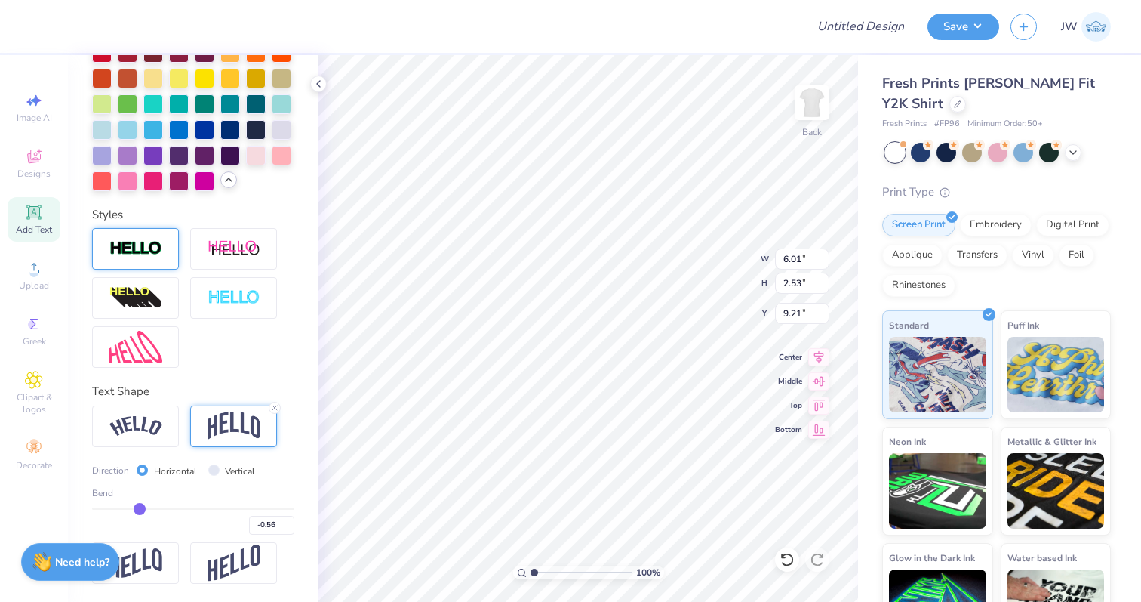
type input "-0.55"
type input "-0.54"
type input "-0.53"
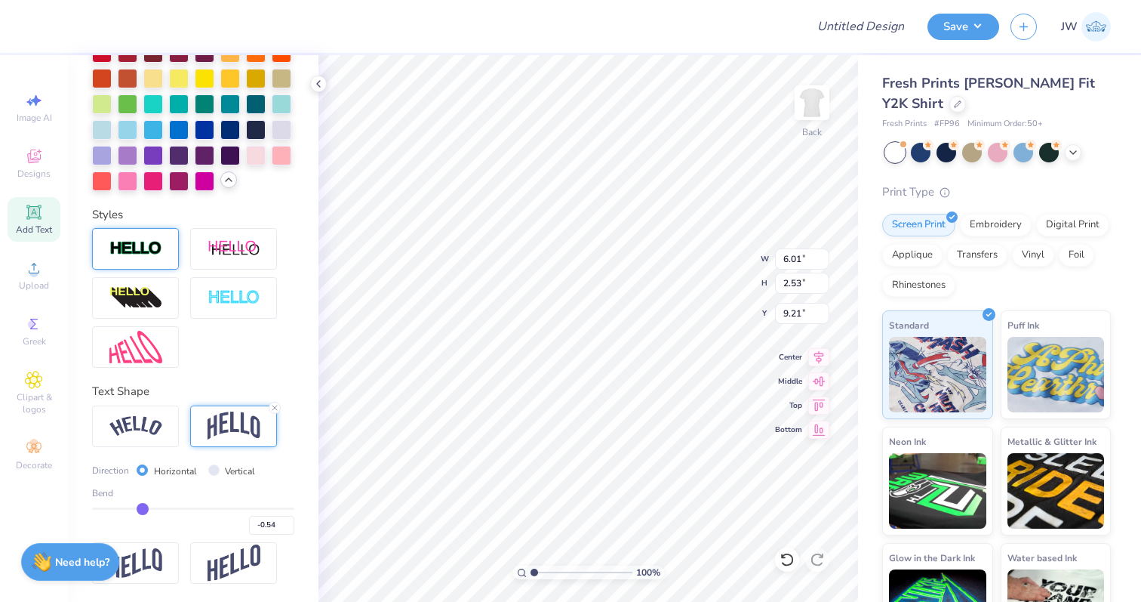
type input "-0.53"
type input "-0.52"
type input "-0.51"
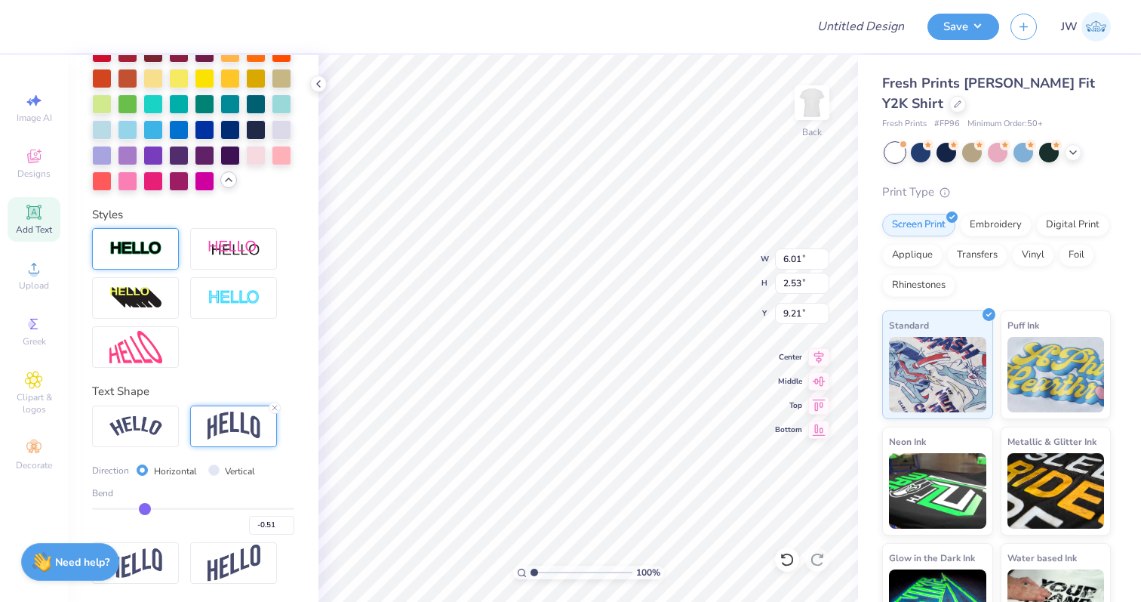
type input "-0.5"
type input "-0.50"
type input "-0.49"
type input "-0.48"
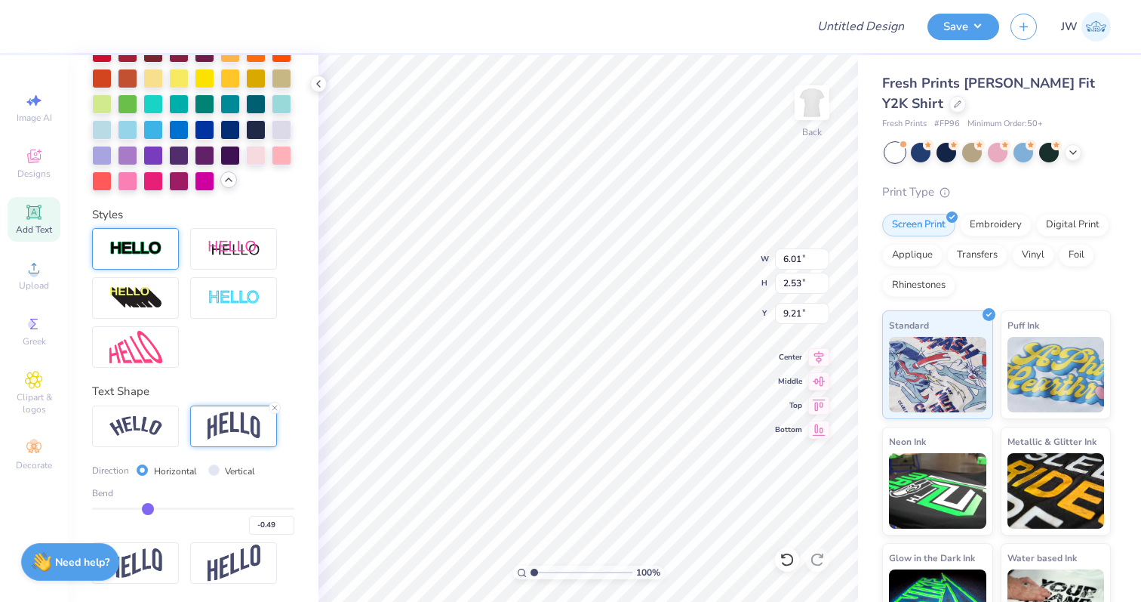
type input "-0.48"
type input "-0.47"
type input "-0.46"
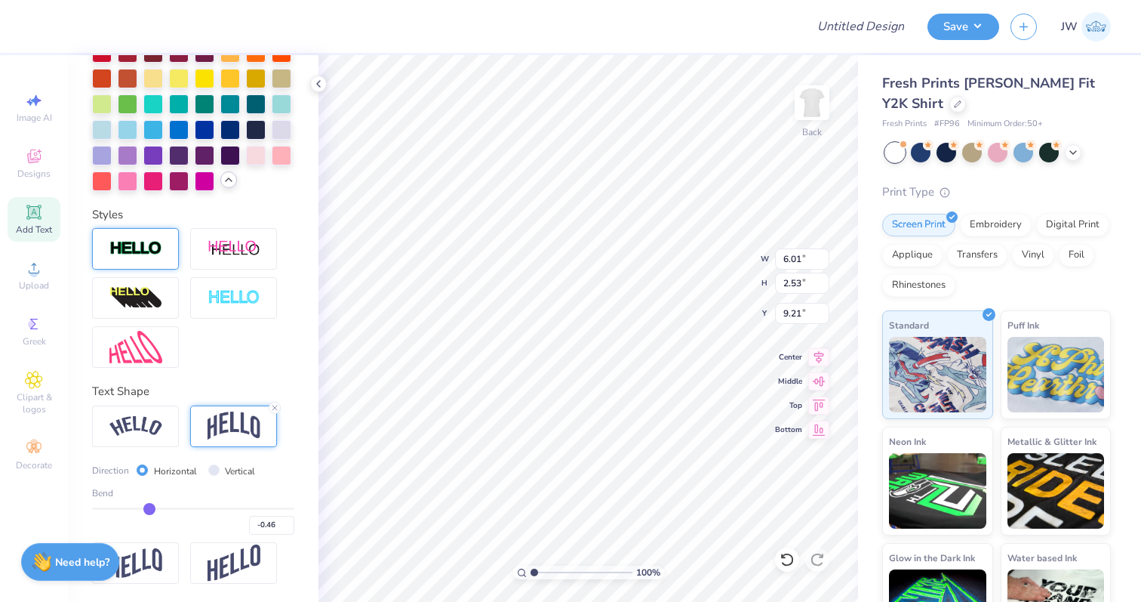
drag, startPoint x: 139, startPoint y: 503, endPoint x: 149, endPoint y: 503, distance: 10.6
type input "-0.46"
click at [149, 507] on input "range" at bounding box center [193, 508] width 202 height 2
type input "2.30"
type input "9.32"
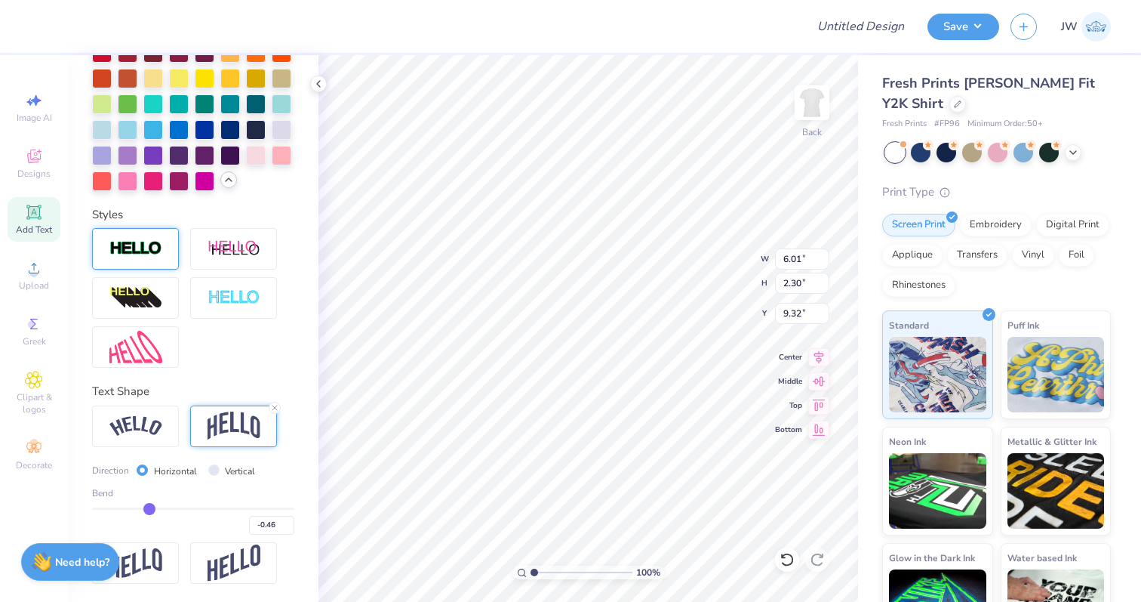
type input "-0.45"
type input "-0.43"
type input "-0.41"
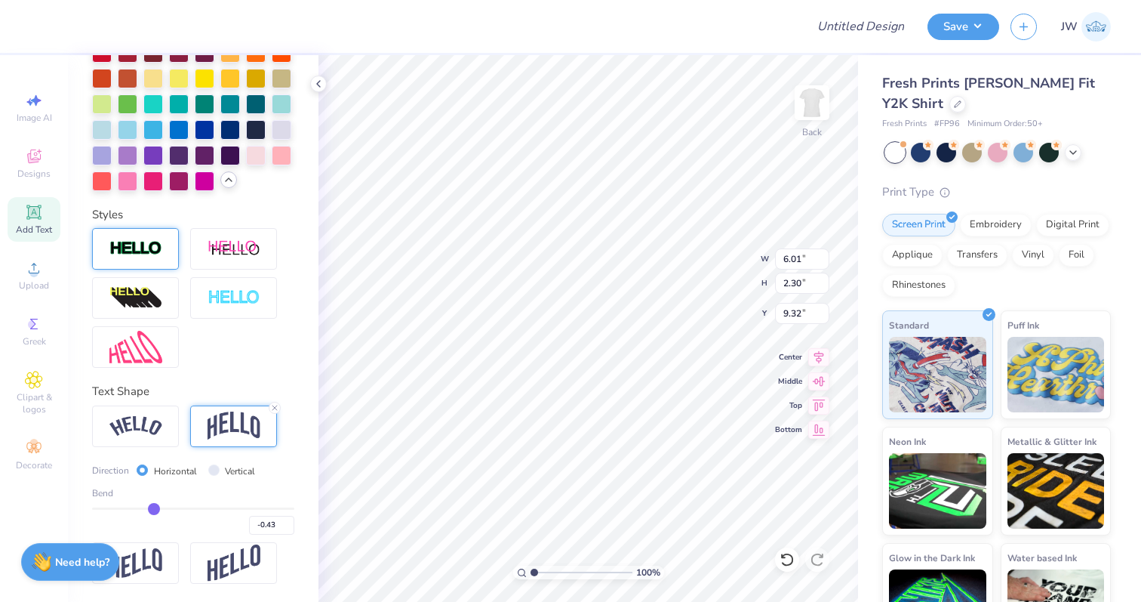
type input "-0.41"
type input "-0.39"
type input "-0.37"
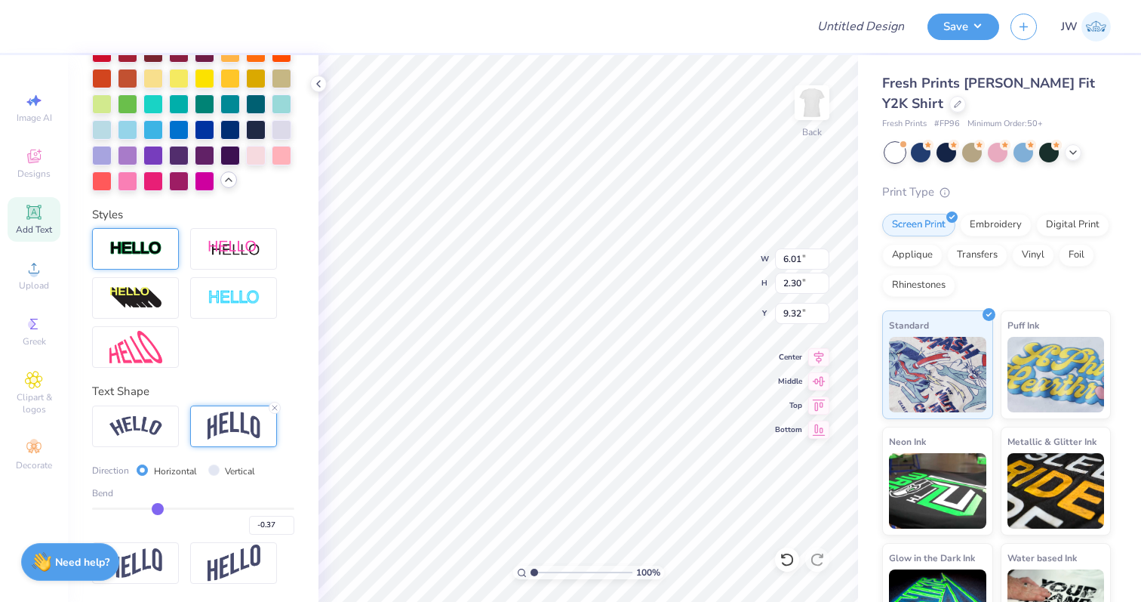
type input "-0.36"
type input "-0.34"
type input "-0.33"
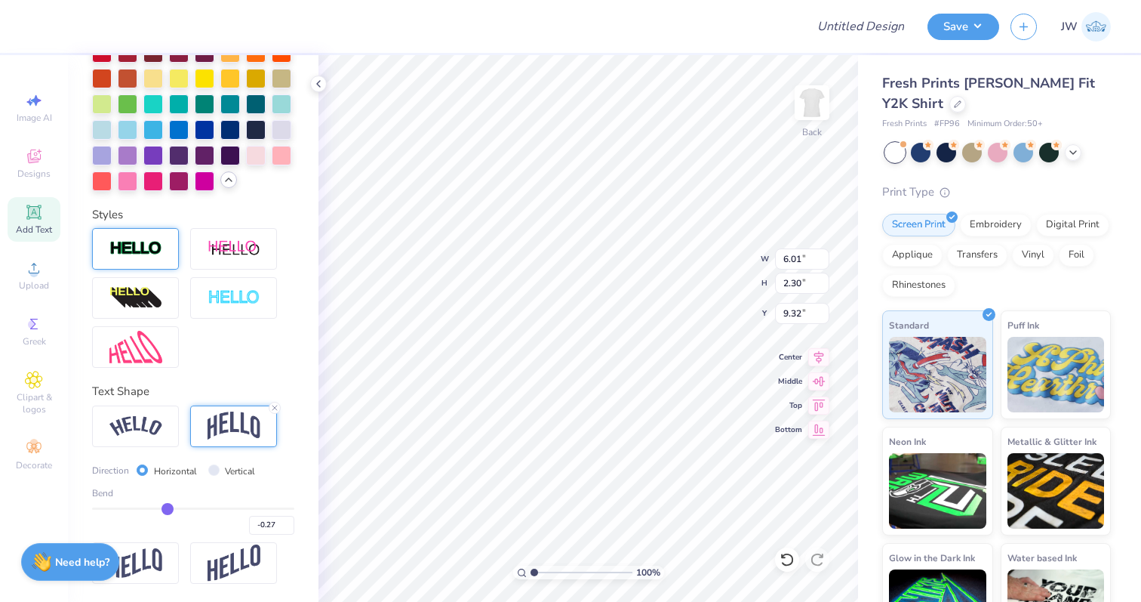
drag, startPoint x: 149, startPoint y: 503, endPoint x: 167, endPoint y: 505, distance: 17.4
click at [167, 507] on input "range" at bounding box center [193, 508] width 202 height 2
drag, startPoint x: 167, startPoint y: 505, endPoint x: 177, endPoint y: 505, distance: 9.8
click at [177, 507] on input "range" at bounding box center [193, 508] width 202 height 2
click at [994, 223] on div "Embroidery" at bounding box center [996, 222] width 72 height 23
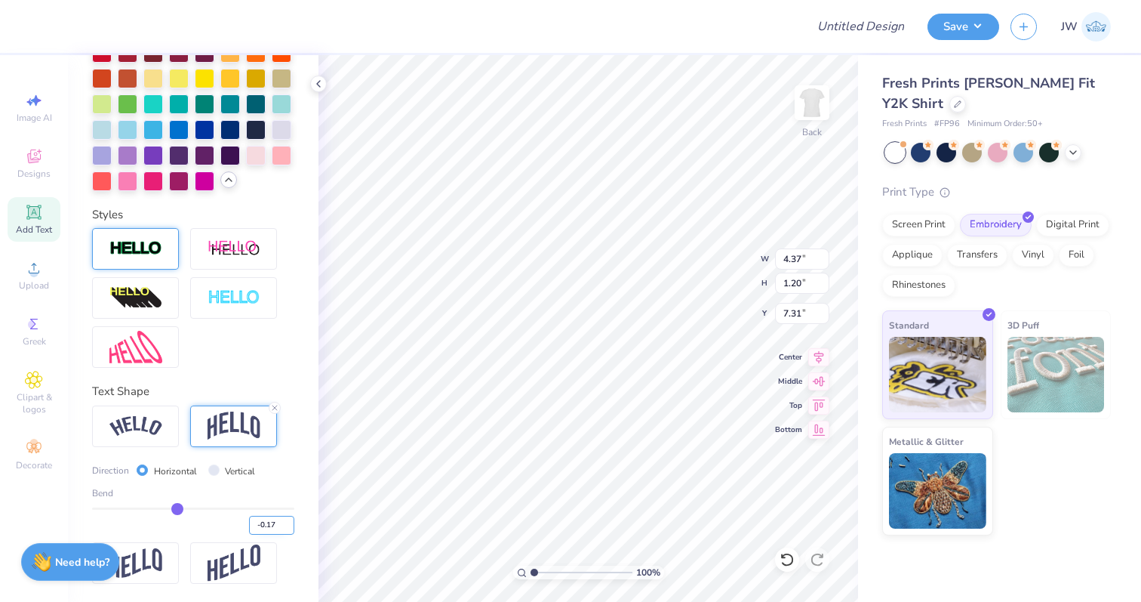
click at [263, 518] on input "-0.17" at bounding box center [271, 525] width 45 height 19
click at [272, 522] on input "-0.17" at bounding box center [271, 525] width 45 height 19
click at [286, 519] on input "-0.16" at bounding box center [271, 525] width 45 height 19
click at [286, 519] on input "-0.15" at bounding box center [271, 525] width 45 height 19
click at [286, 519] on input "-0.14" at bounding box center [271, 525] width 45 height 19
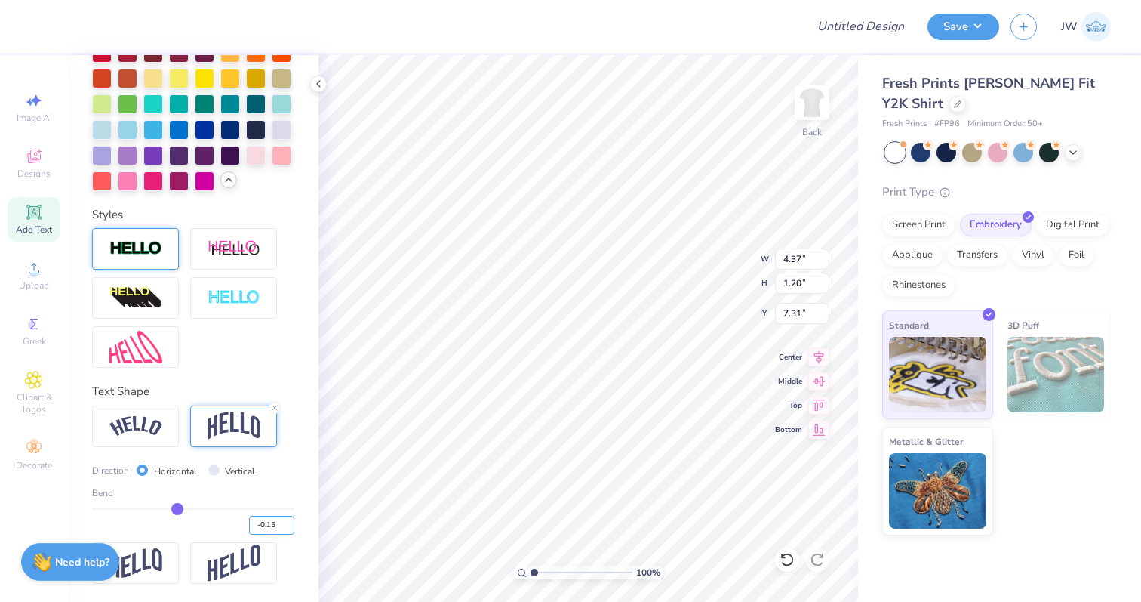
click at [287, 528] on input "-0.15" at bounding box center [271, 525] width 45 height 19
click at [287, 528] on input "-0.16" at bounding box center [271, 525] width 45 height 19
click at [287, 528] on input "-0.17" at bounding box center [271, 525] width 45 height 19
click at [287, 528] on input "-0.18" at bounding box center [271, 525] width 45 height 19
click at [287, 528] on input "-0.19" at bounding box center [271, 525] width 45 height 19
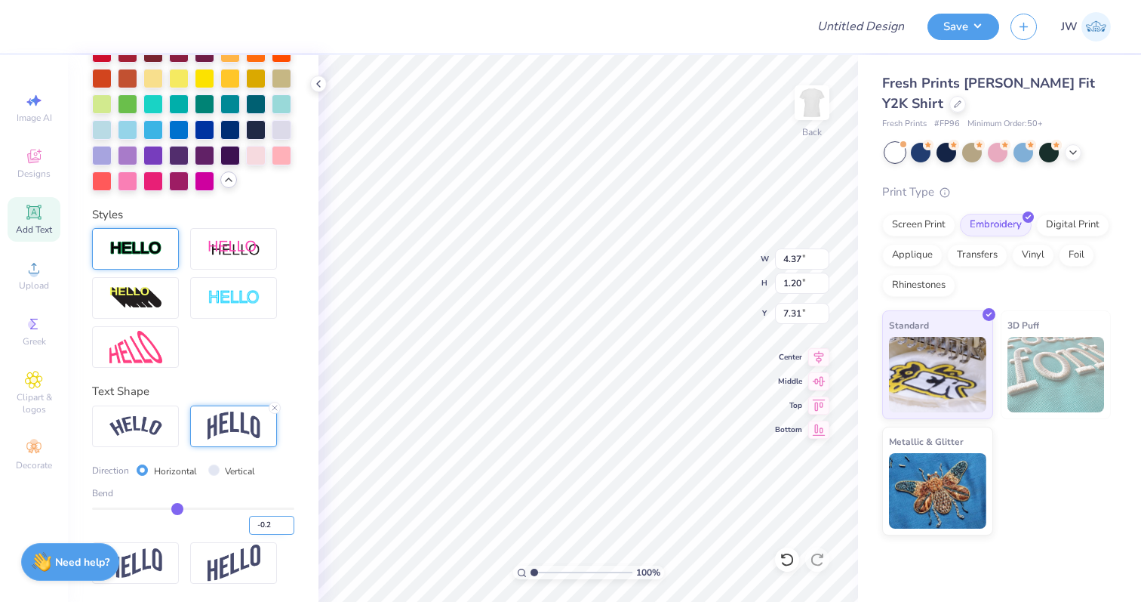
click at [287, 528] on input "-0.2" at bounding box center [271, 525] width 45 height 19
click at [872, 26] on input "Design Title" at bounding box center [879, 26] width 74 height 30
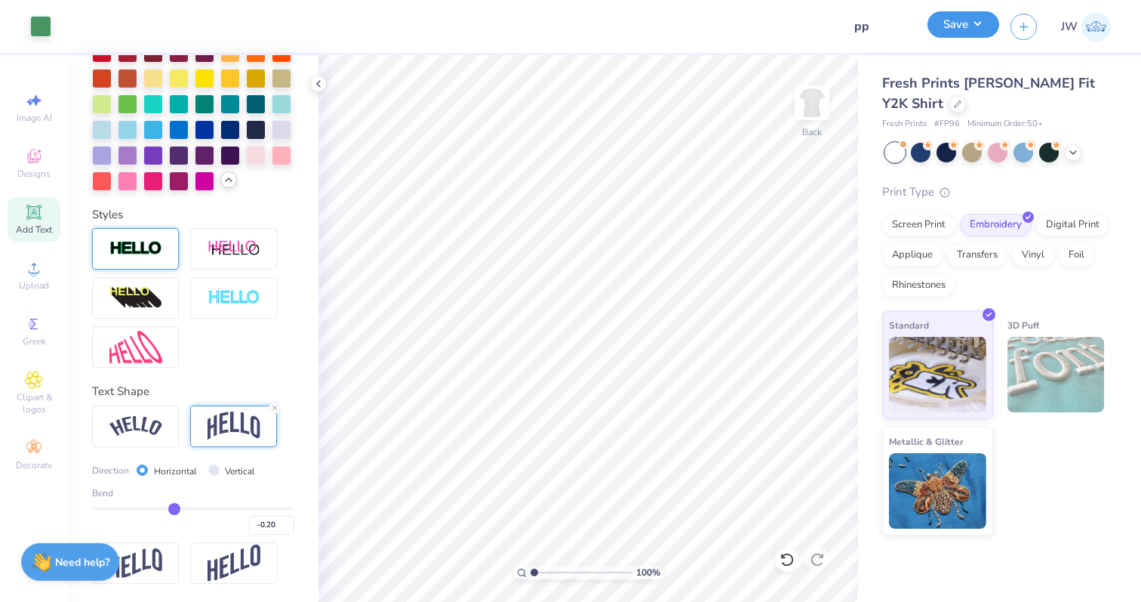
click at [963, 25] on button "Save" at bounding box center [964, 24] width 72 height 26
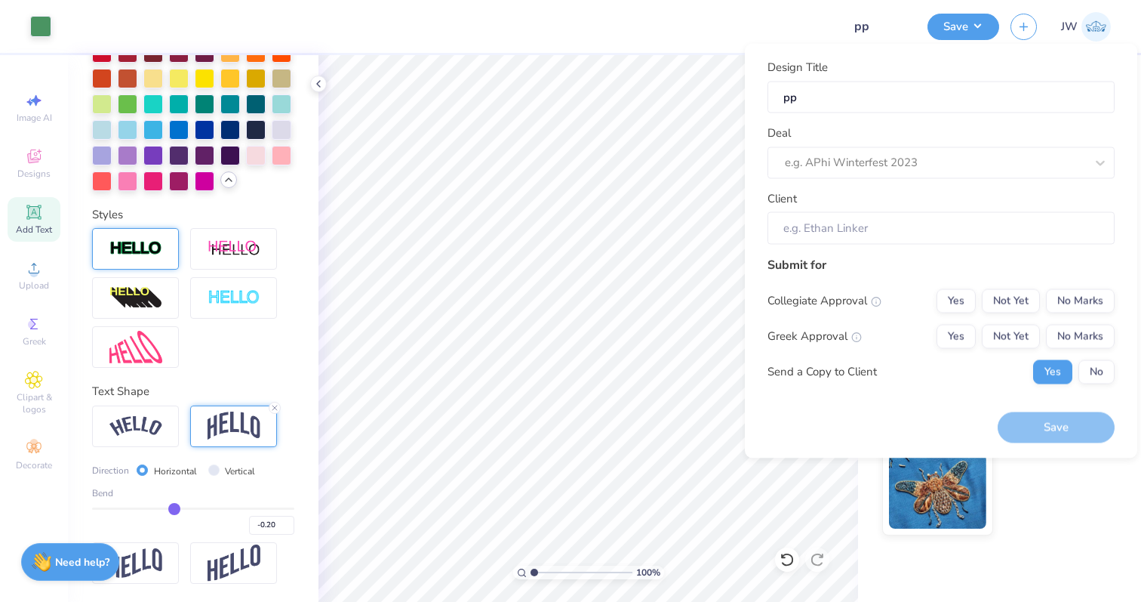
click at [835, 144] on div "Deal e.g. APhi Winterfest 2023" at bounding box center [941, 152] width 347 height 54
click at [830, 162] on div at bounding box center [920, 162] width 270 height 20
click at [837, 204] on div "KD PP SRS26" at bounding box center [941, 202] width 335 height 25
click at [838, 229] on input "[PERSON_NAME]" at bounding box center [941, 228] width 347 height 32
click at [950, 331] on button "Yes" at bounding box center [956, 336] width 39 height 24
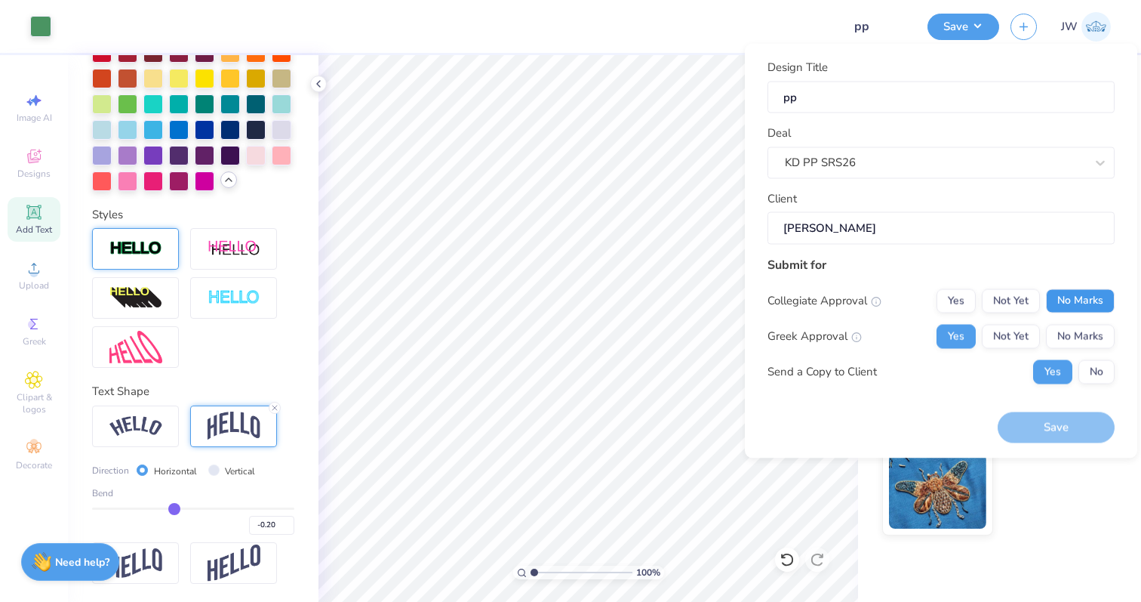
click at [1080, 305] on button "No Marks" at bounding box center [1080, 300] width 69 height 24
click at [1096, 363] on button "No" at bounding box center [1097, 371] width 36 height 24
click at [1051, 422] on button "Save" at bounding box center [1056, 427] width 117 height 31
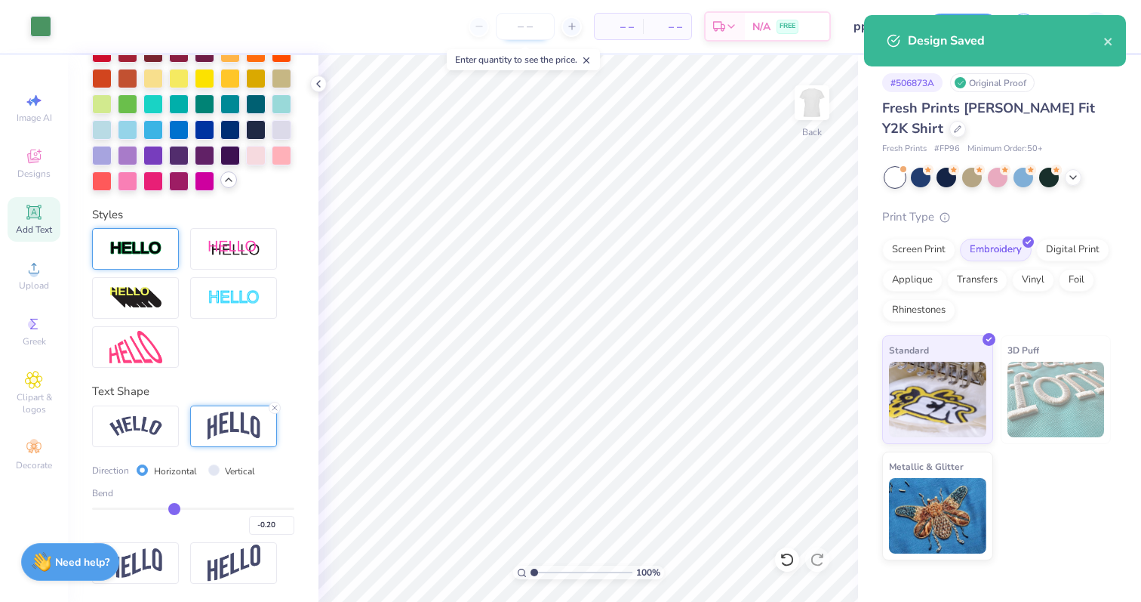
click at [531, 32] on input "number" at bounding box center [525, 26] width 59 height 27
